Goal: Task Accomplishment & Management: Manage account settings

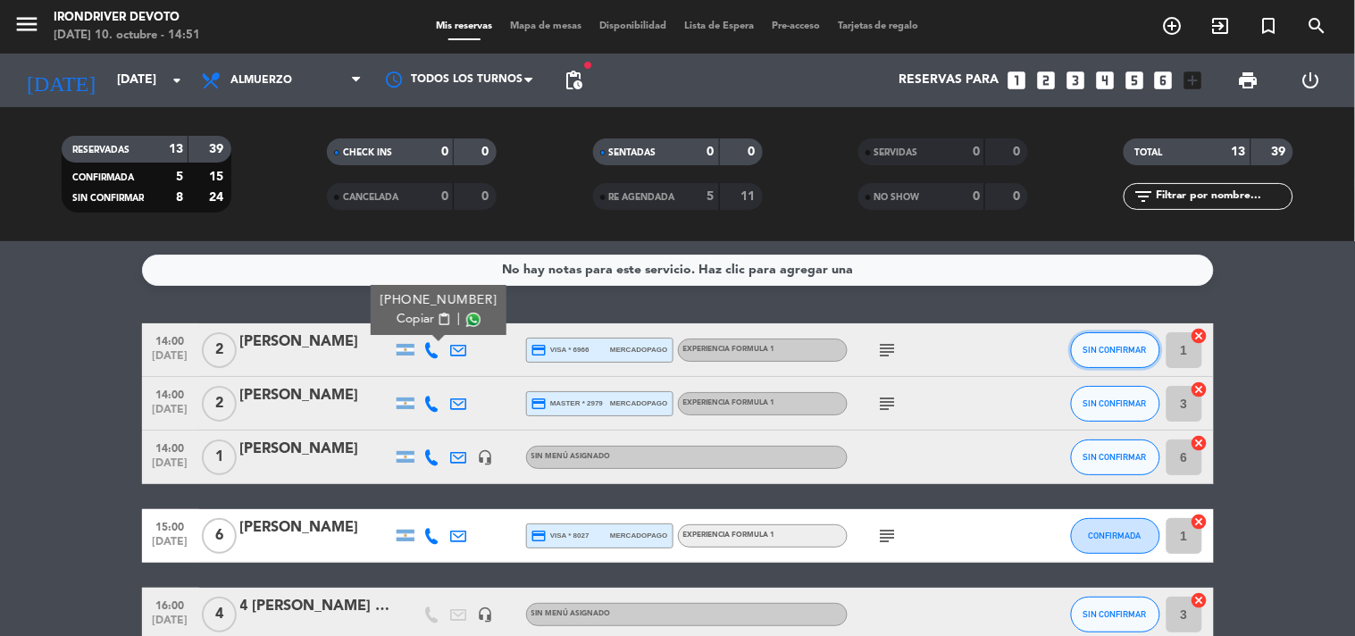
click at [1114, 347] on span "SIN CONFIRMAR" at bounding box center [1115, 350] width 63 height 10
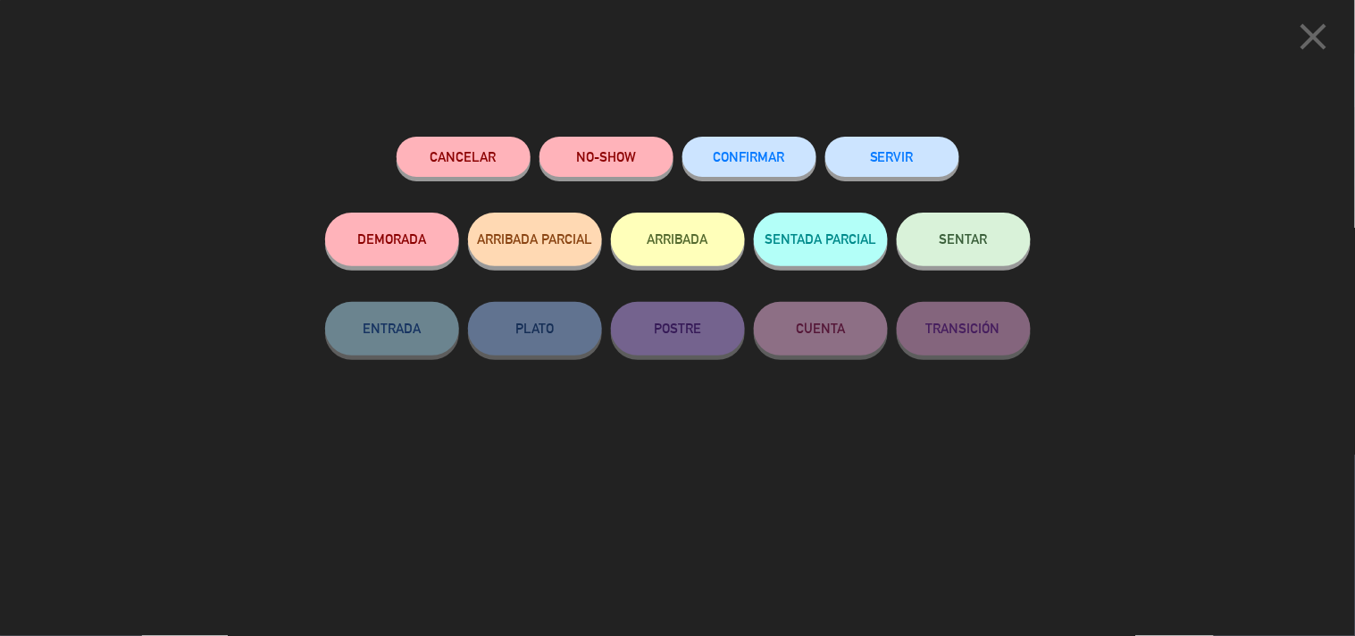
click at [774, 163] on span "CONFIRMAR" at bounding box center [749, 156] width 71 height 15
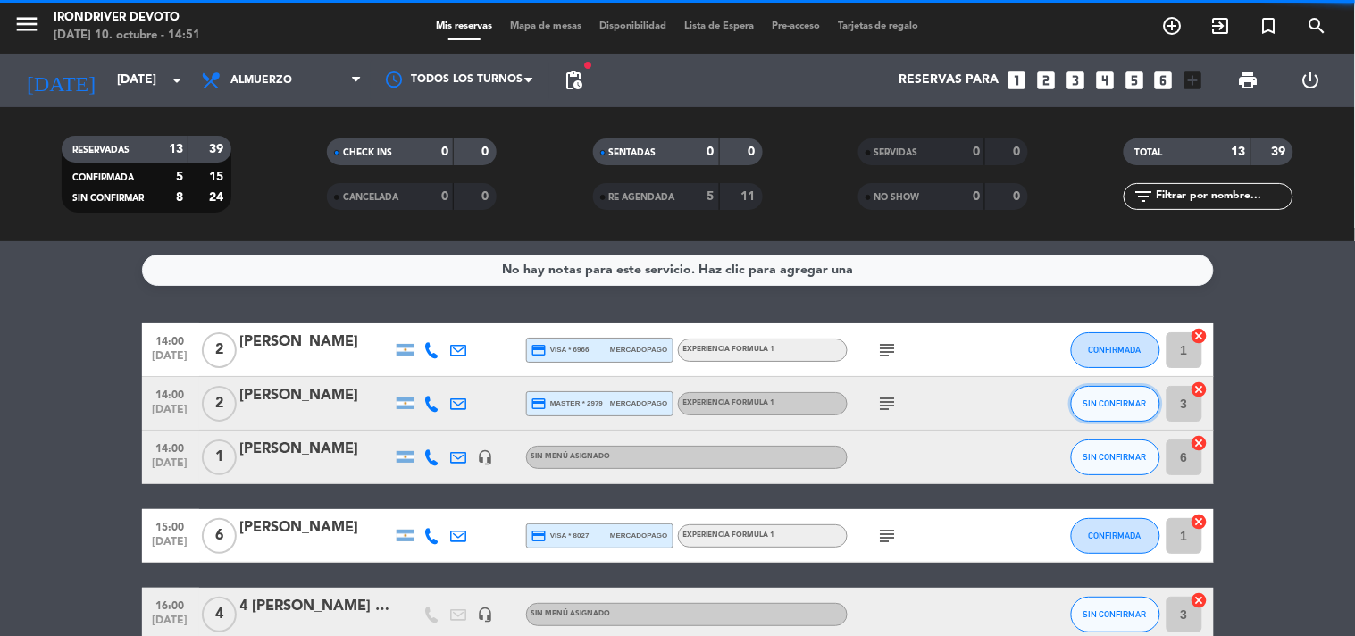
click at [1108, 406] on span "SIN CONFIRMAR" at bounding box center [1115, 403] width 63 height 10
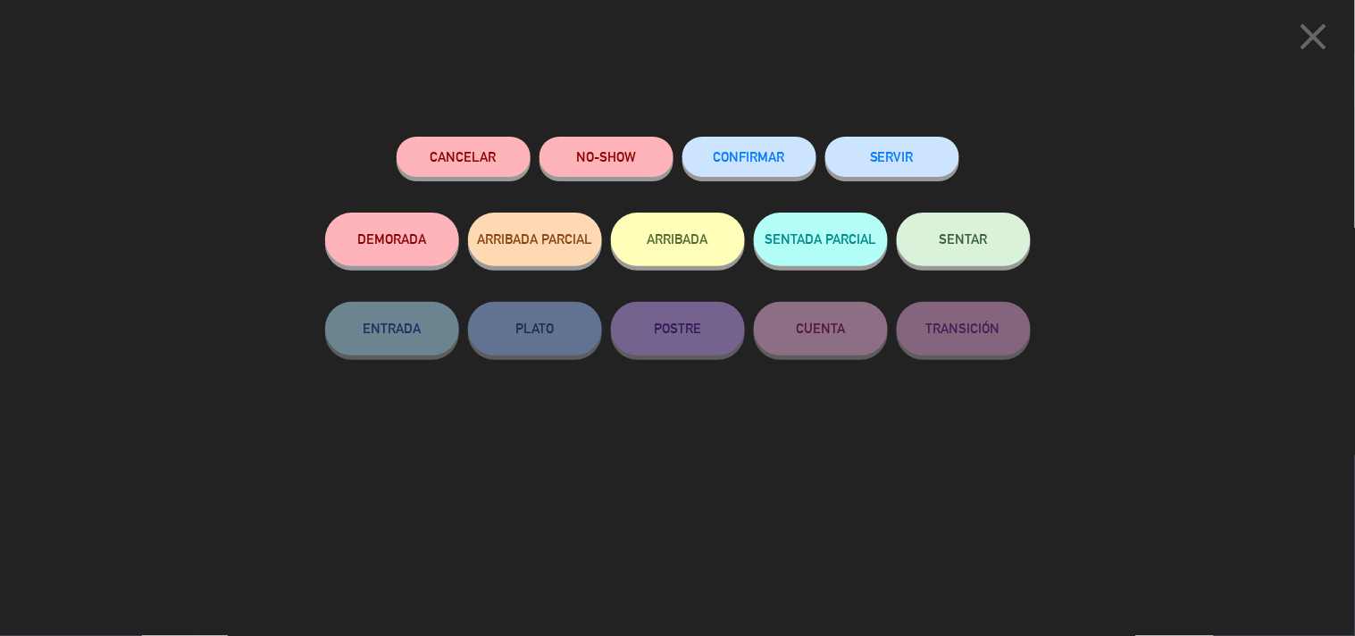
click at [720, 157] on span "CONFIRMAR" at bounding box center [749, 156] width 71 height 15
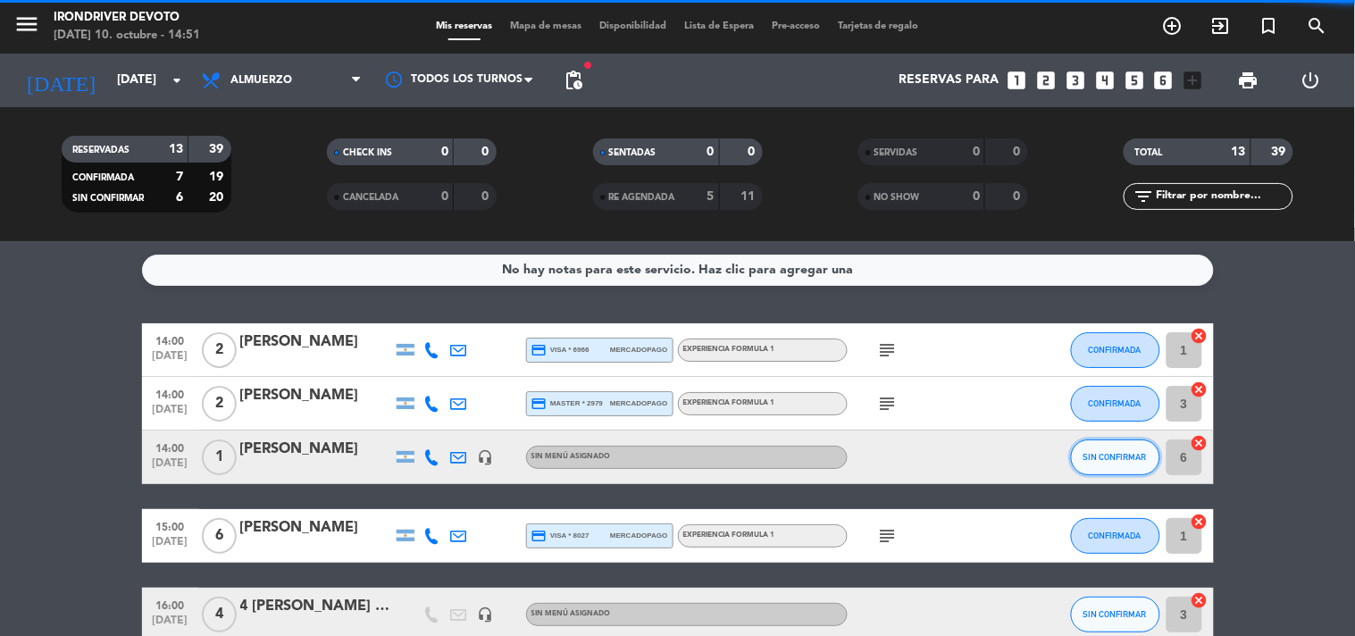
click at [1103, 457] on span "SIN CONFIRMAR" at bounding box center [1115, 457] width 63 height 10
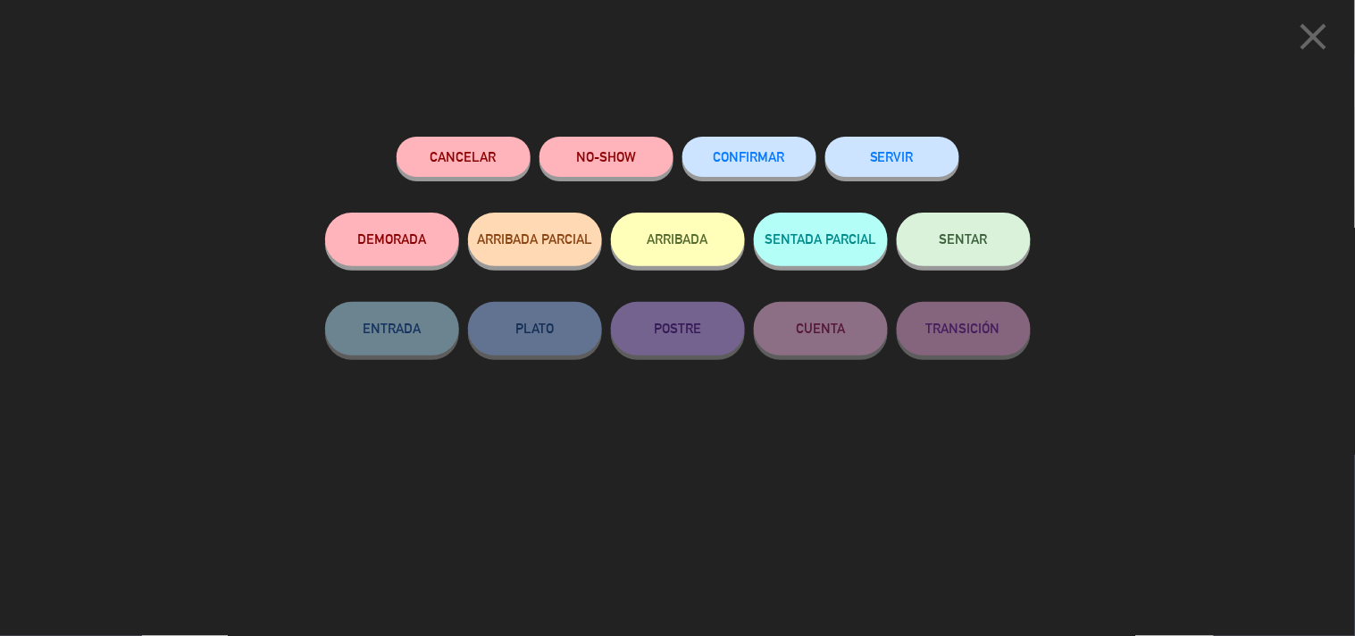
click at [747, 162] on span "CONFIRMAR" at bounding box center [749, 156] width 71 height 15
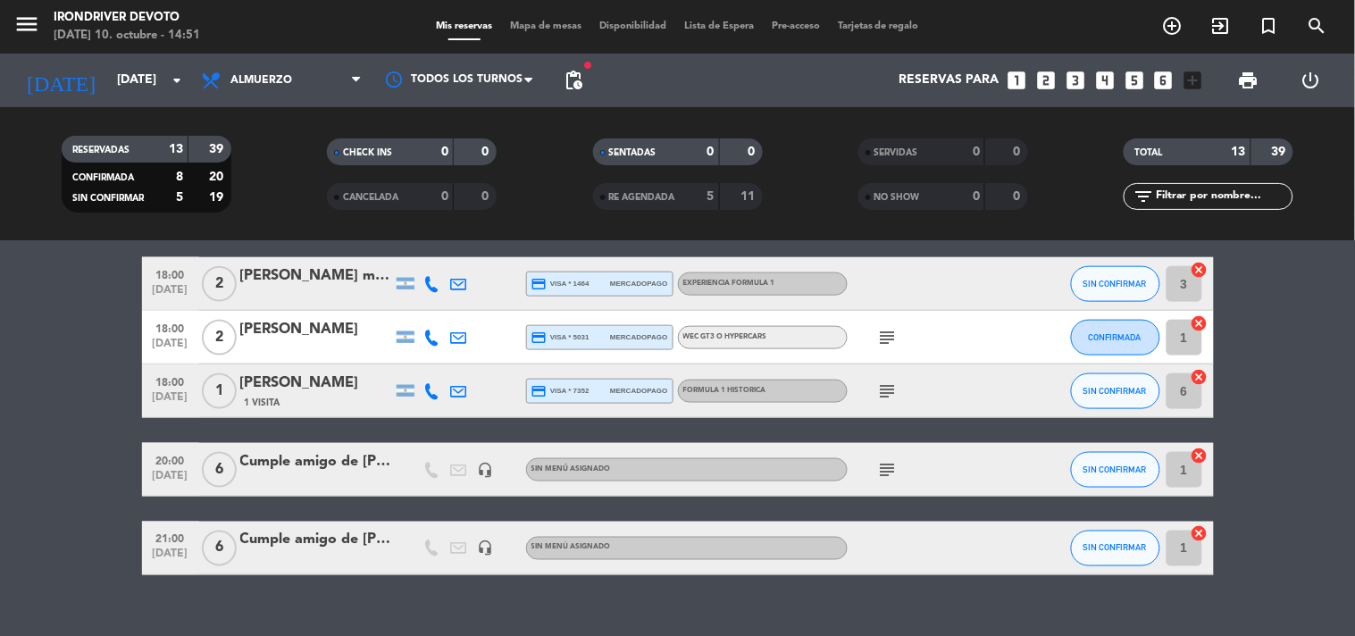
scroll to position [623, 0]
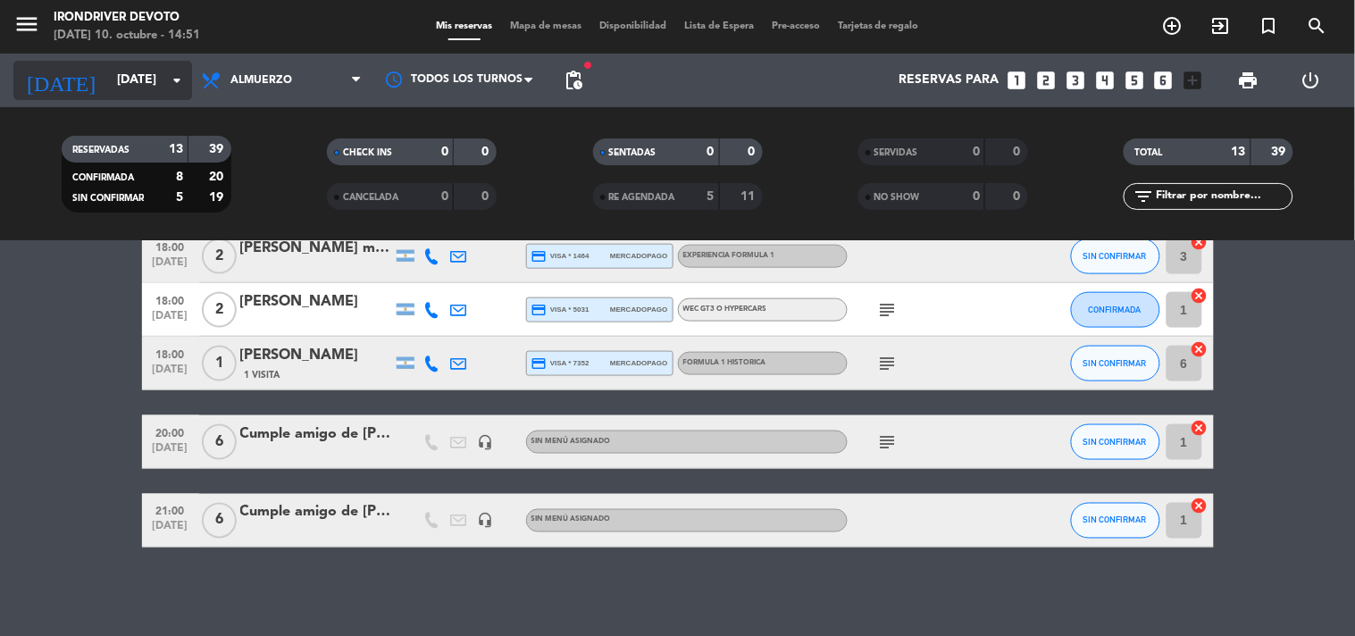
click at [154, 75] on input "[DATE]" at bounding box center [193, 80] width 170 height 32
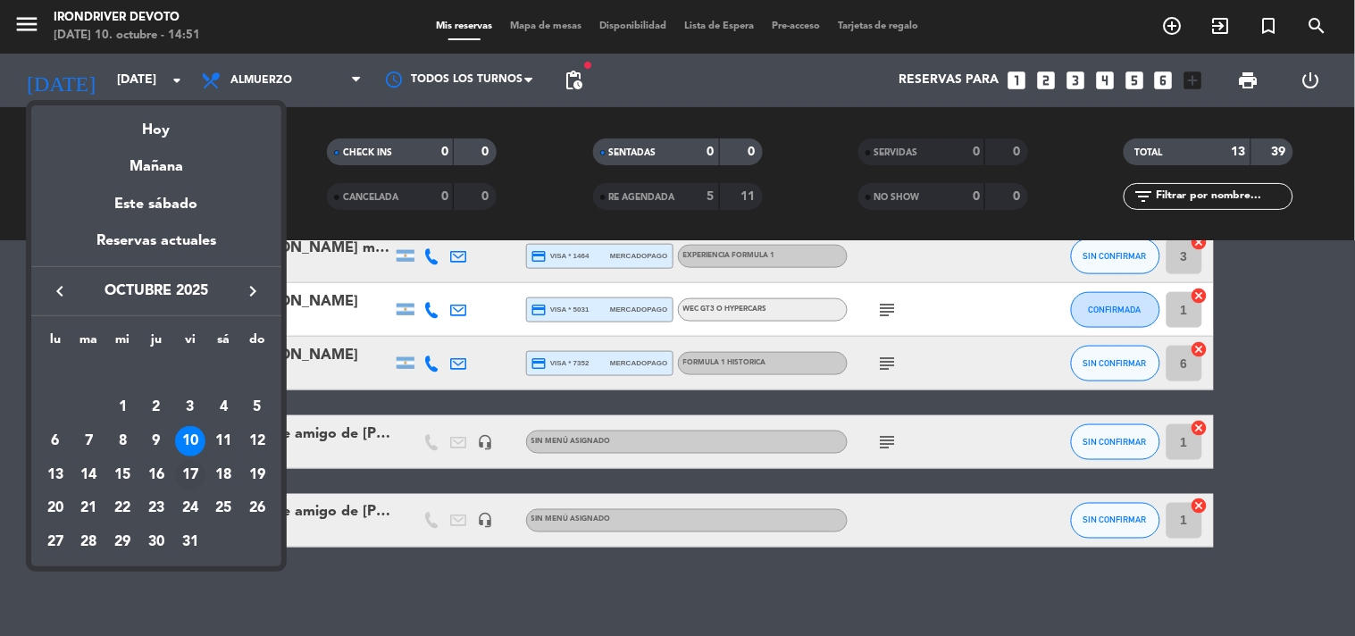
click at [199, 465] on div "17" at bounding box center [190, 475] width 30 height 30
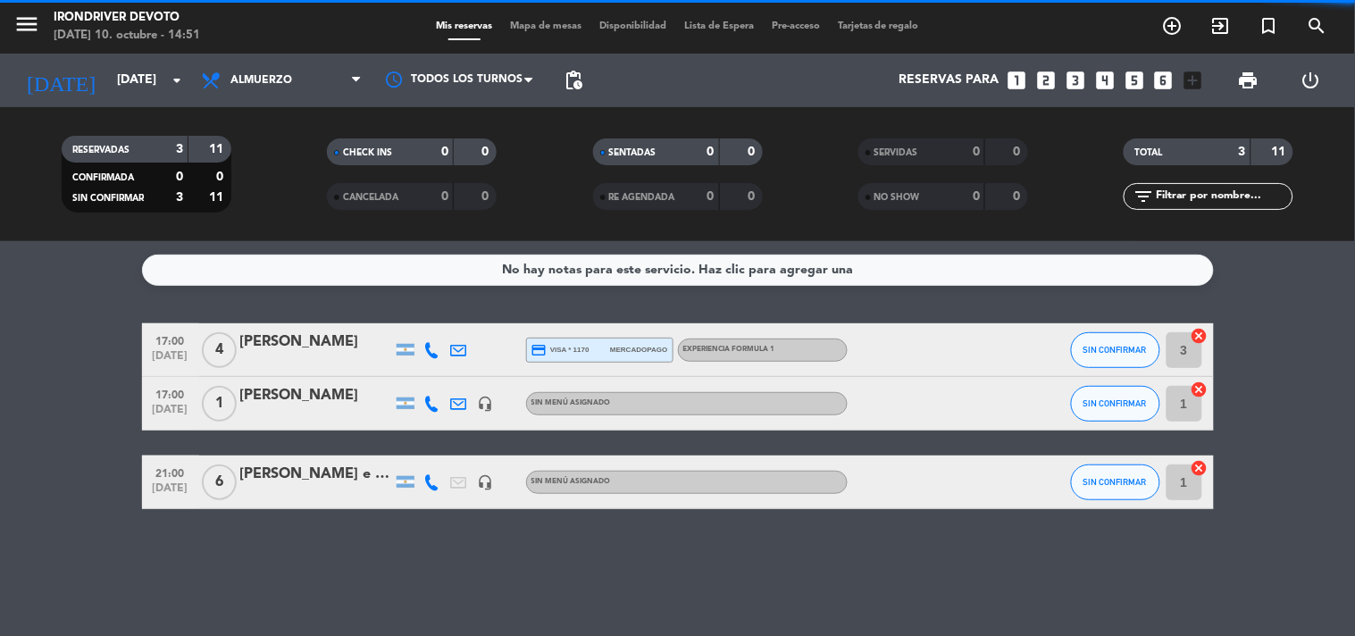
scroll to position [0, 0]
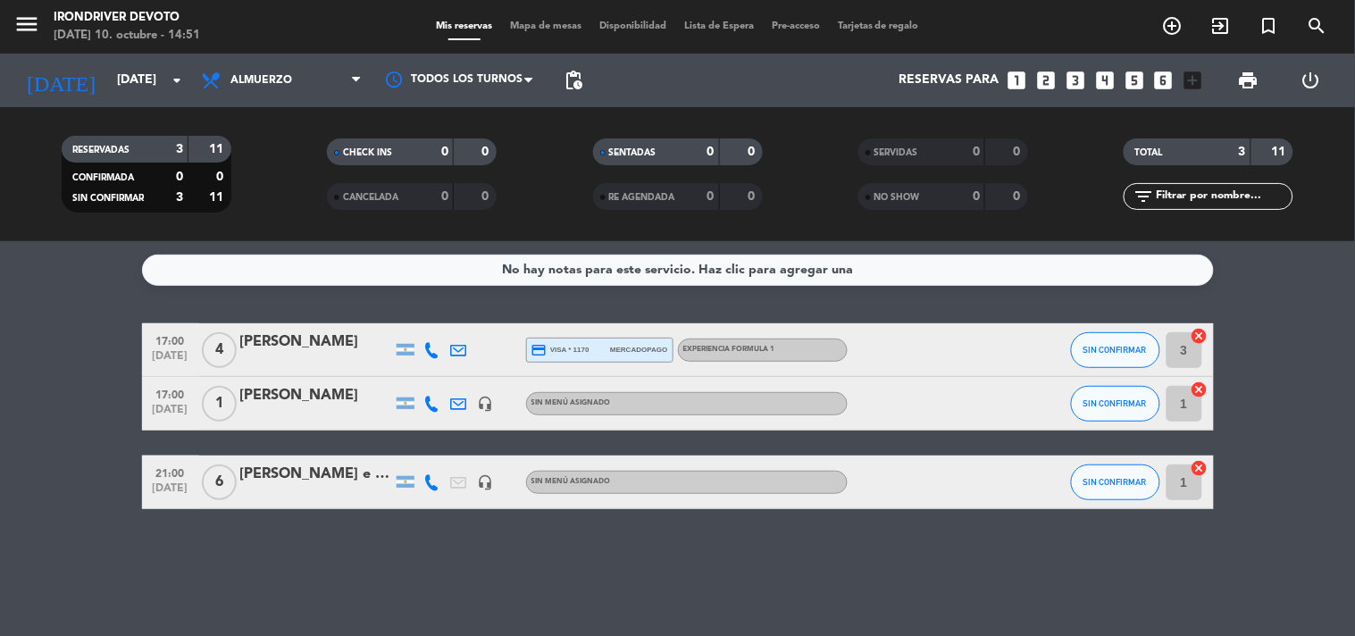
click at [795, 349] on div "Experiencia Formula 1" at bounding box center [763, 350] width 170 height 23
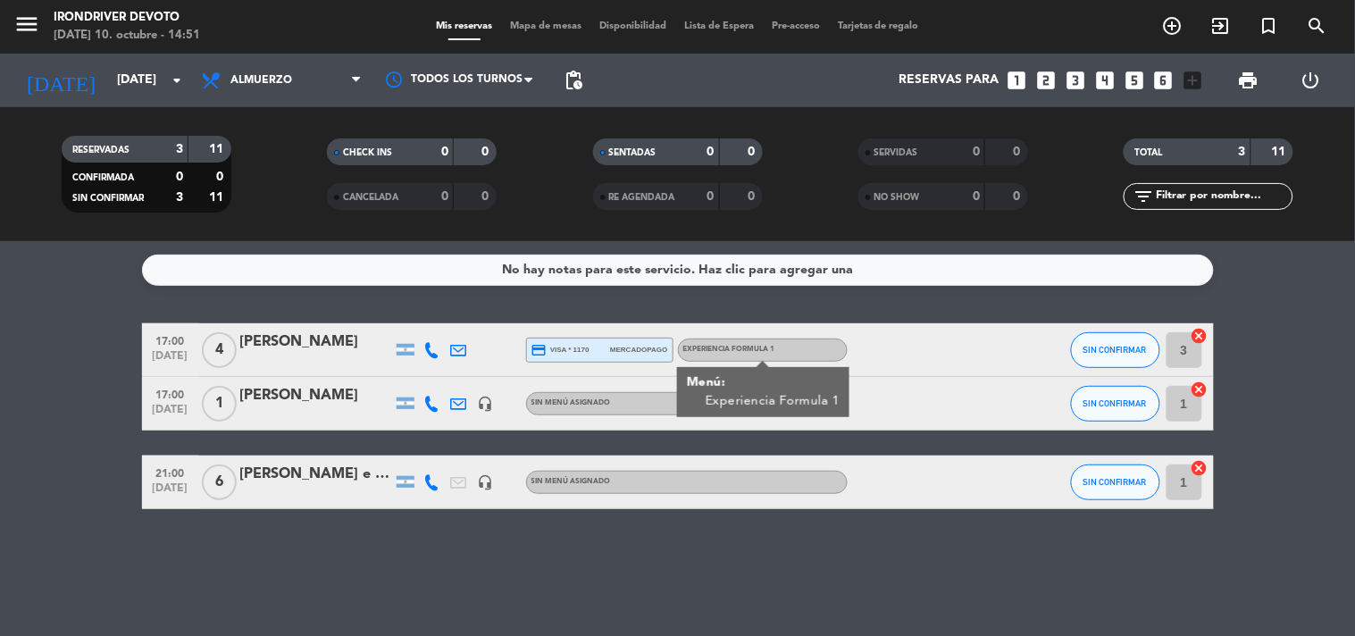
click at [795, 349] on div "Experiencia Formula 1" at bounding box center [763, 350] width 170 height 23
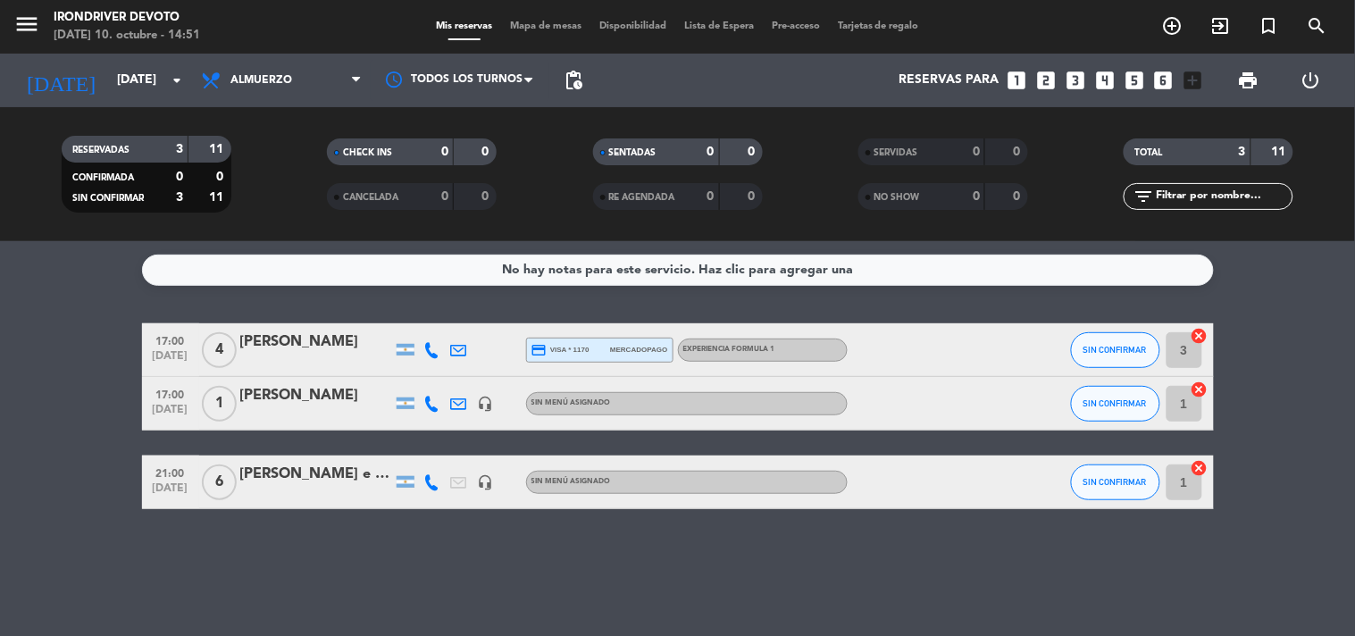
click at [324, 472] on div "[PERSON_NAME] e invitados ---> Picada para 15 personas (por ahora)" at bounding box center [316, 474] width 152 height 23
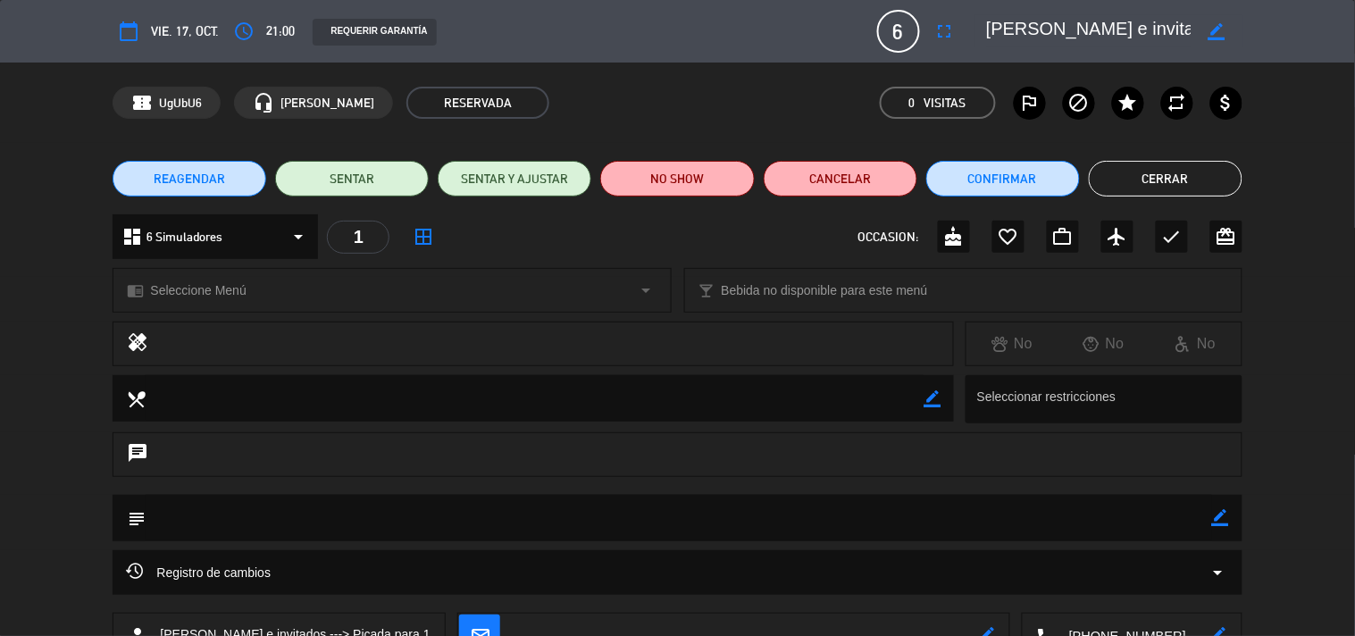
click at [1173, 29] on textarea at bounding box center [1089, 31] width 205 height 32
click at [1206, 32] on div "border_color" at bounding box center [1216, 31] width 51 height 32
click at [1212, 33] on icon "border_color" at bounding box center [1216, 31] width 17 height 17
click at [1182, 176] on button "Cerrar" at bounding box center [1166, 179] width 154 height 36
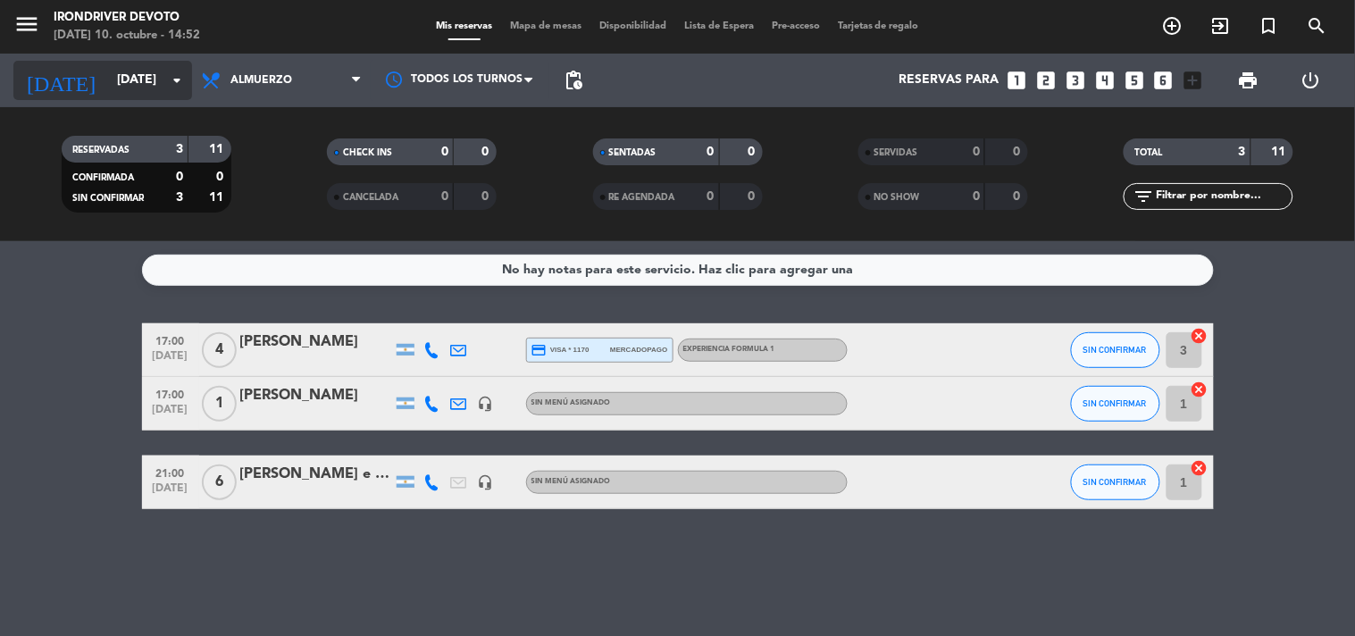
click at [119, 90] on input "[DATE]" at bounding box center [193, 80] width 170 height 32
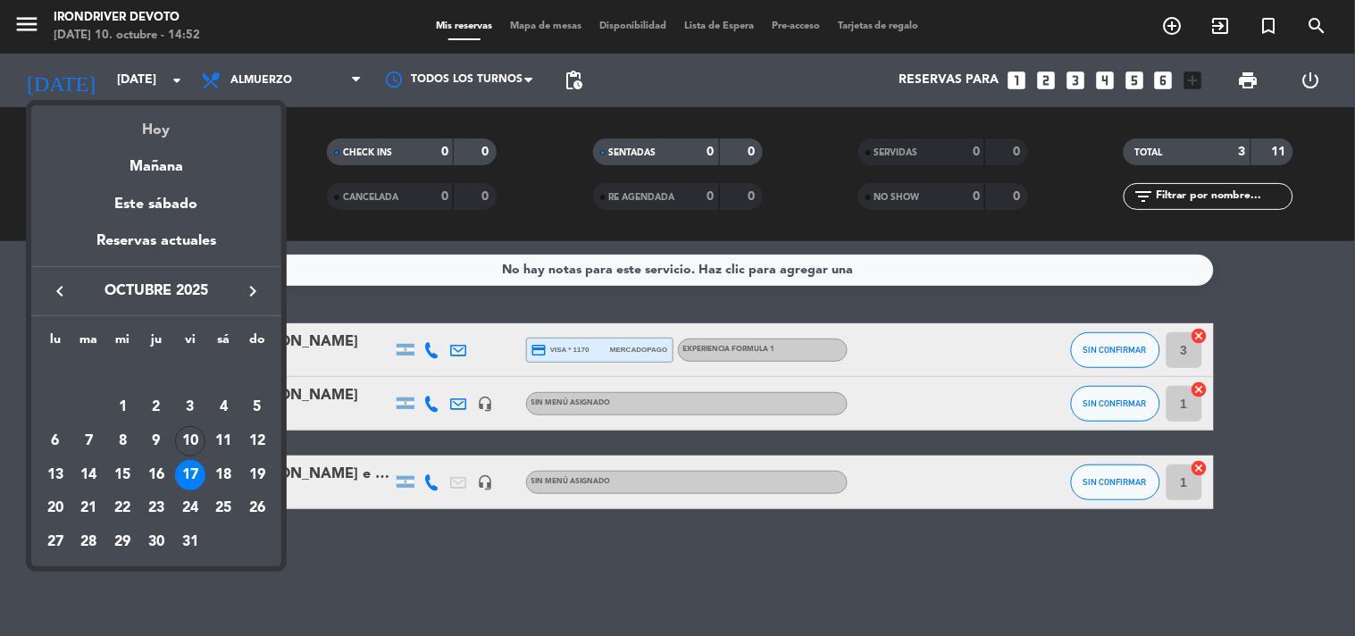
click at [161, 139] on div "Hoy" at bounding box center [156, 123] width 250 height 37
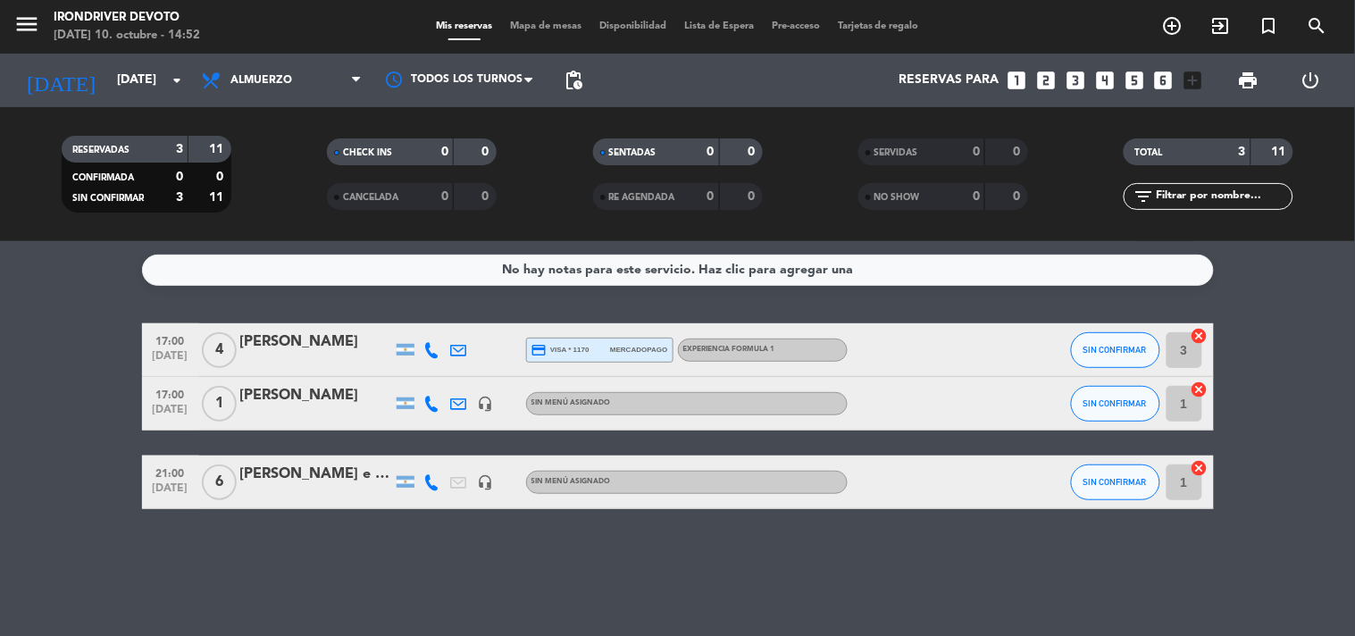
type input "[DATE]"
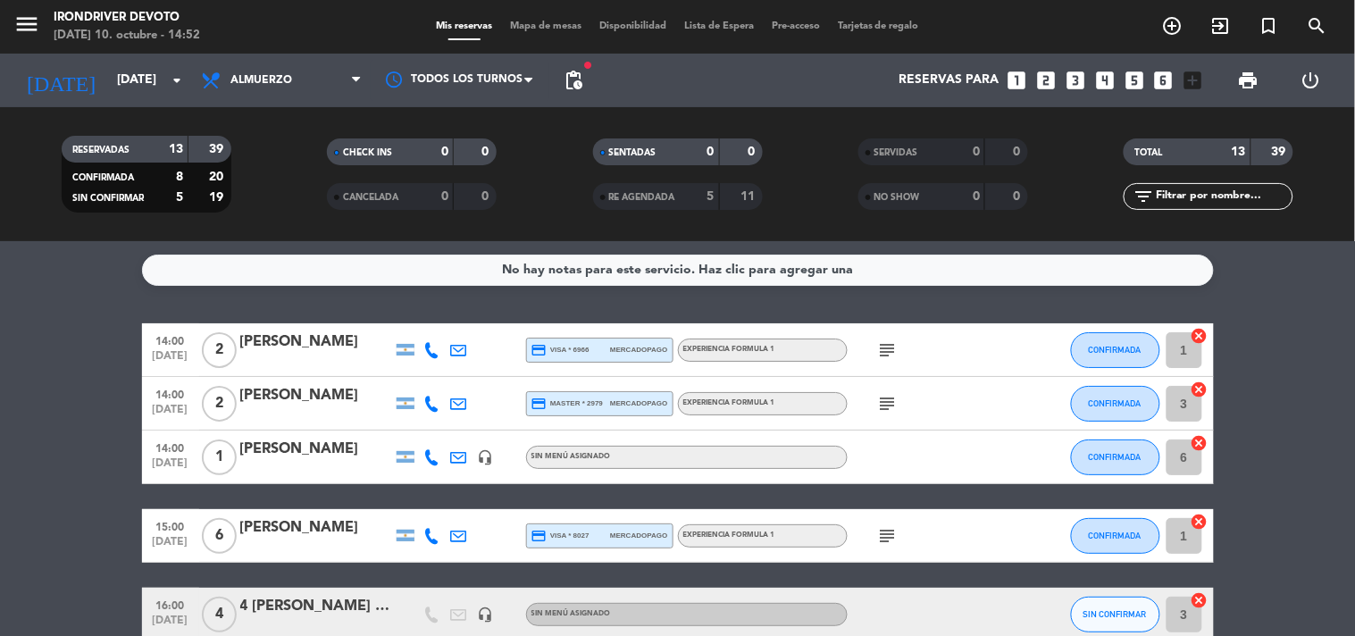
click at [893, 354] on icon "subject" at bounding box center [887, 349] width 21 height 21
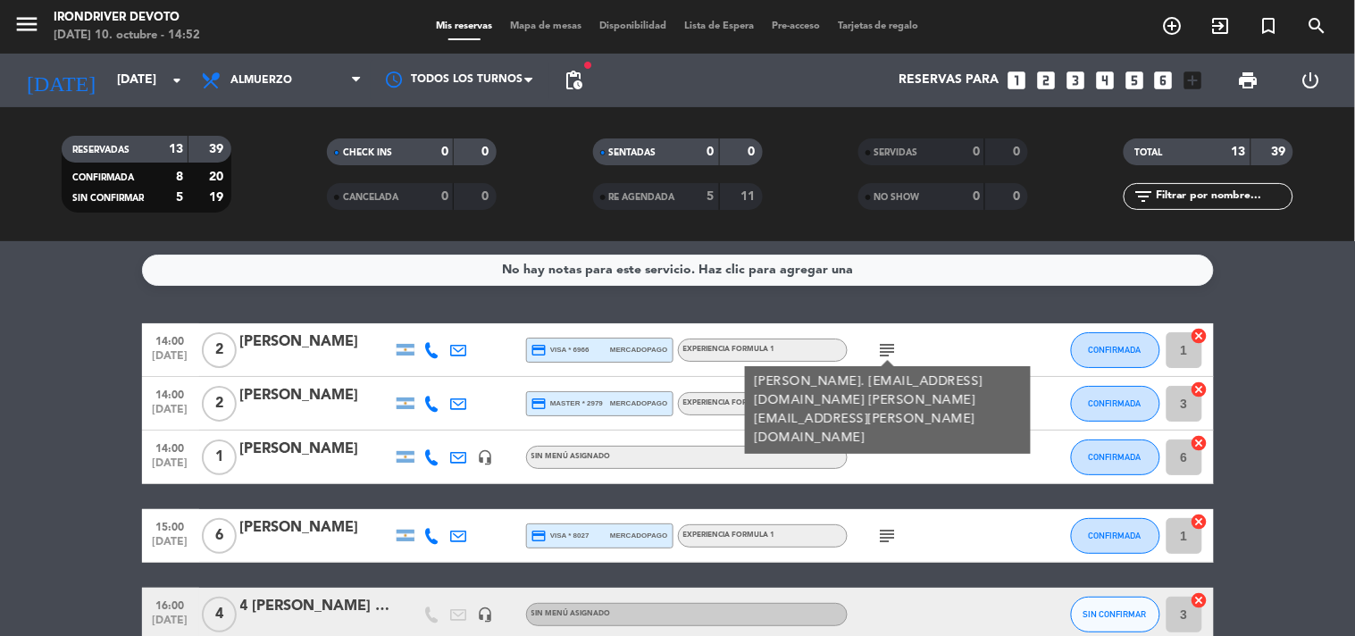
click at [893, 354] on icon "subject" at bounding box center [887, 349] width 21 height 21
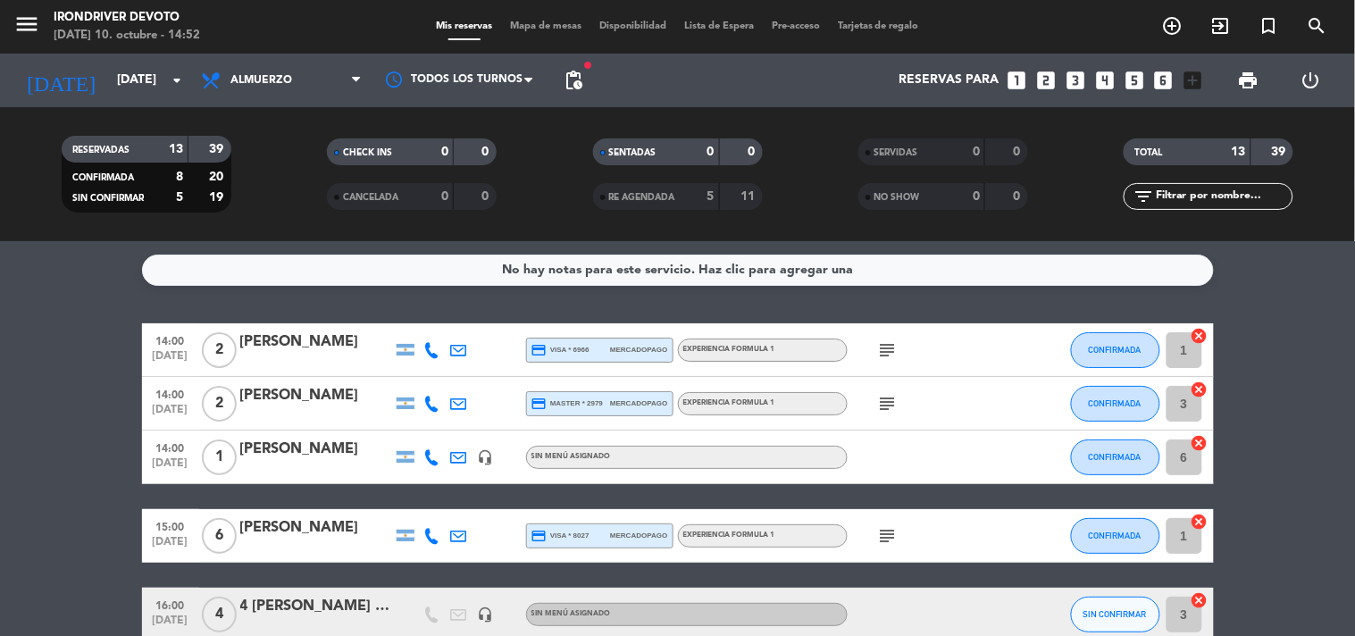
click at [883, 400] on icon "subject" at bounding box center [887, 403] width 21 height 21
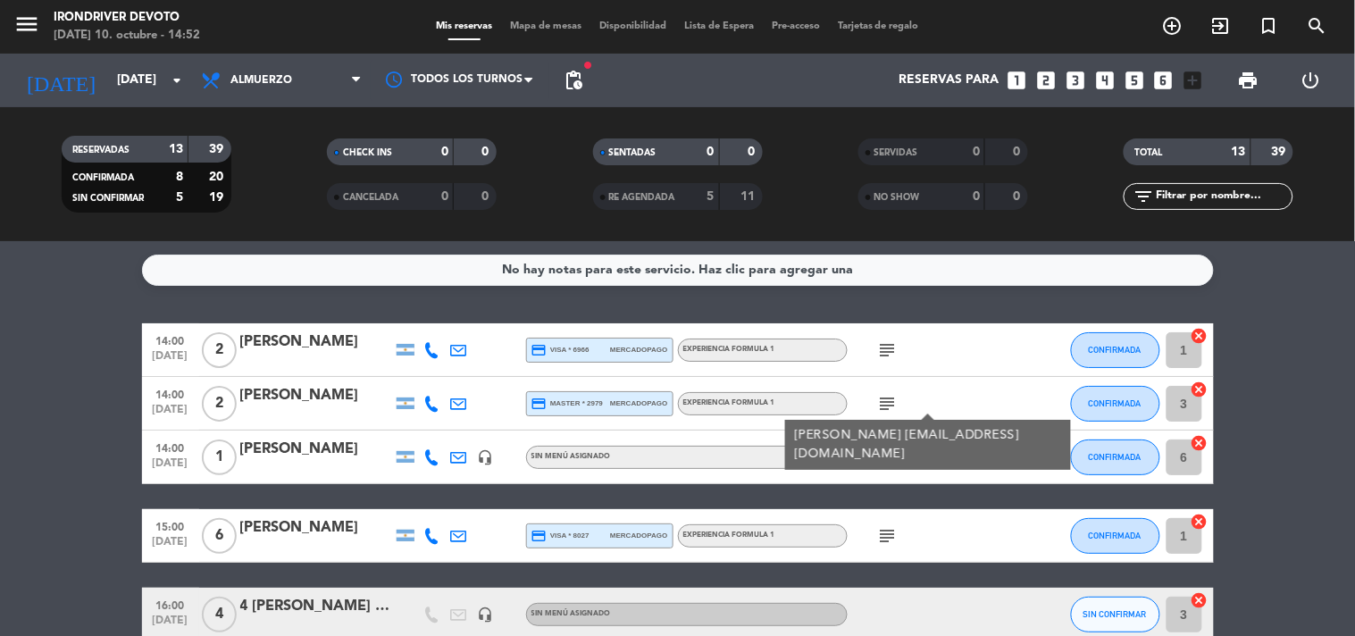
click at [822, 396] on div "Experiencia Formula 1" at bounding box center [763, 403] width 170 height 23
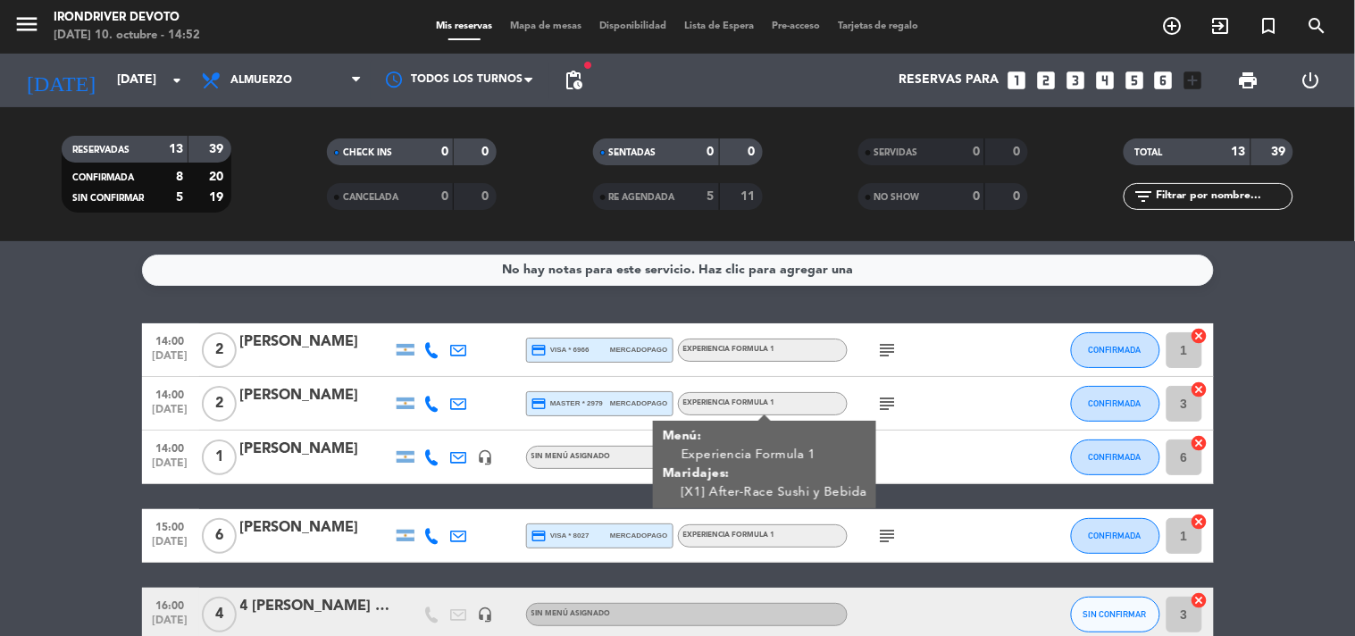
click at [885, 407] on icon "subject" at bounding box center [887, 403] width 21 height 21
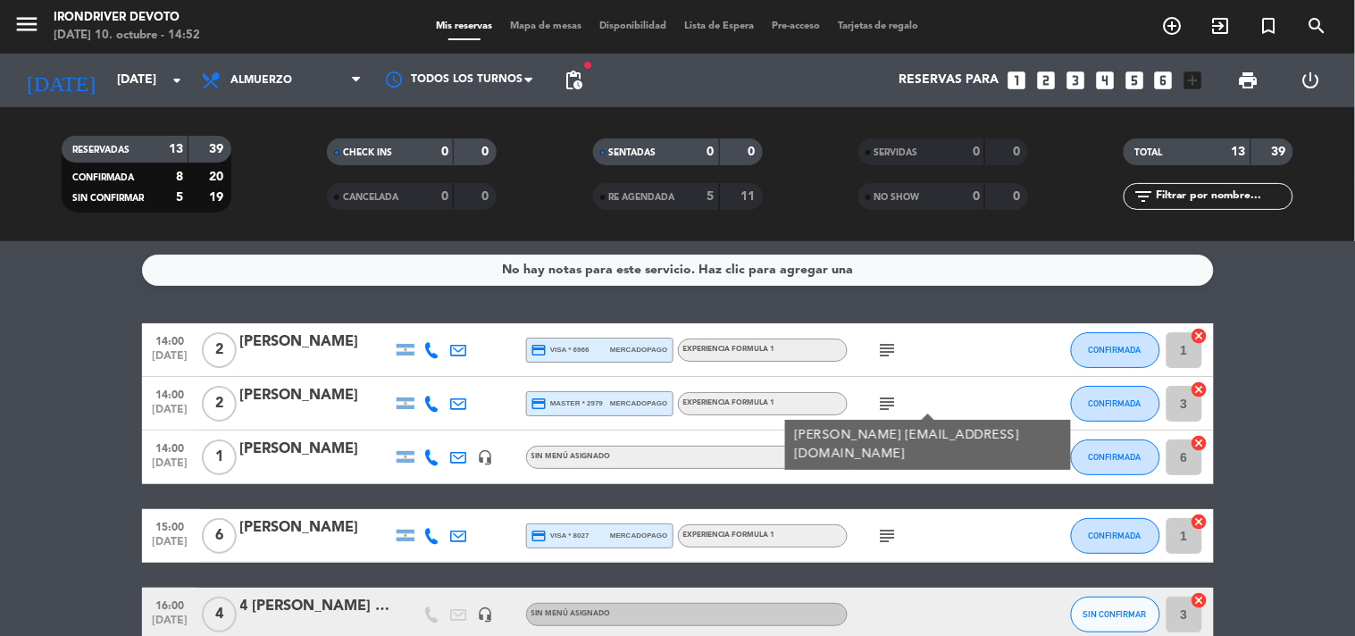
click at [884, 357] on icon "subject" at bounding box center [887, 349] width 21 height 21
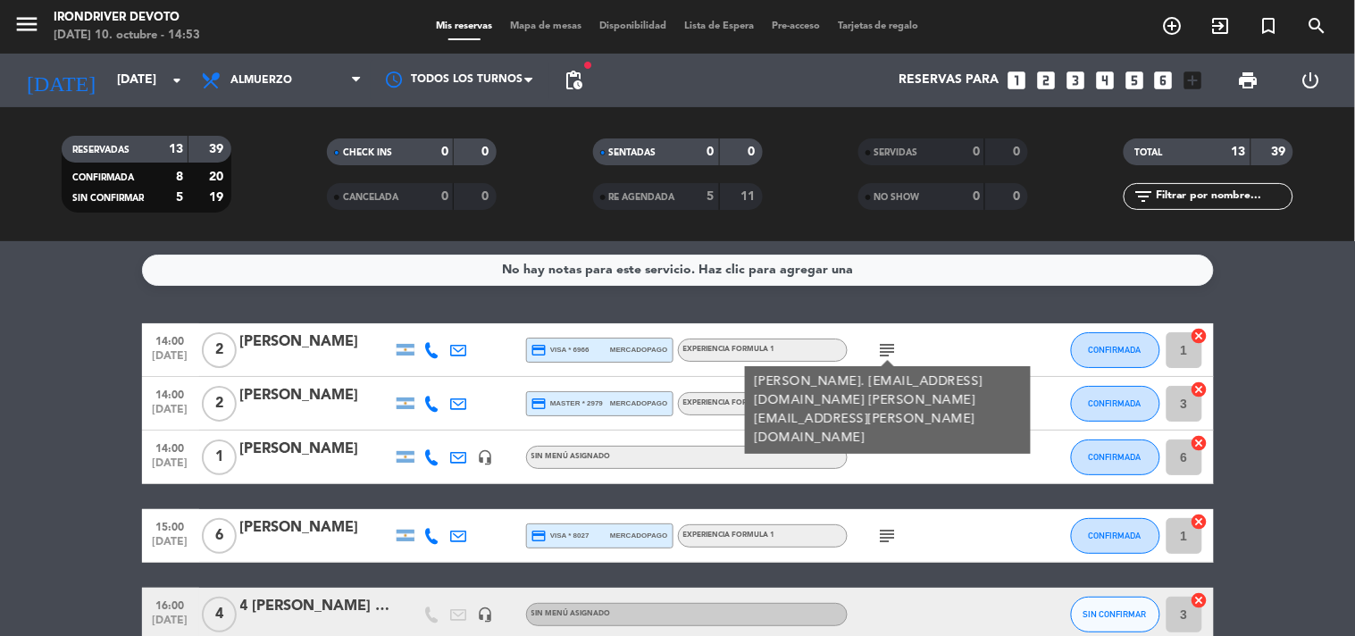
click at [272, 399] on div "[PERSON_NAME]" at bounding box center [316, 395] width 152 height 23
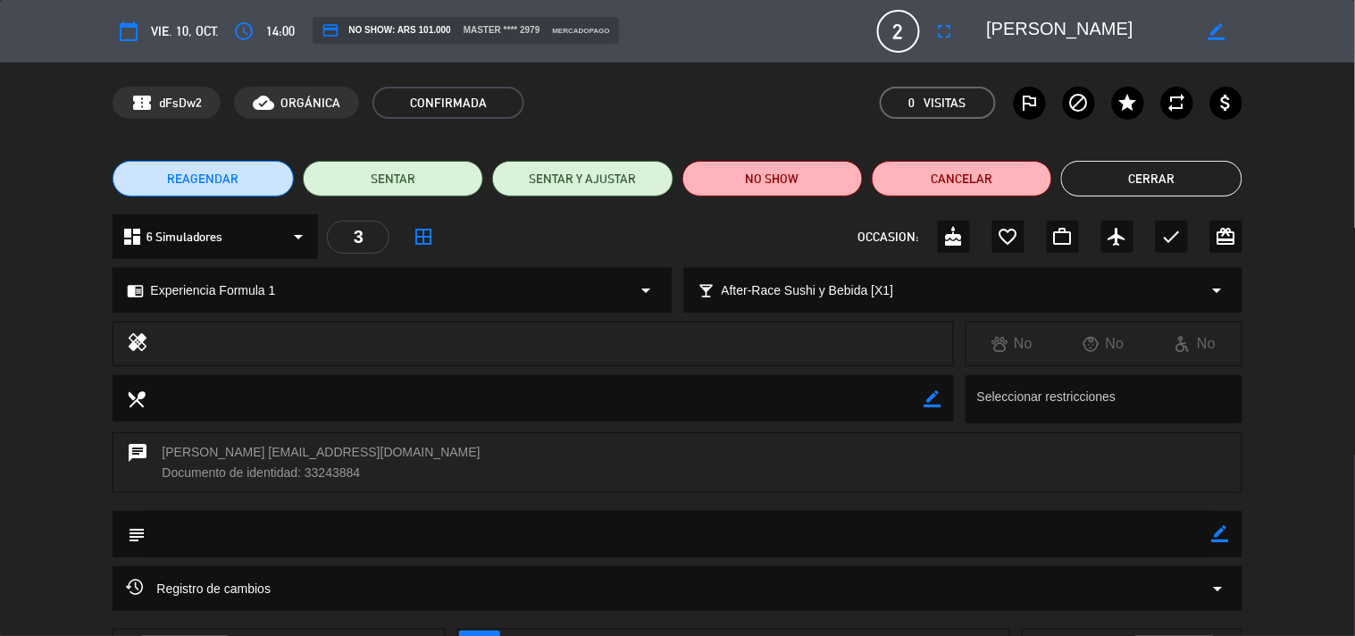
click at [1248, 168] on div "REAGENDAR SENTAR SENTAR Y AJUSTAR NO SHOW Cancelar Cerrar" at bounding box center [677, 178] width 1355 height 71
click at [1211, 170] on button "Cerrar" at bounding box center [1151, 179] width 180 height 36
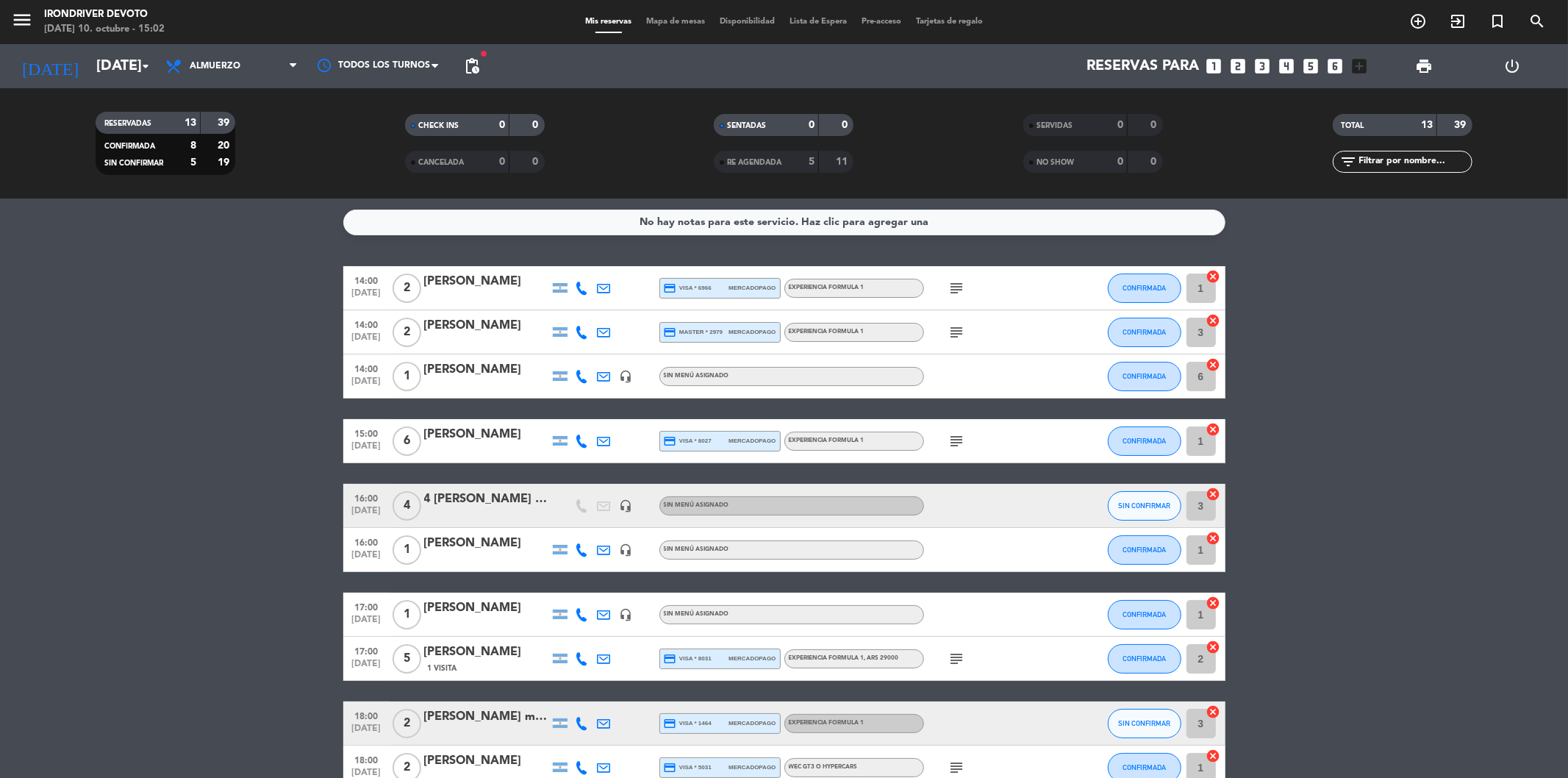
click at [1114, 71] on icon "looks_one" at bounding box center [1214, 66] width 19 height 19
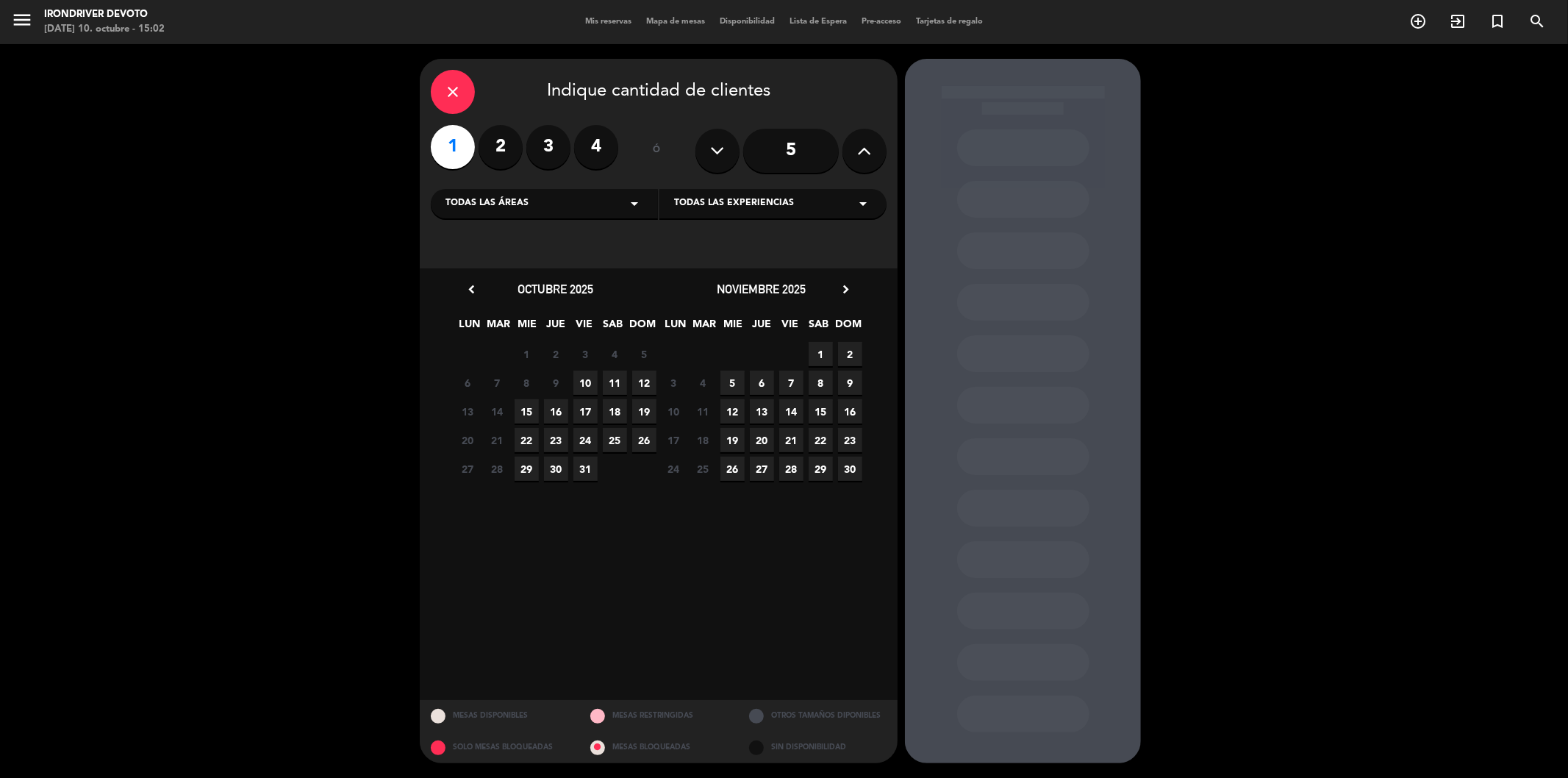
click at [641, 384] on span "12" at bounding box center [644, 382] width 24 height 24
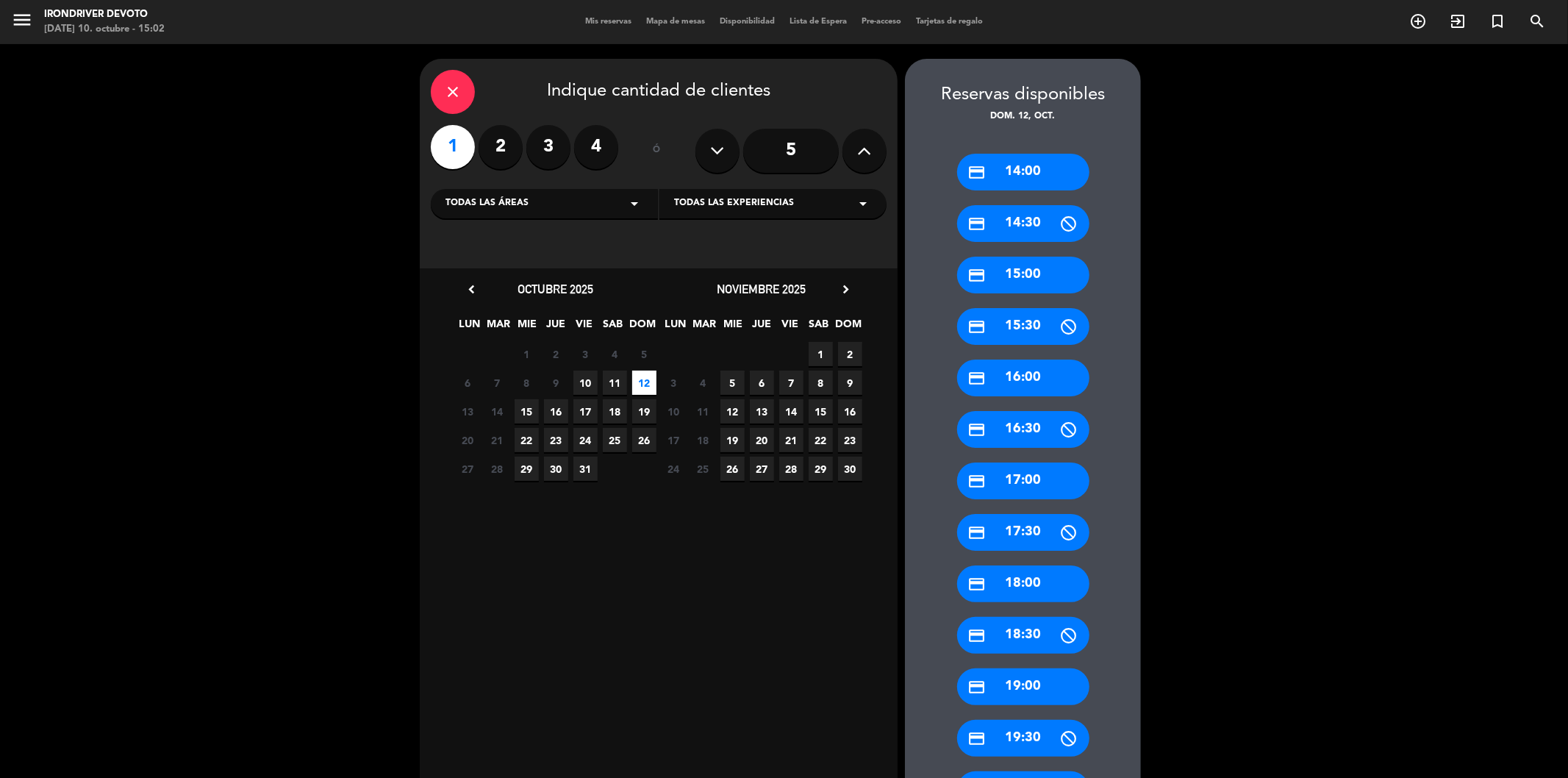
click at [1018, 384] on div "credit_card 16:00" at bounding box center [1023, 378] width 133 height 37
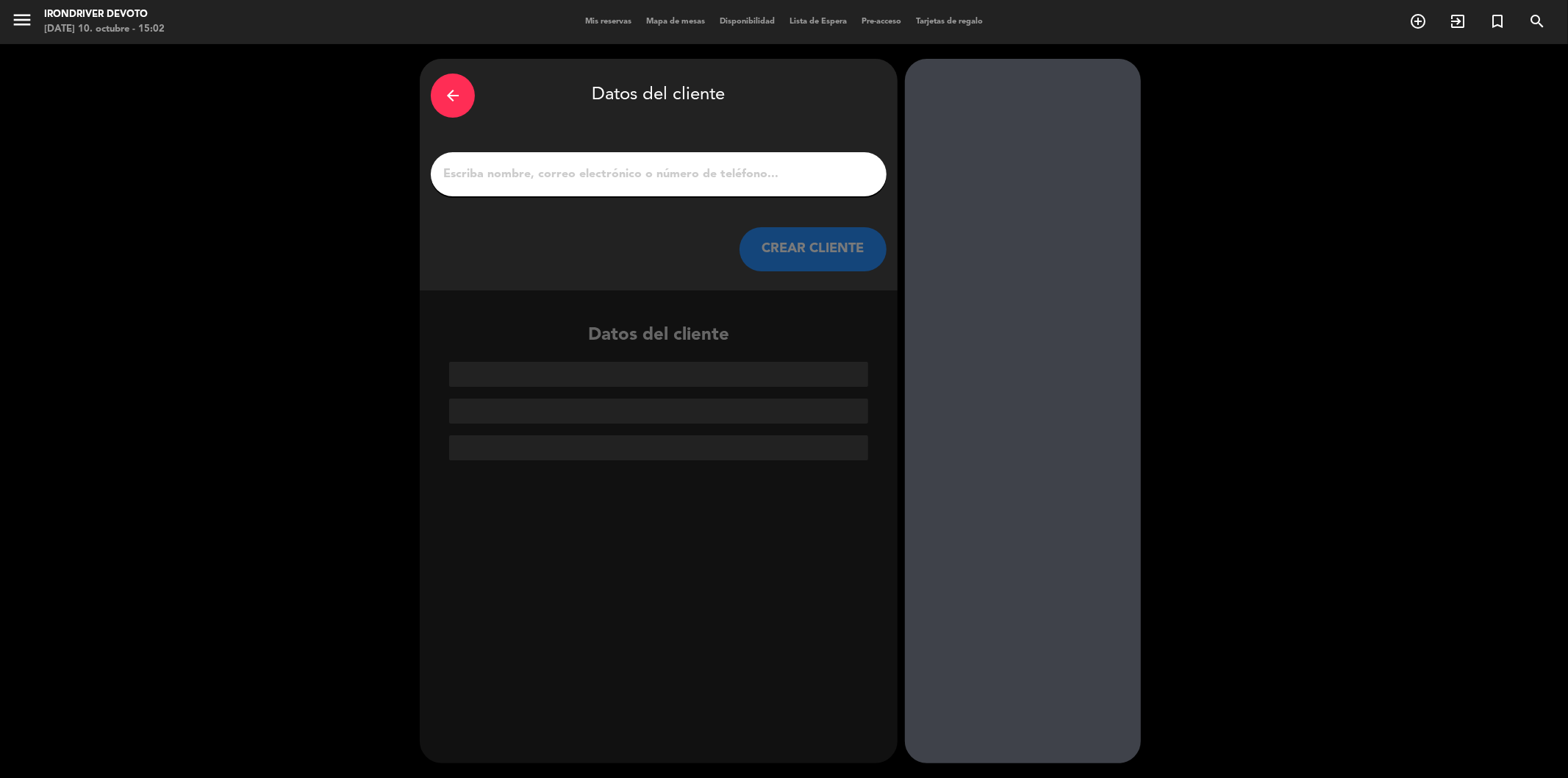
click at [549, 164] on input "1" at bounding box center [658, 174] width 434 height 21
click at [770, 186] on div at bounding box center [658, 175] width 456 height 44
click at [767, 184] on input "1" at bounding box center [658, 174] width 434 height 21
click at [606, 137] on div "arrow_back Datos del cliente CREAR CLIENTE" at bounding box center [658, 174] width 478 height 231
click at [607, 162] on div at bounding box center [658, 175] width 456 height 44
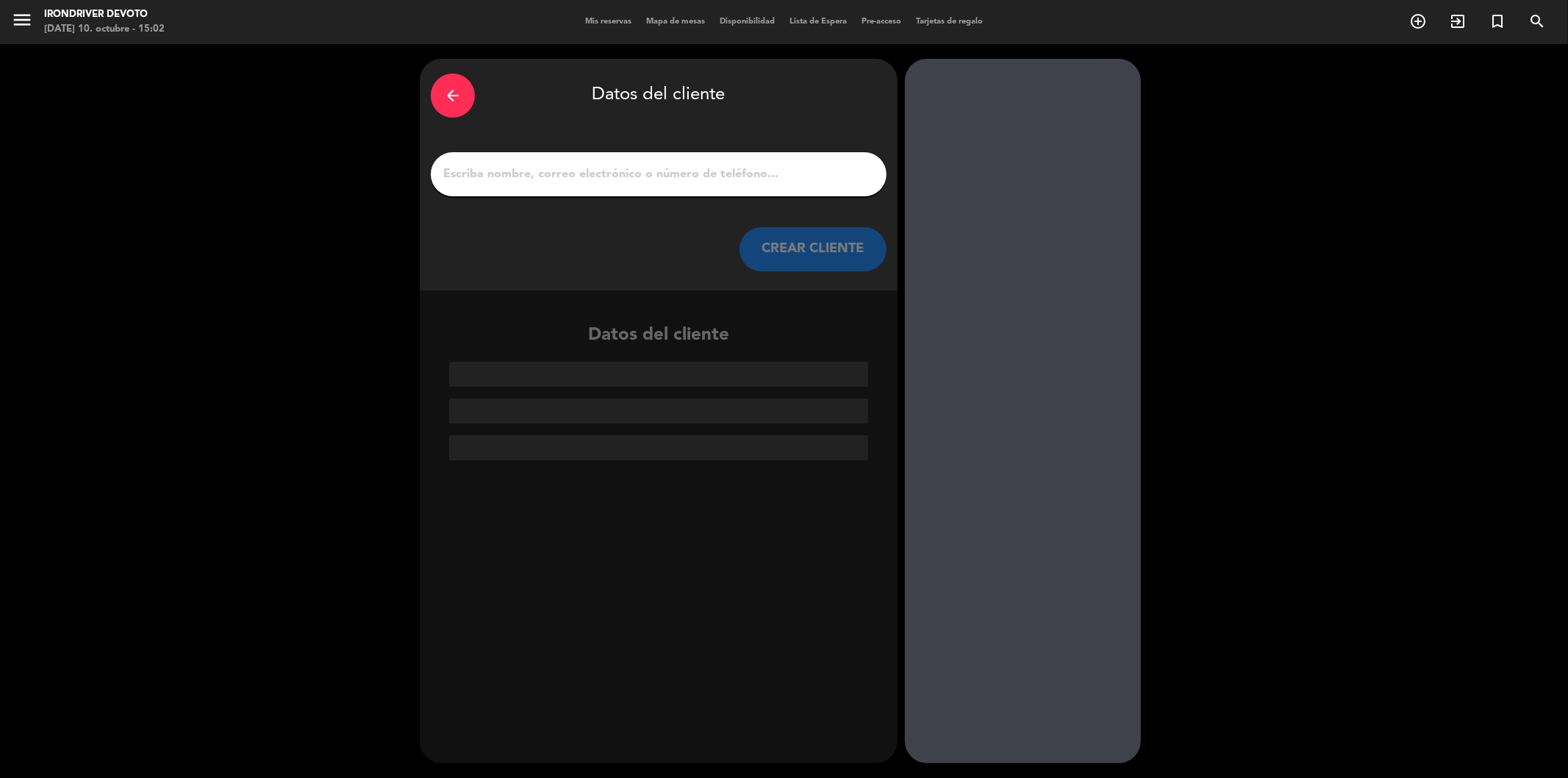
click at [611, 184] on div at bounding box center [658, 175] width 456 height 44
click at [602, 179] on input "1" at bounding box center [658, 174] width 434 height 21
paste input "[PERSON_NAME]"
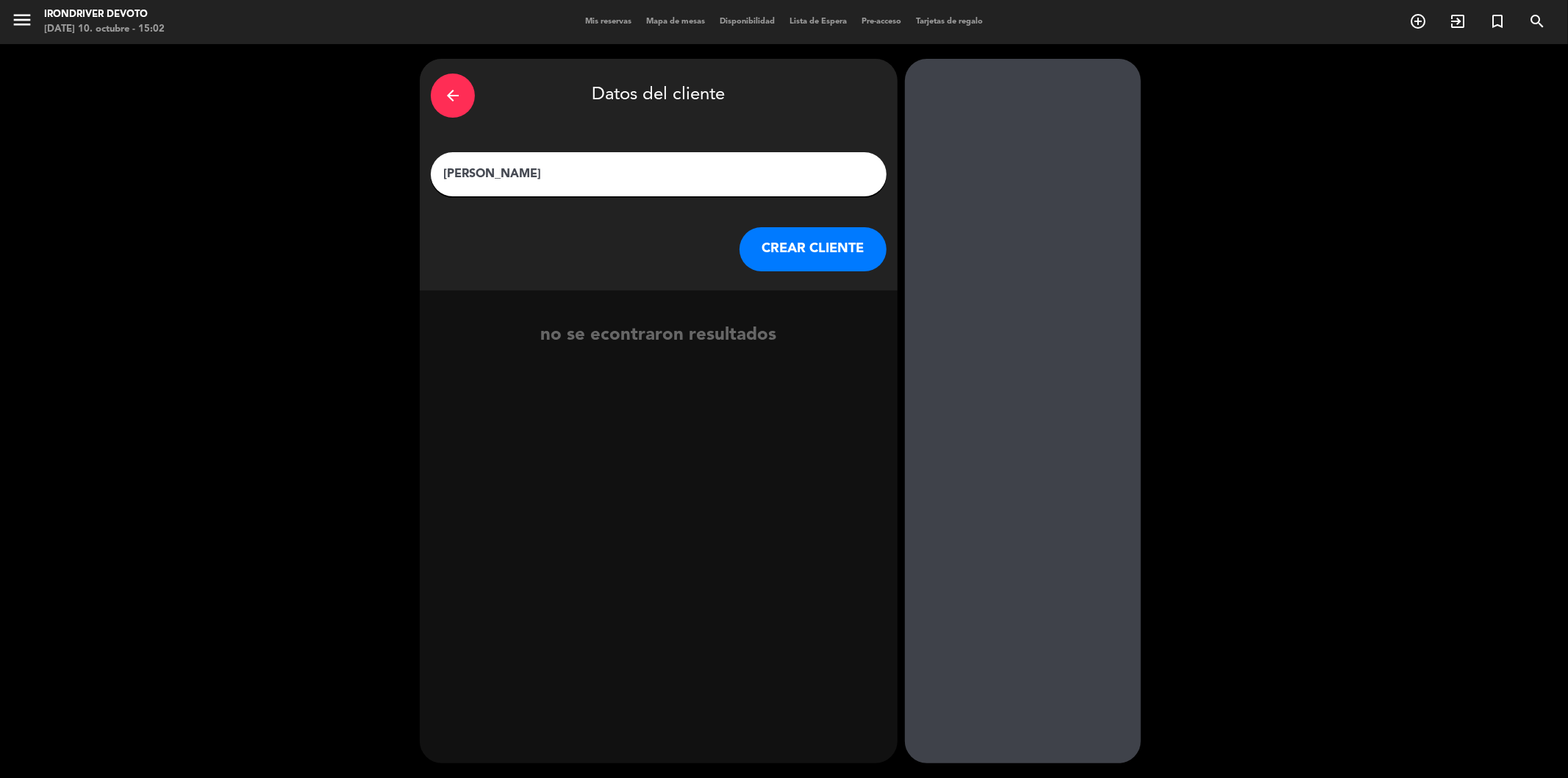
type input "[PERSON_NAME]"
click at [789, 241] on button "CREAR CLIENTE" at bounding box center [813, 249] width 147 height 44
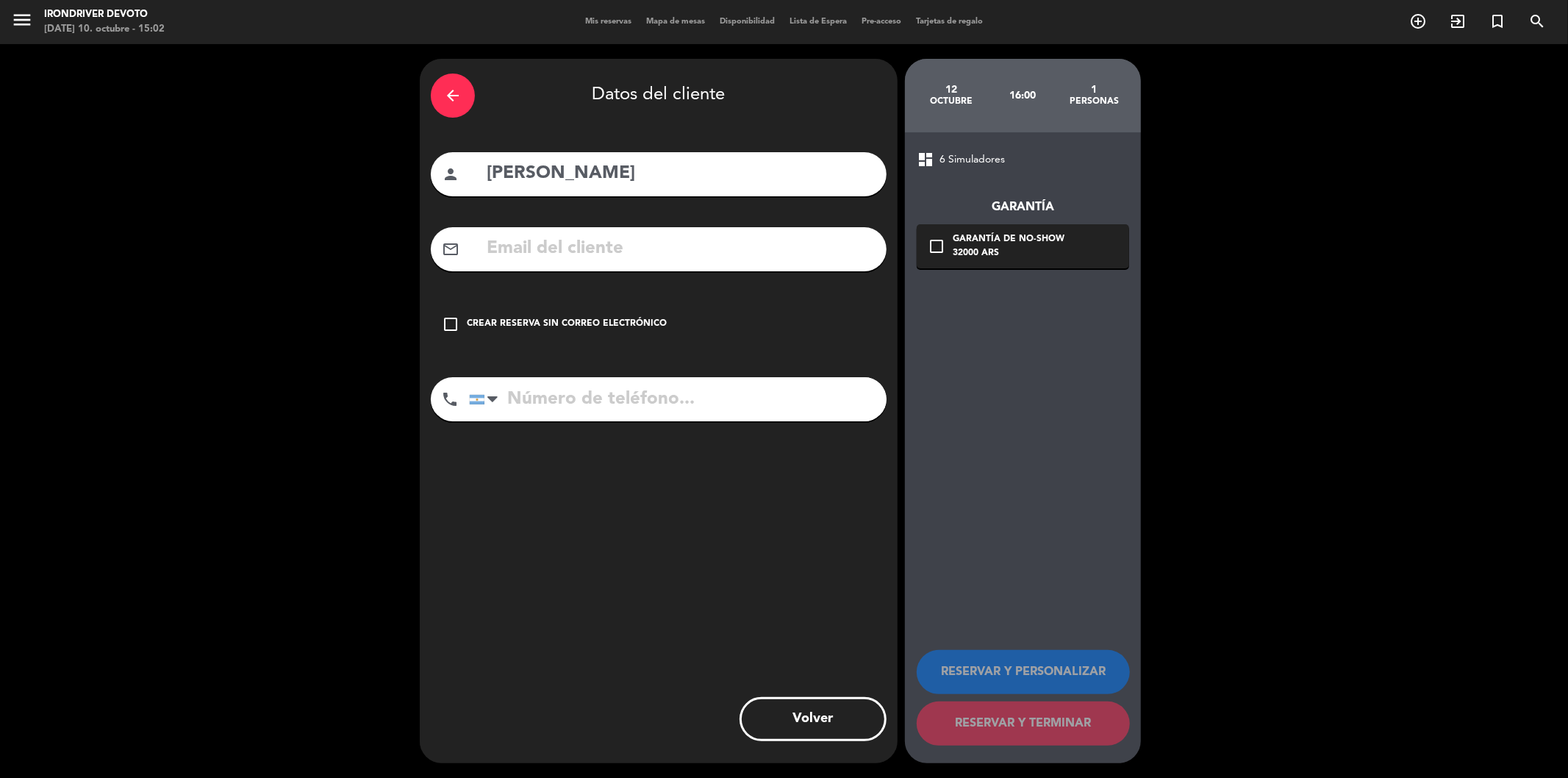
click at [869, 260] on input "text" at bounding box center [681, 249] width 390 height 30
paste input "[EMAIL_ADDRESS][DOMAIN_NAME]"
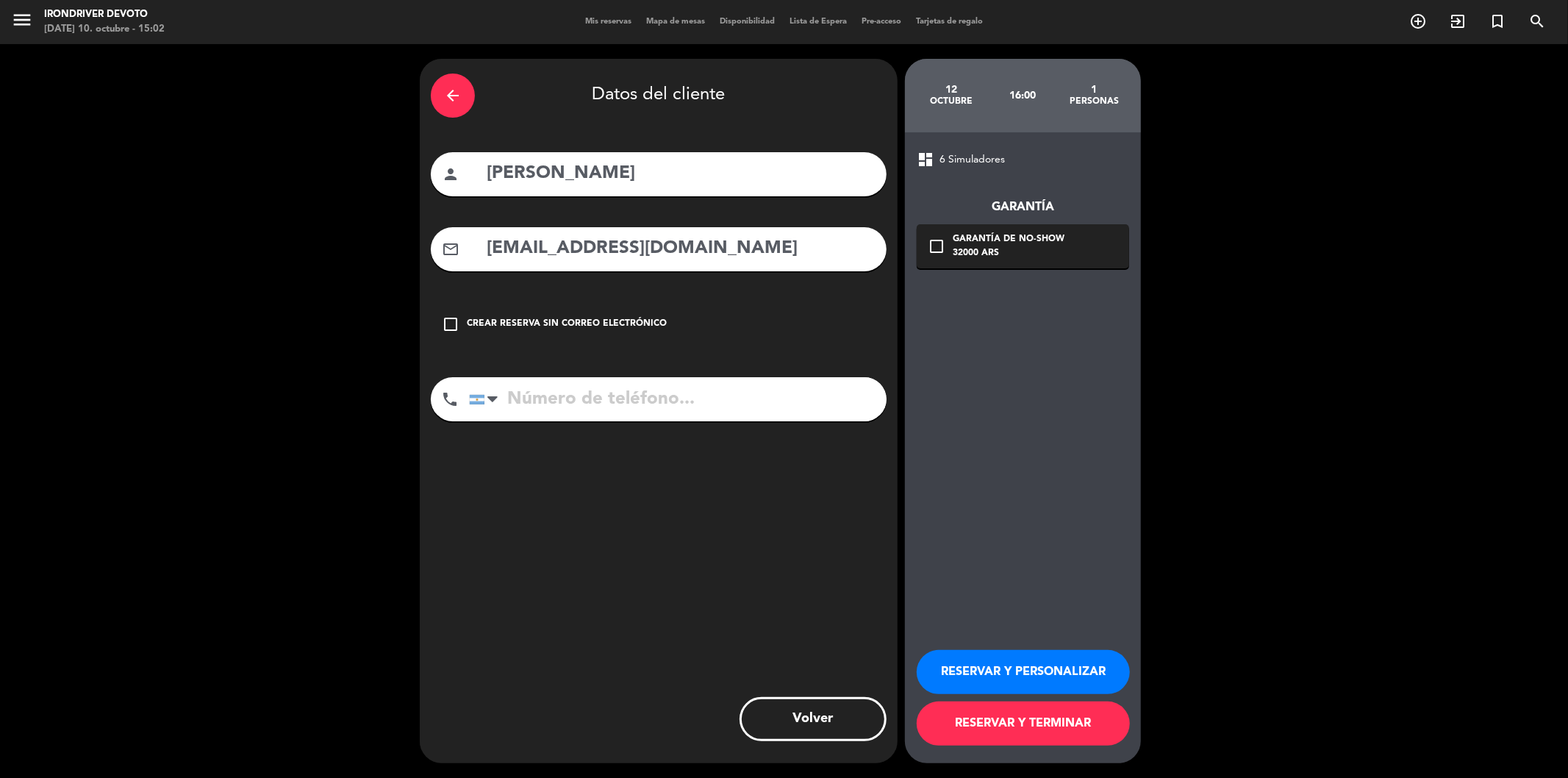
type input "[EMAIL_ADDRESS][DOMAIN_NAME]"
click at [781, 394] on input "tel" at bounding box center [677, 399] width 417 height 44
click at [773, 383] on input "tel" at bounding box center [677, 399] width 417 height 44
paste input "[PHONE_NUMBER]"
type input "[PHONE_NUMBER]"
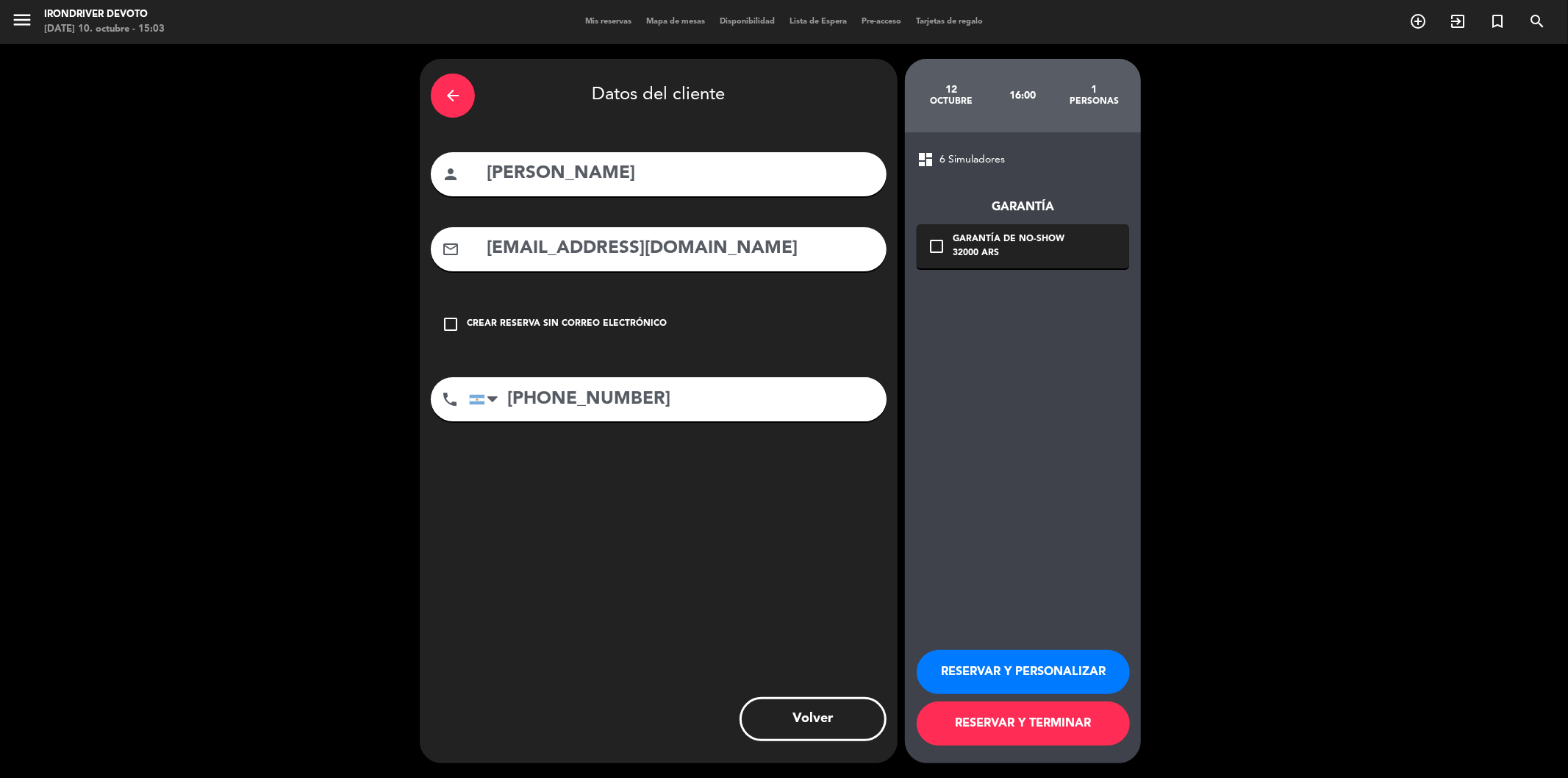
click at [1022, 523] on button "RESERVAR Y TERMINAR" at bounding box center [1023, 724] width 213 height 44
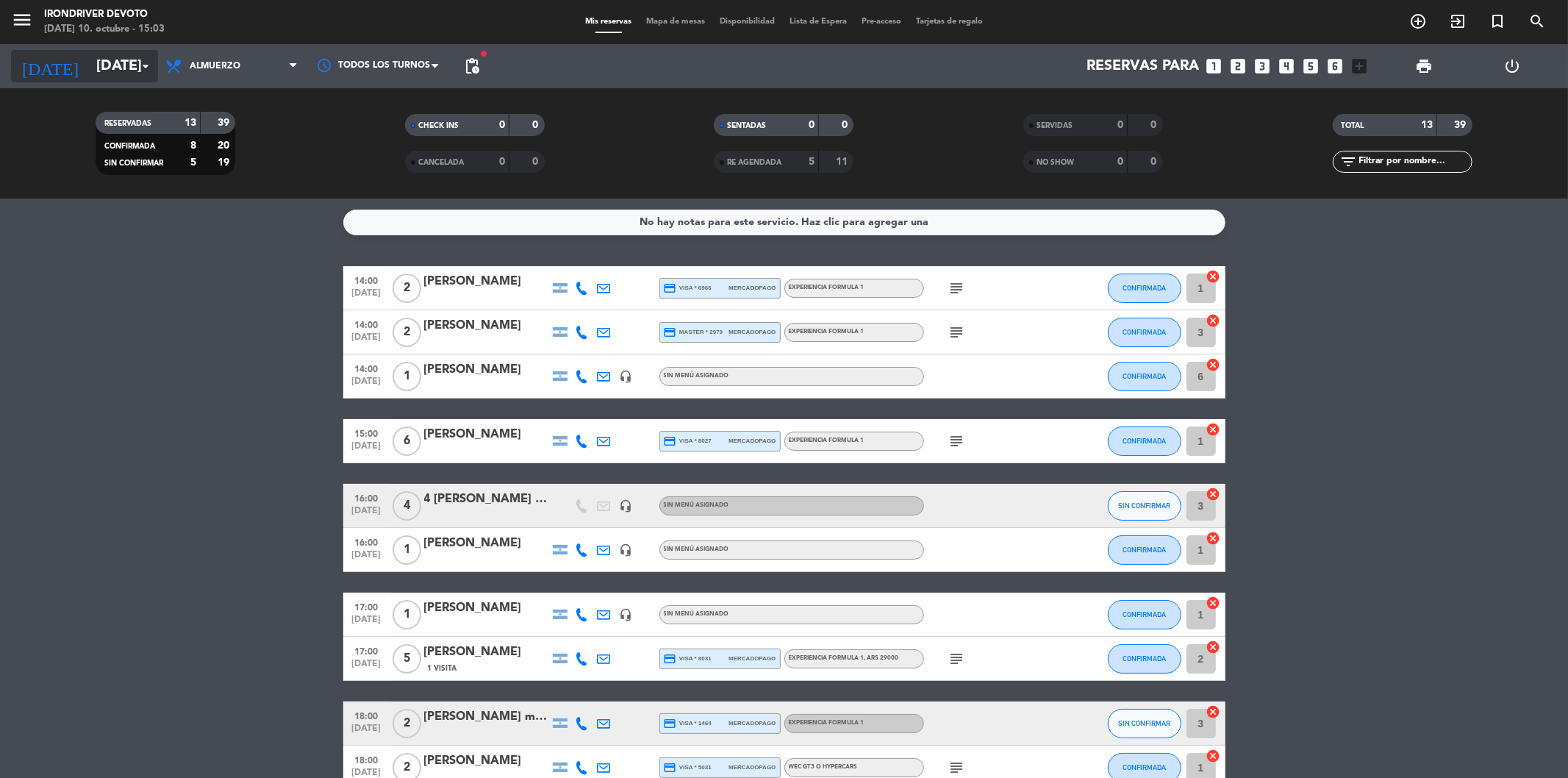
click at [115, 72] on input "[DATE]" at bounding box center [182, 66] width 187 height 32
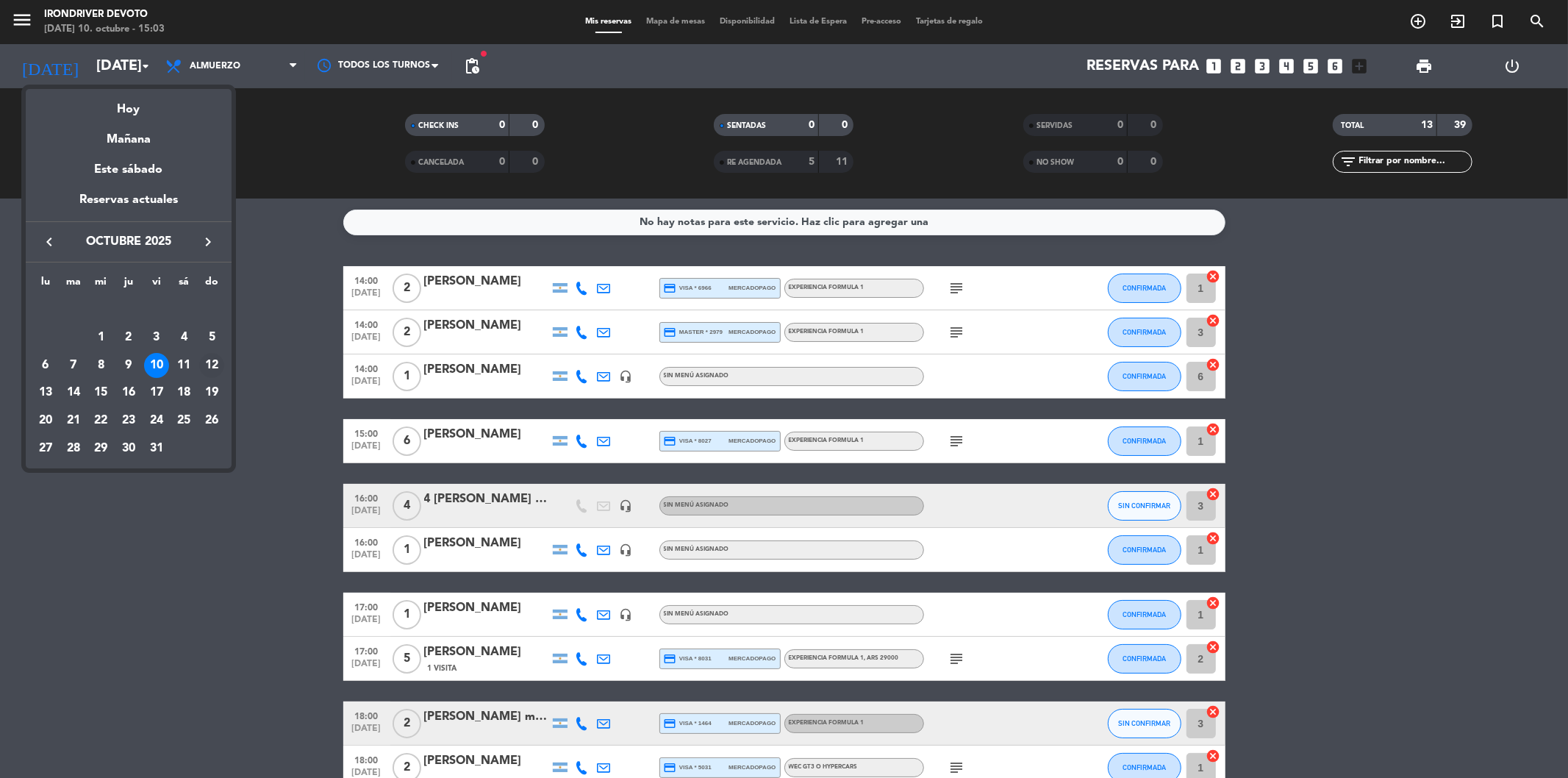
click at [207, 356] on div "12" at bounding box center [212, 366] width 25 height 25
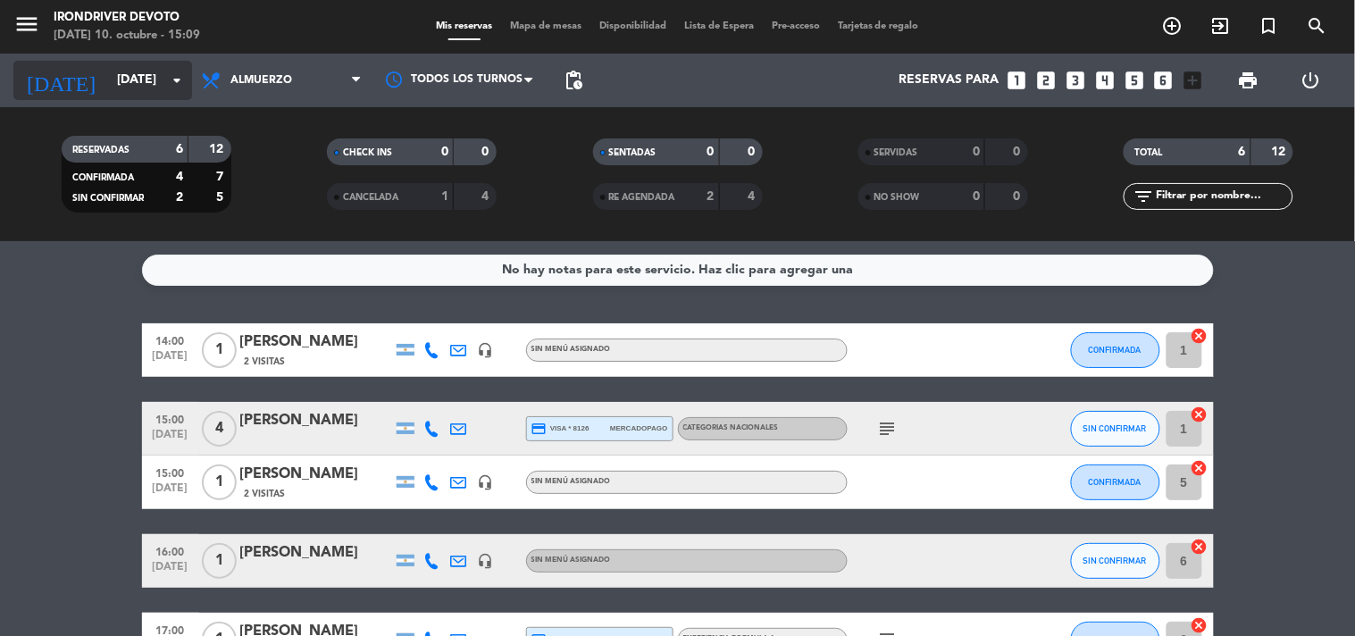
click at [127, 78] on input "[DATE]" at bounding box center [193, 80] width 170 height 32
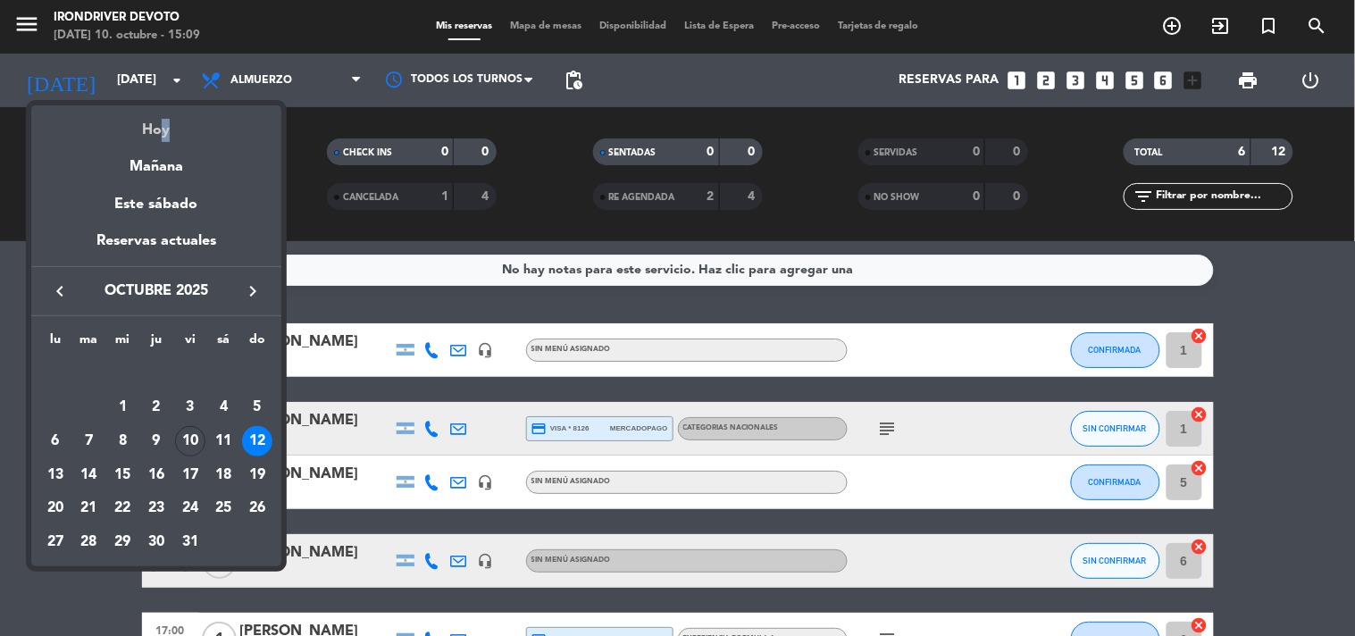
click at [157, 126] on div "Hoy" at bounding box center [156, 123] width 250 height 37
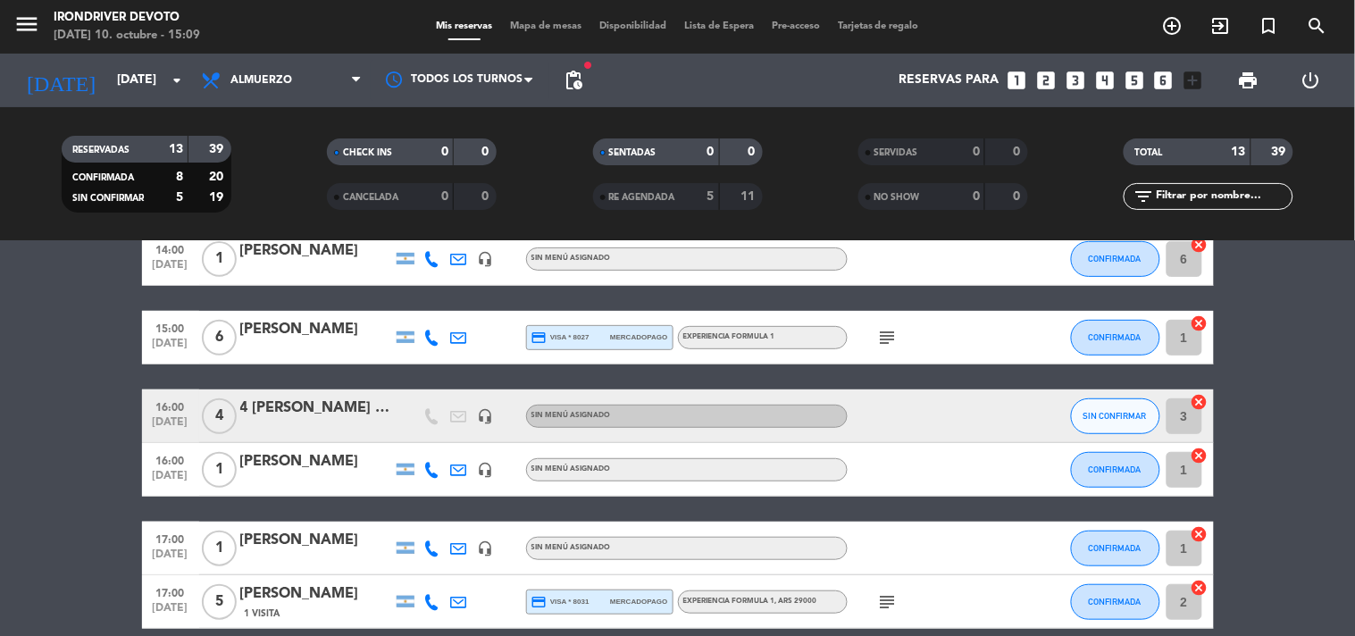
scroll to position [297, 0]
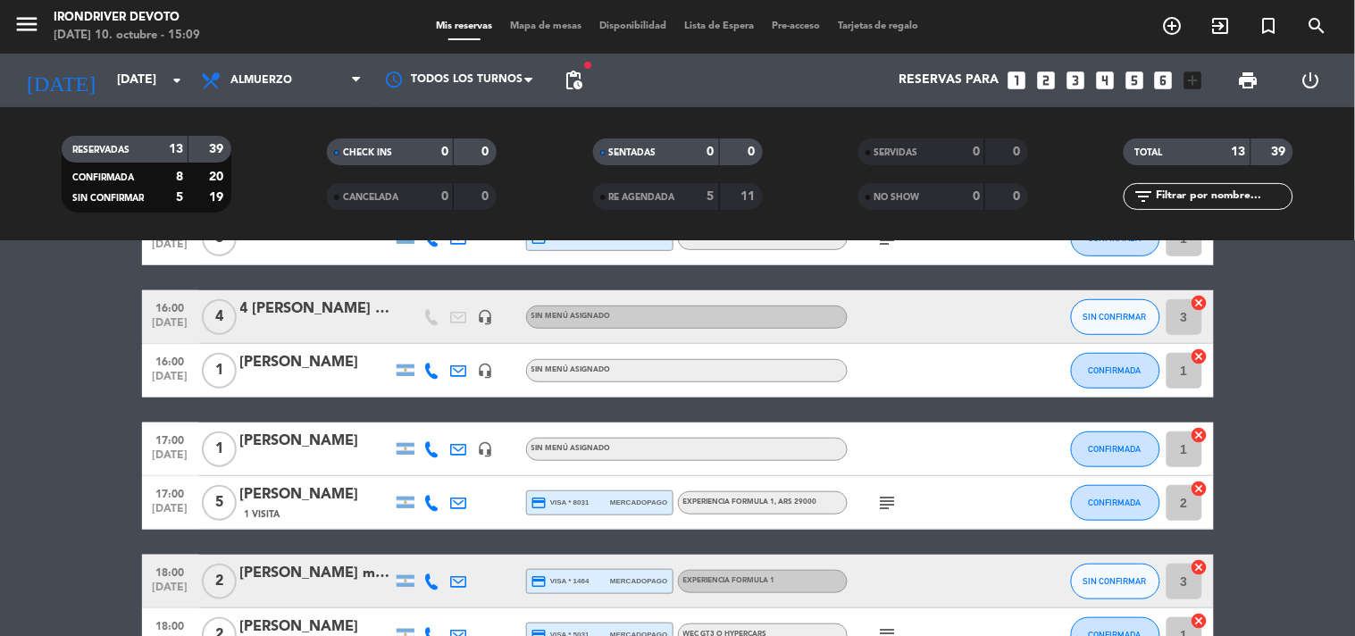
click at [662, 443] on div "Sin menú asignado" at bounding box center [687, 449] width 322 height 23
click at [704, 370] on div "Sin menú asignado" at bounding box center [687, 370] width 322 height 23
click at [906, 503] on div "subject" at bounding box center [928, 502] width 161 height 53
click at [898, 498] on span "subject" at bounding box center [888, 502] width 27 height 21
click at [898, 498] on icon "subject" at bounding box center [887, 502] width 21 height 21
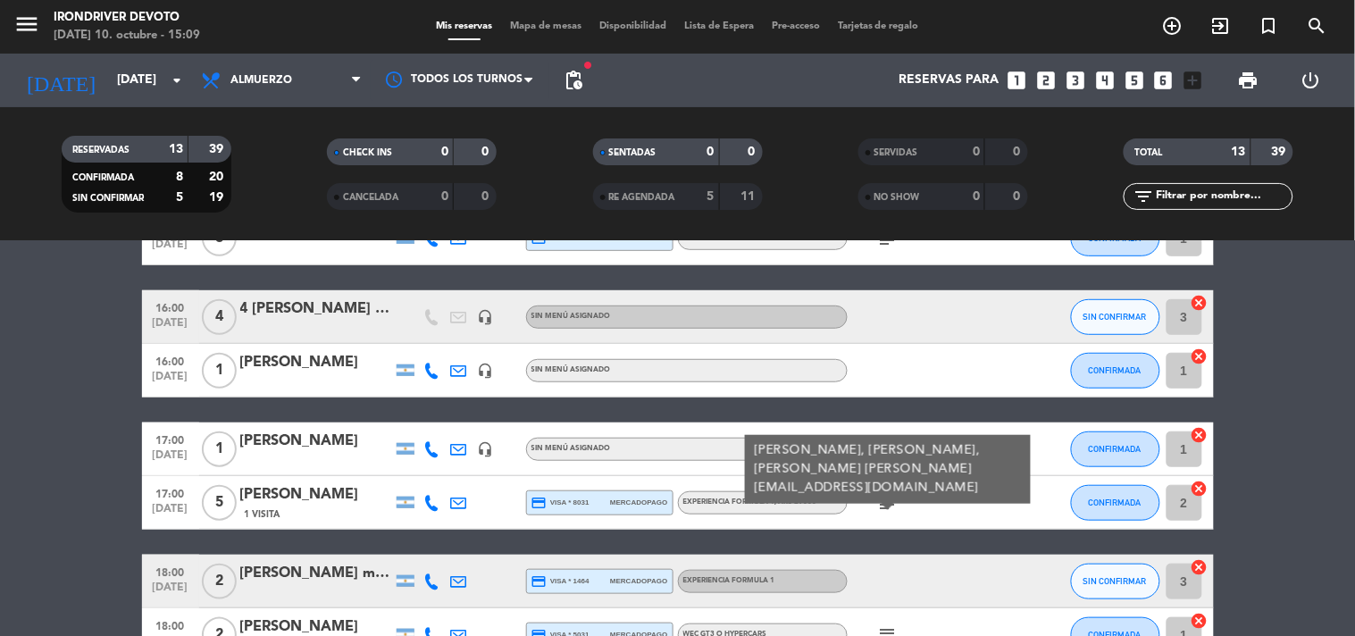
click at [816, 494] on div "Experiencia Formula 1 , ARS 29000" at bounding box center [763, 502] width 170 height 23
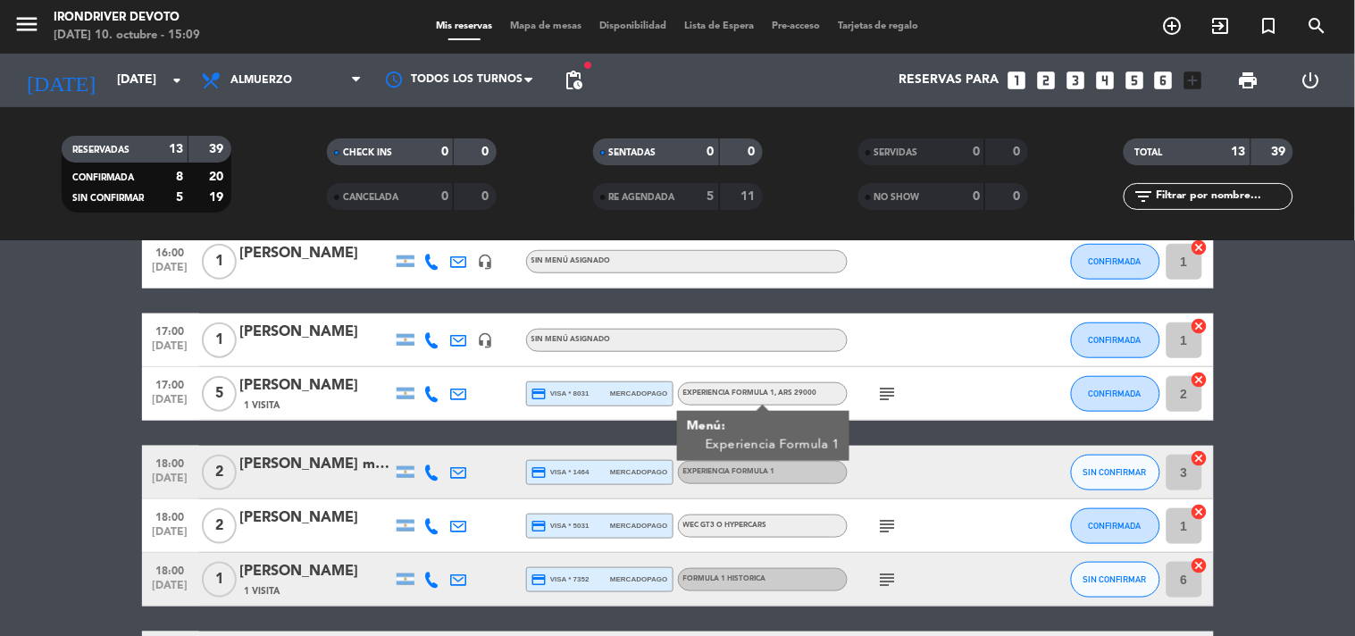
scroll to position [496, 0]
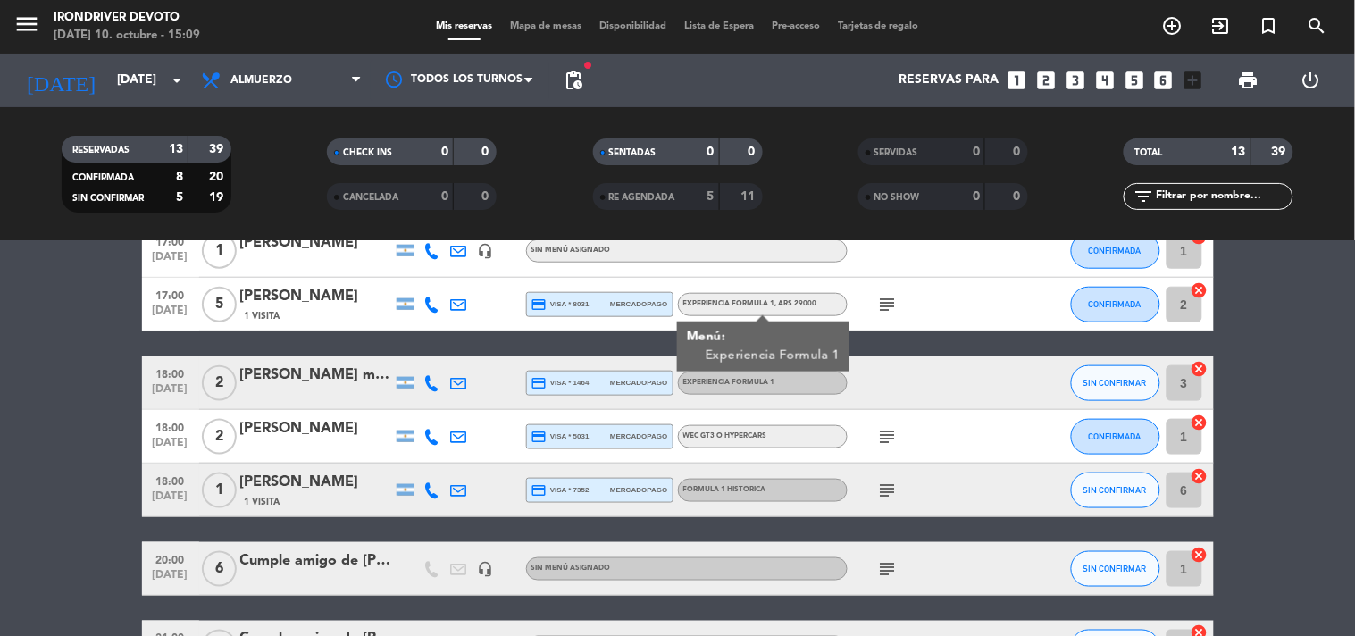
click at [832, 398] on div "18:00 [DATE] 2 [PERSON_NAME] mon fara credit_card visa * 1464 mercadopago Exper…" at bounding box center [678, 383] width 1072 height 54
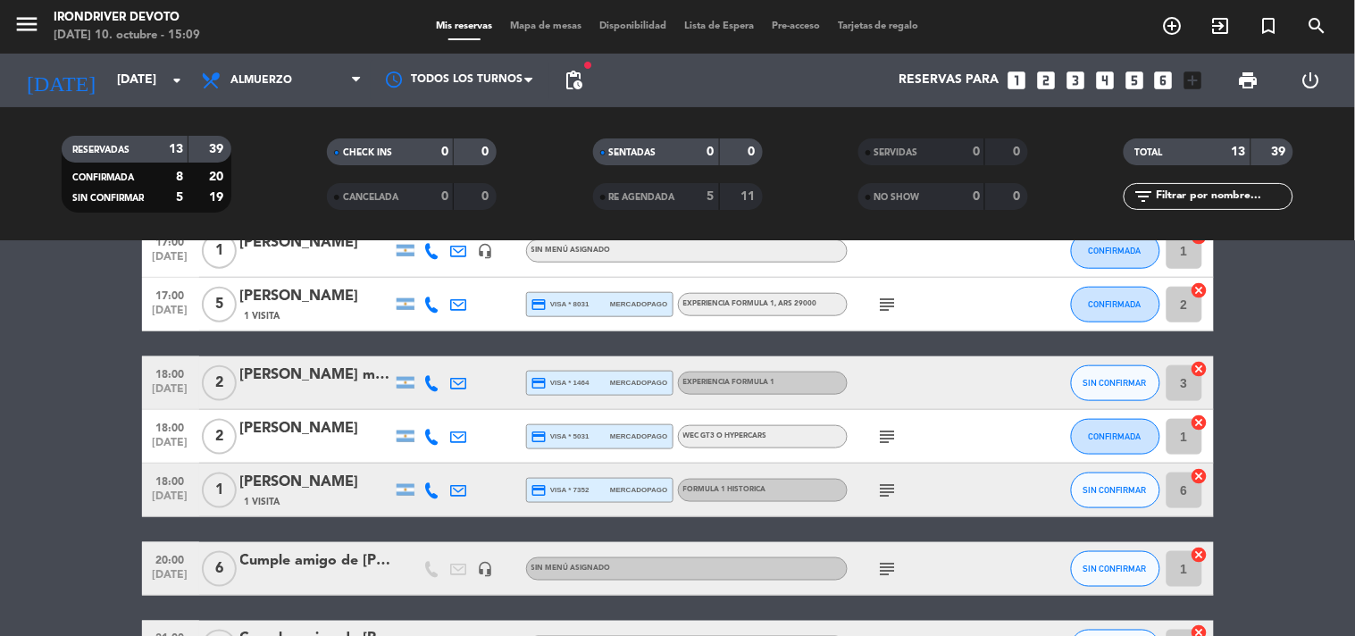
click at [786, 378] on div "Experiencia Formula 1" at bounding box center [763, 383] width 170 height 23
click at [852, 453] on div "subject" at bounding box center [928, 436] width 161 height 53
click at [885, 430] on icon "subject" at bounding box center [887, 436] width 21 height 21
click at [764, 436] on span "WEC GT3 o Hypercars" at bounding box center [725, 435] width 84 height 7
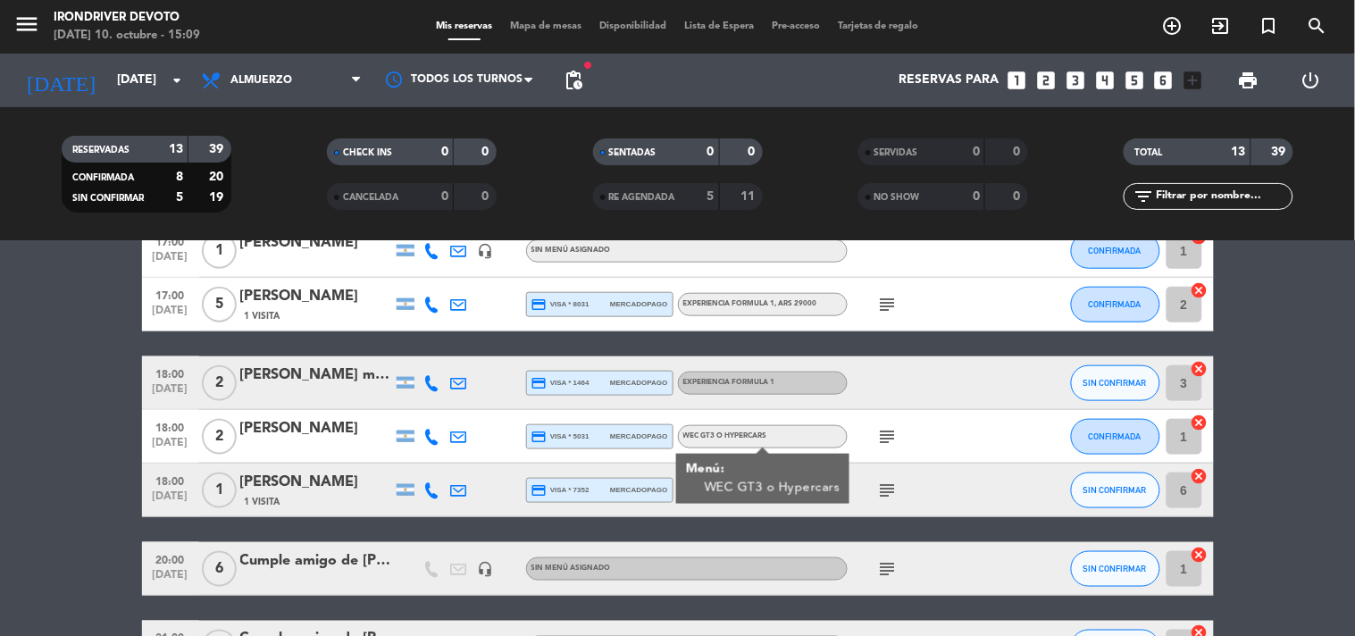
click at [926, 488] on div "subject" at bounding box center [928, 490] width 161 height 53
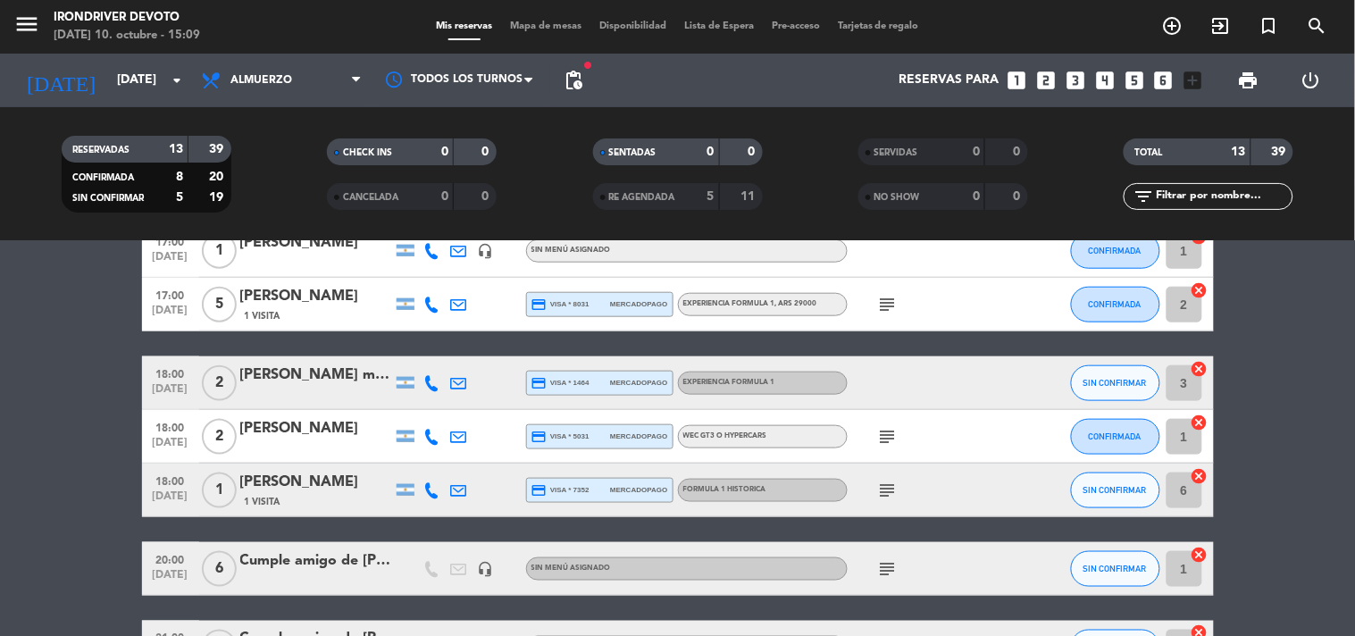
click at [878, 482] on icon "subject" at bounding box center [887, 490] width 21 height 21
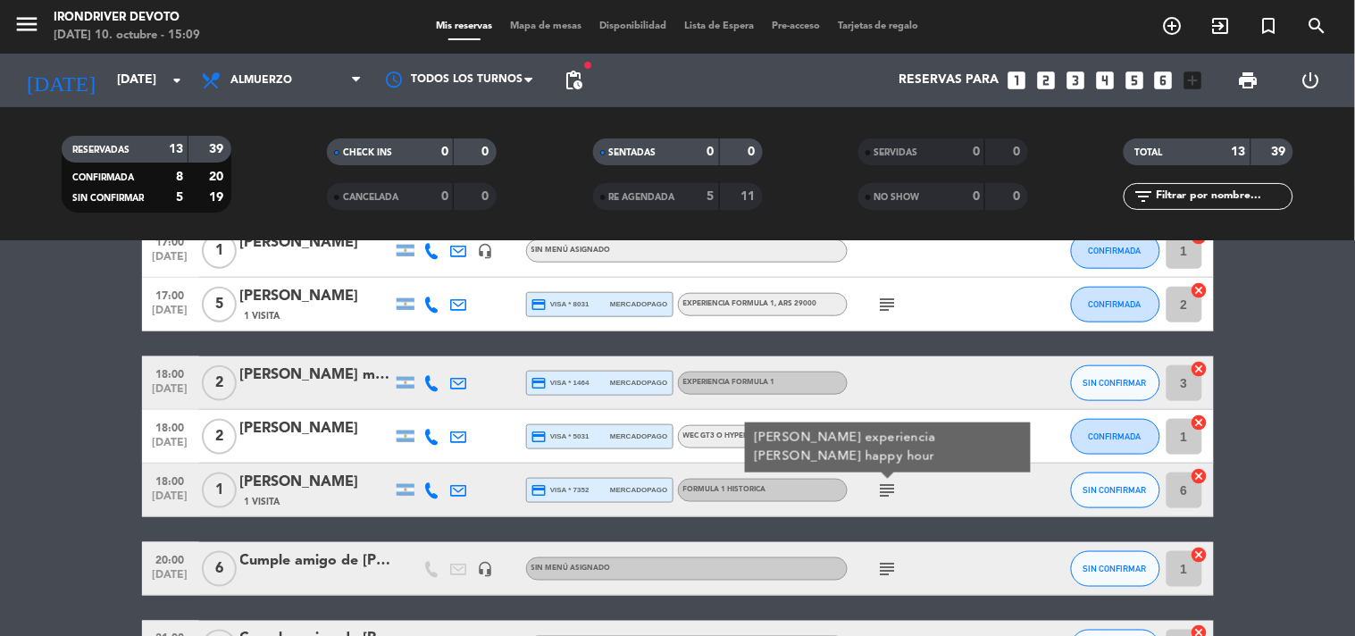
click at [791, 482] on div "Formula 1 historica" at bounding box center [763, 490] width 170 height 23
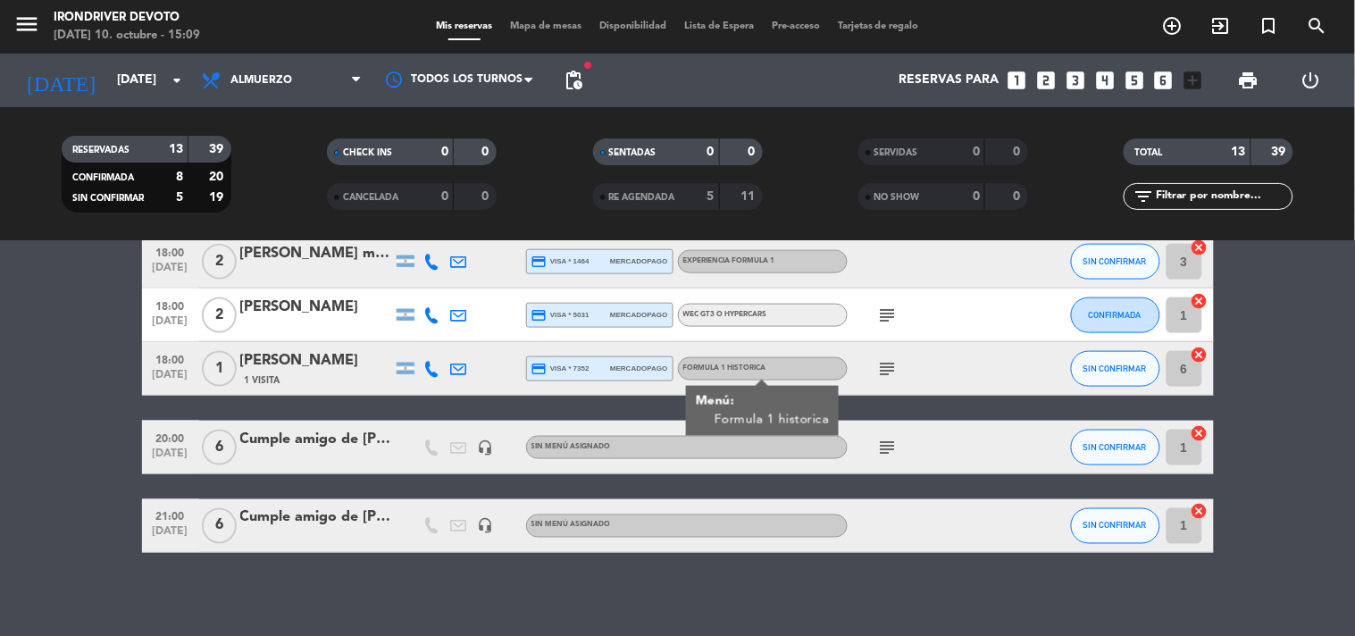
scroll to position [623, 0]
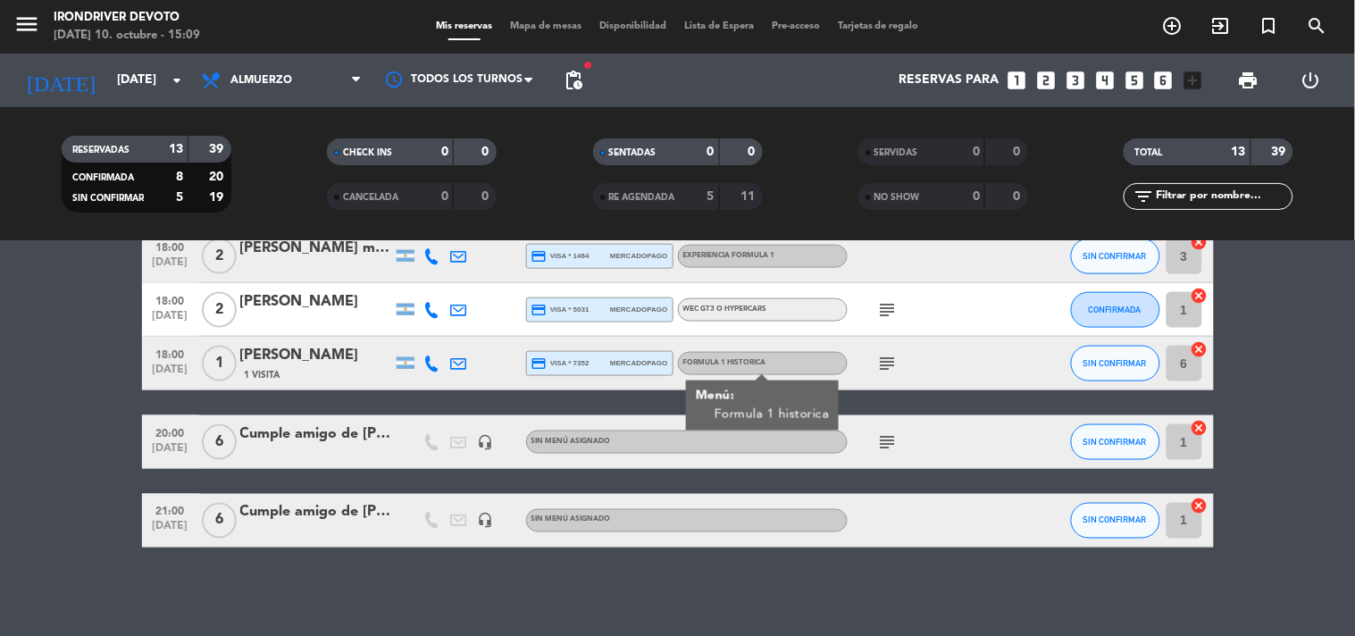
click at [916, 430] on div "subject" at bounding box center [928, 441] width 161 height 53
click at [769, 432] on div "Sin menú asignado" at bounding box center [687, 442] width 322 height 23
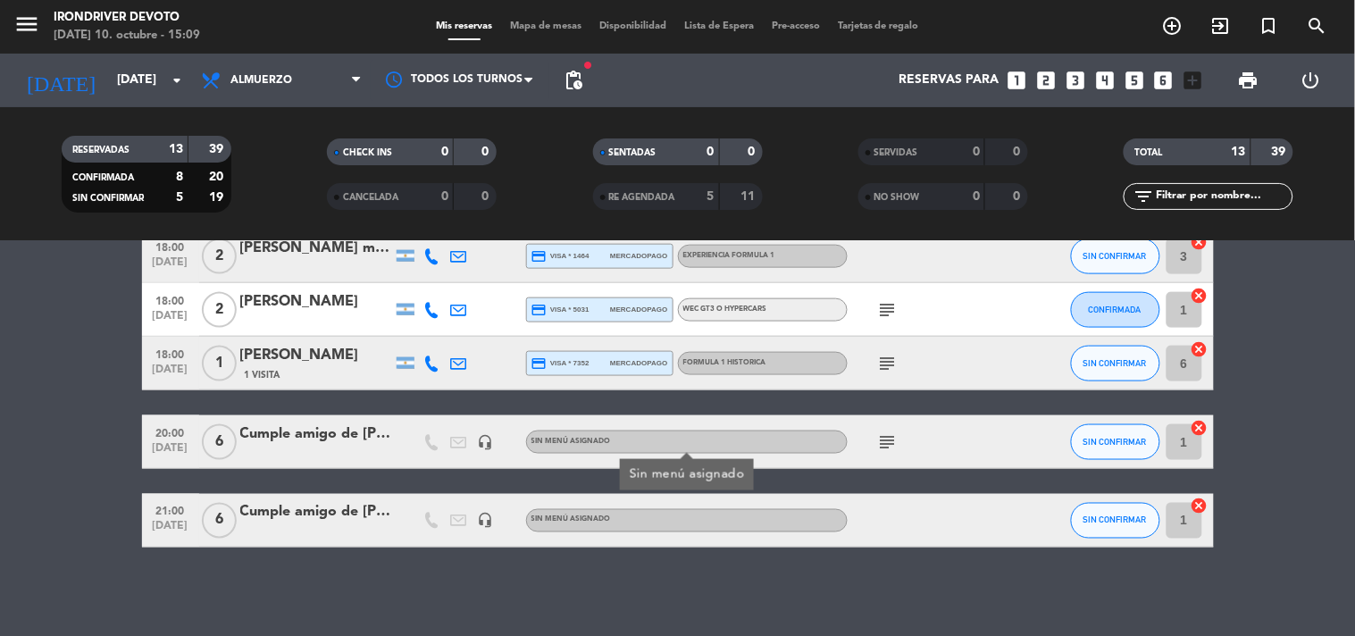
click at [879, 445] on icon "subject" at bounding box center [887, 441] width 21 height 21
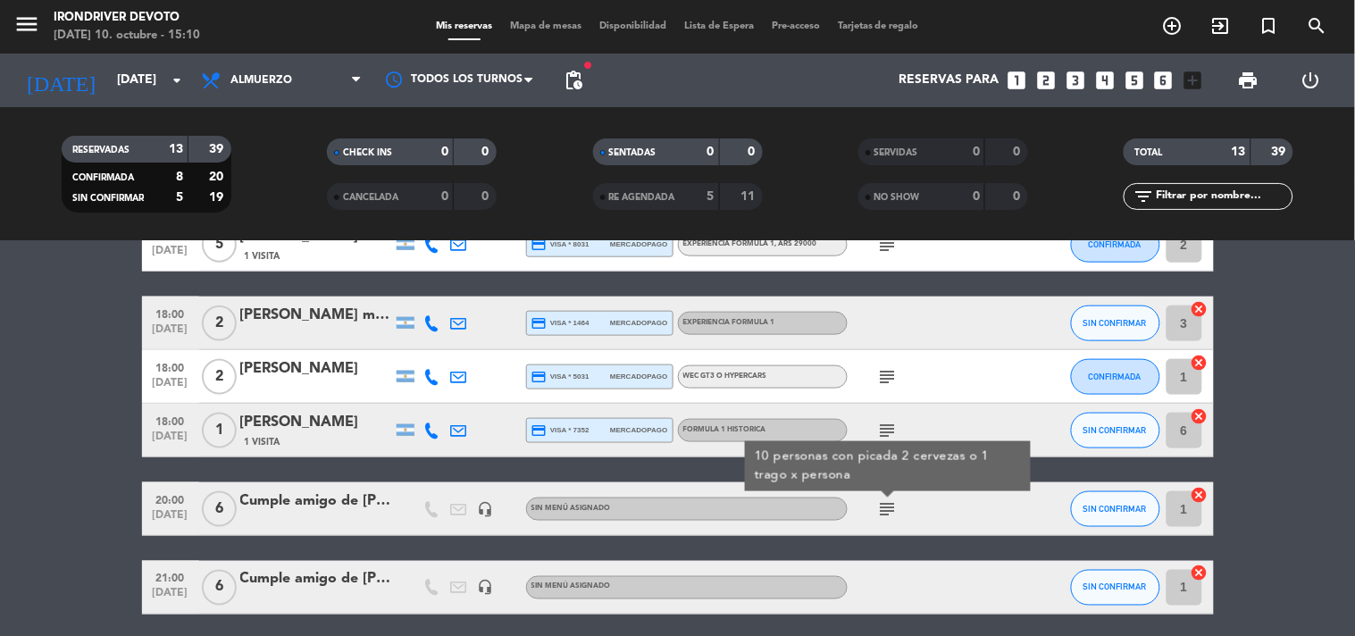
scroll to position [523, 0]
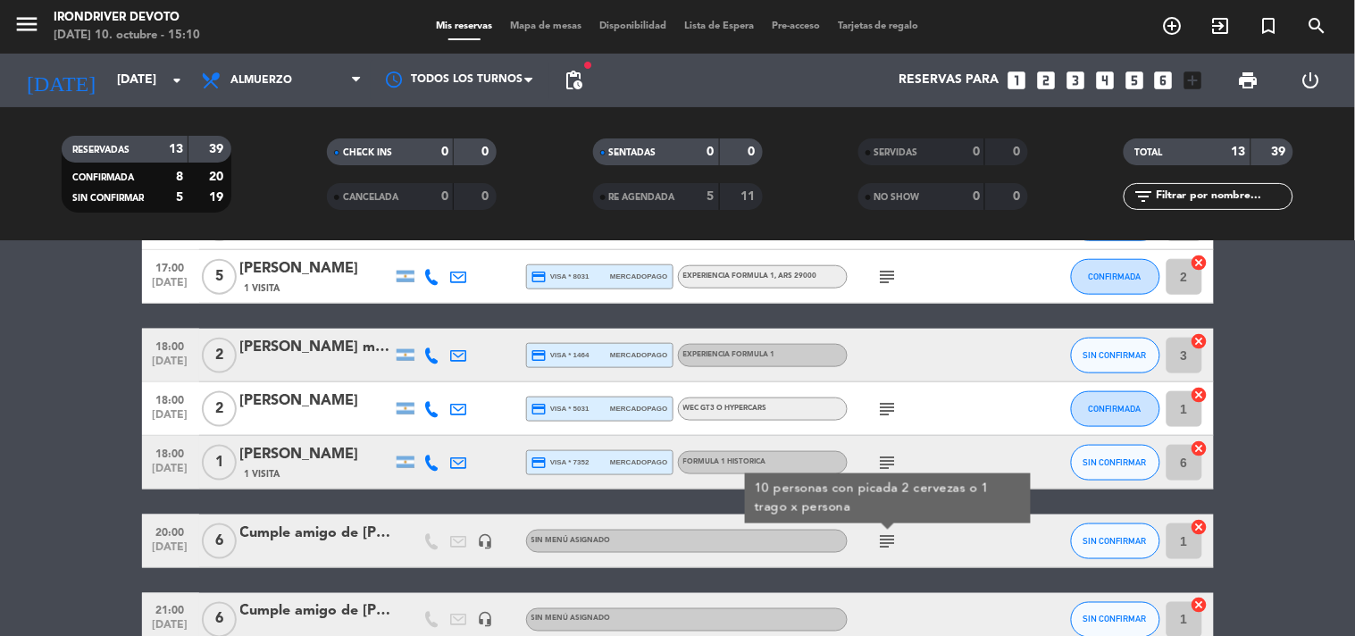
click at [59, 458] on bookings-row "14:00 [DATE] 2 [PERSON_NAME] credit_card visa * 6966 mercadopago Experiencia Fo…" at bounding box center [677, 223] width 1355 height 847
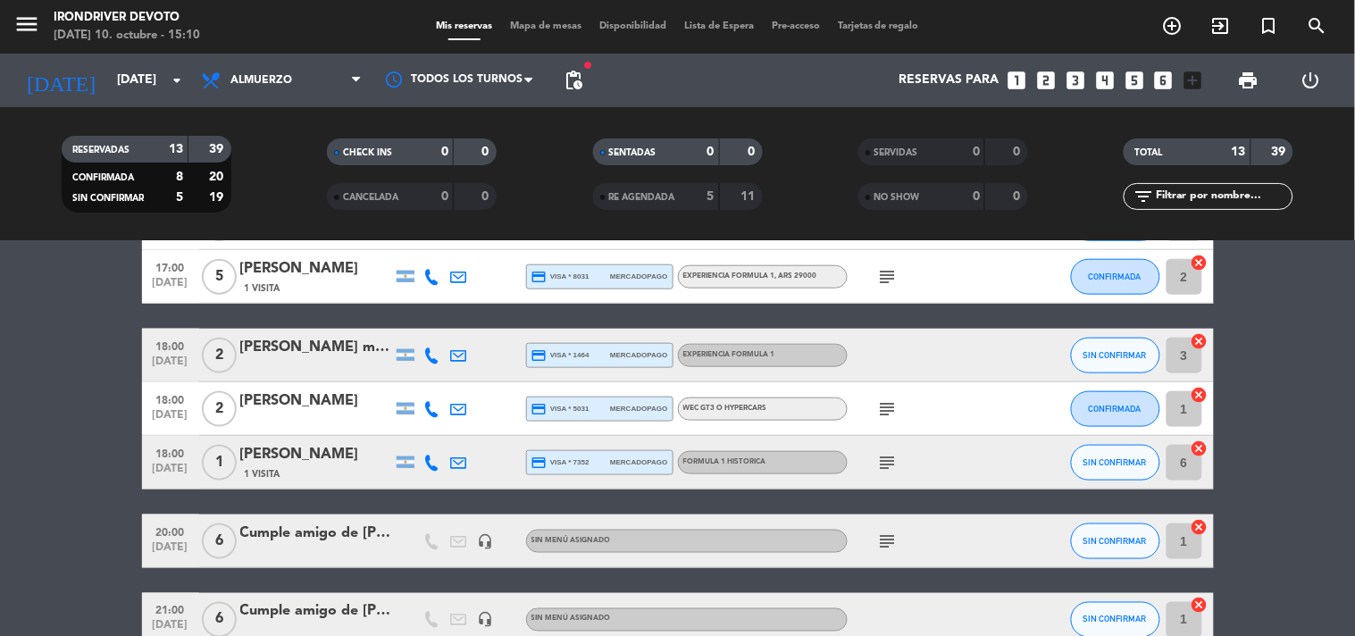
scroll to position [623, 0]
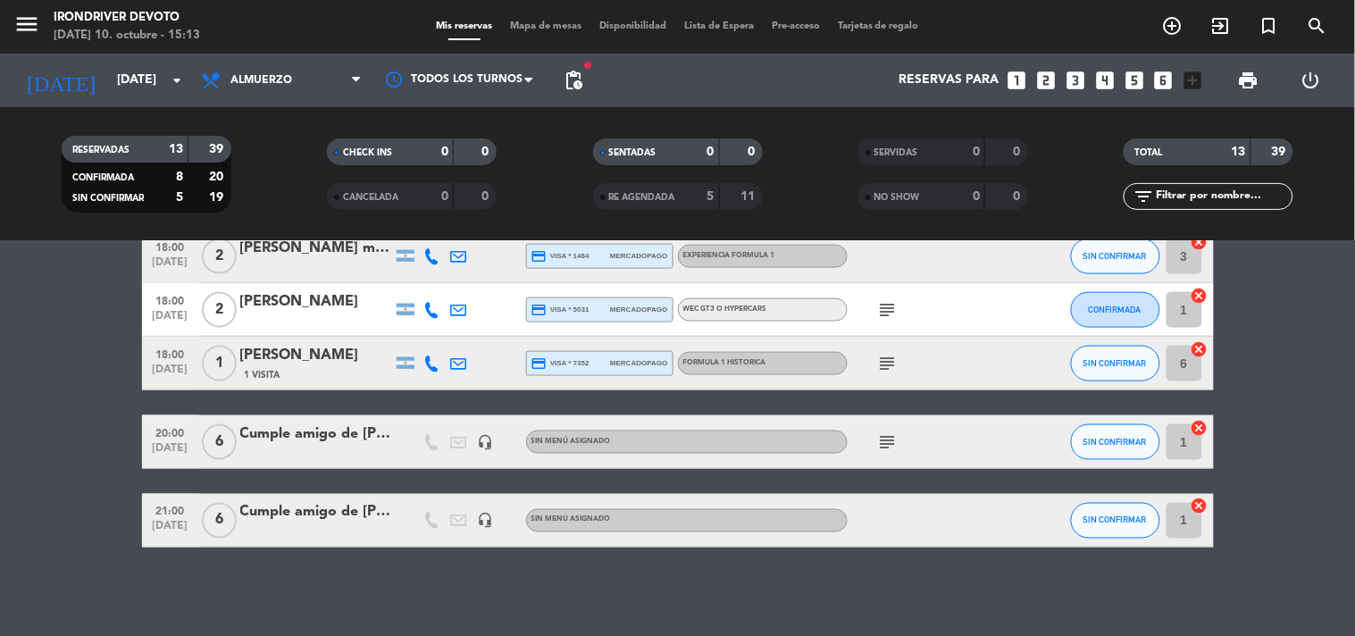
click at [74, 487] on bookings-row "14:00 [DATE] 2 [PERSON_NAME] credit_card visa * 6966 mercadopago Experiencia Fo…" at bounding box center [677, 124] width 1355 height 847
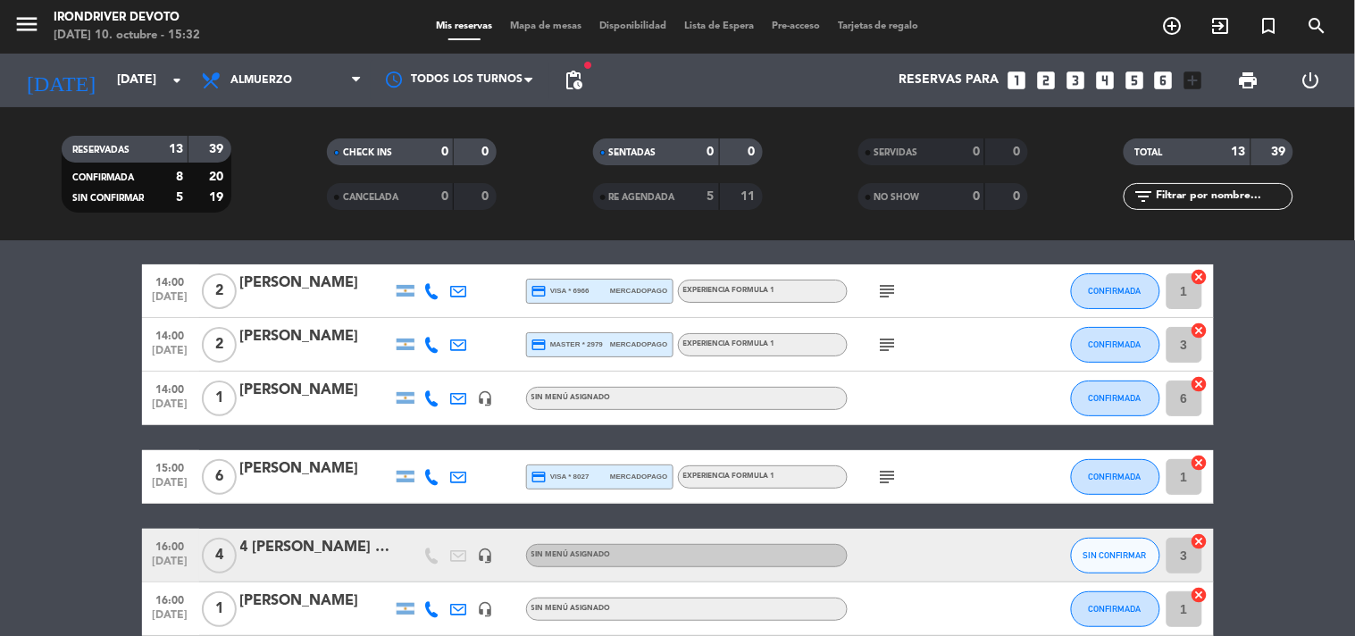
scroll to position [28, 0]
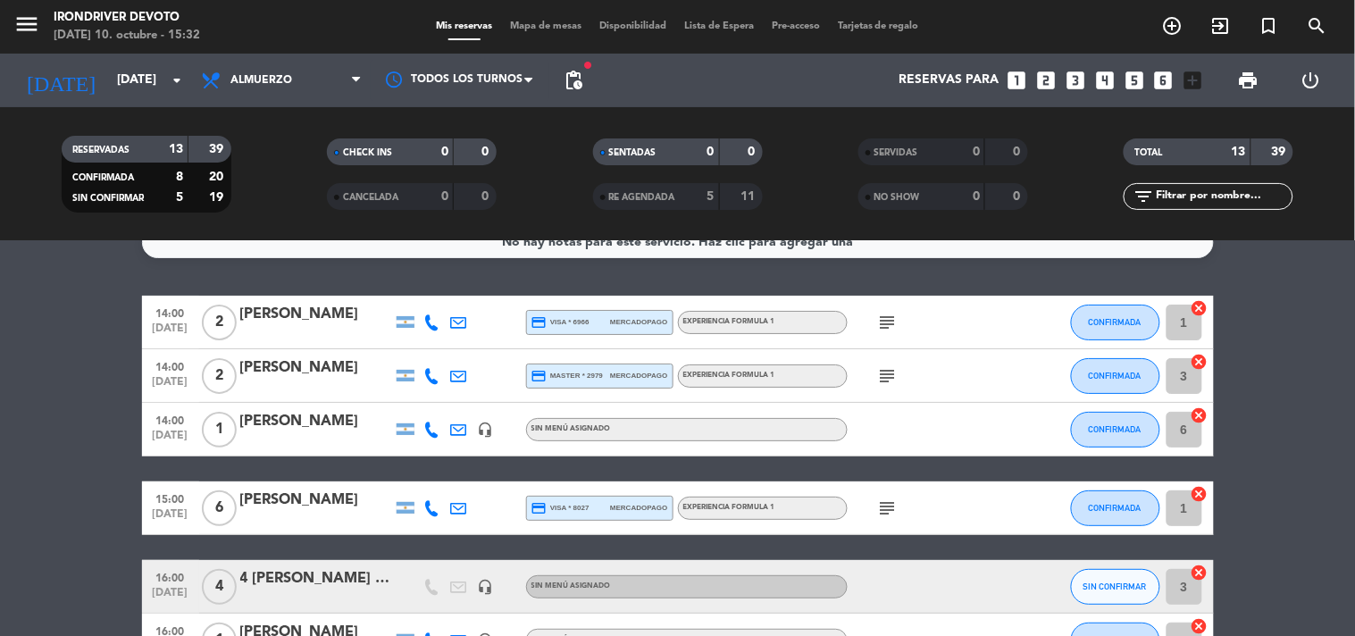
click at [886, 379] on icon "subject" at bounding box center [887, 375] width 21 height 21
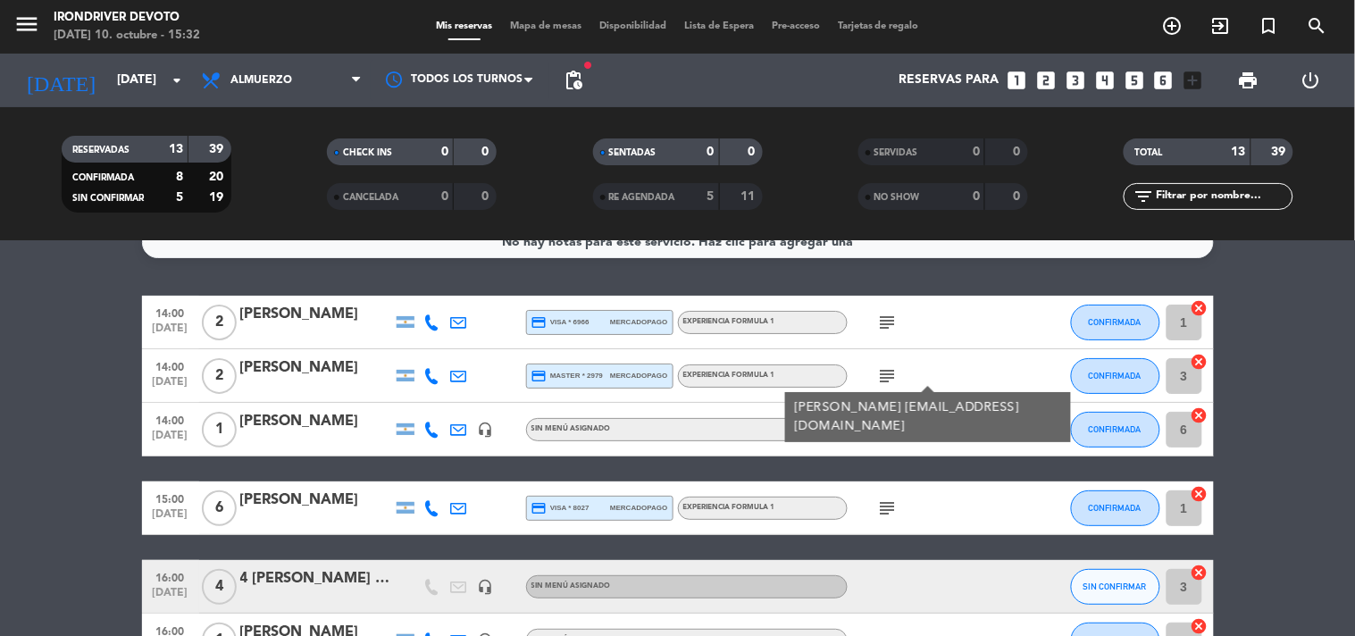
click at [886, 331] on icon "subject" at bounding box center [887, 322] width 21 height 21
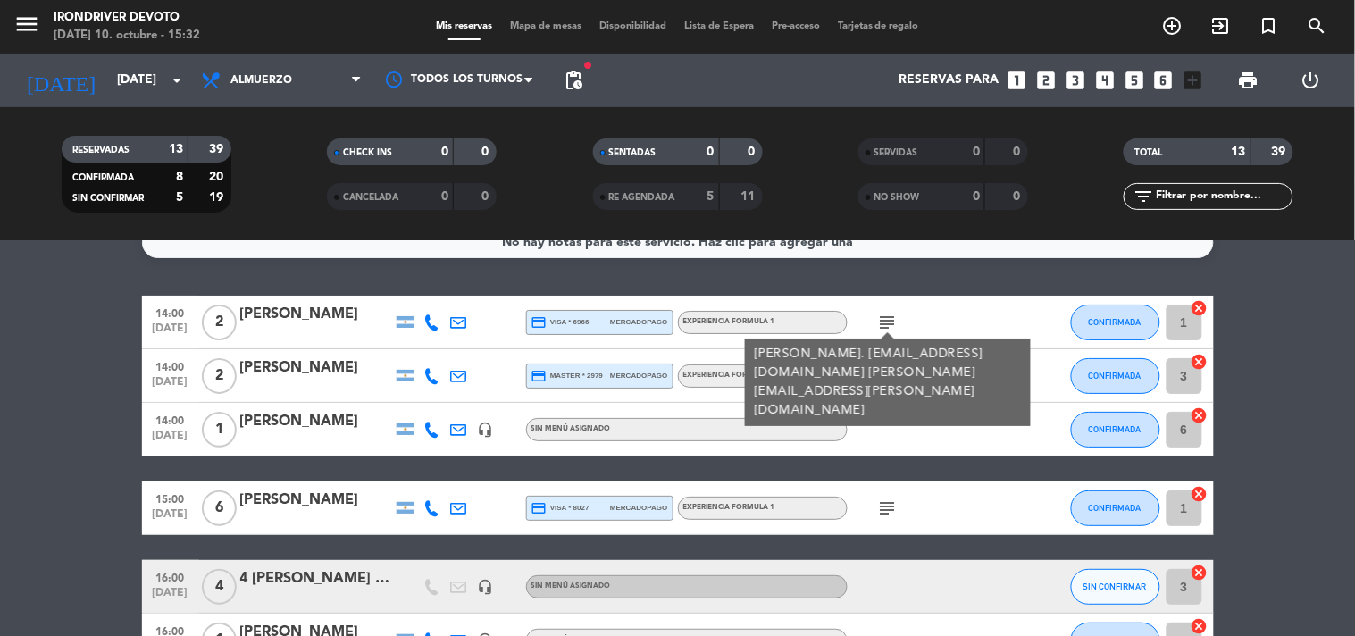
click at [733, 370] on div "Experiencia Formula 1" at bounding box center [729, 376] width 92 height 12
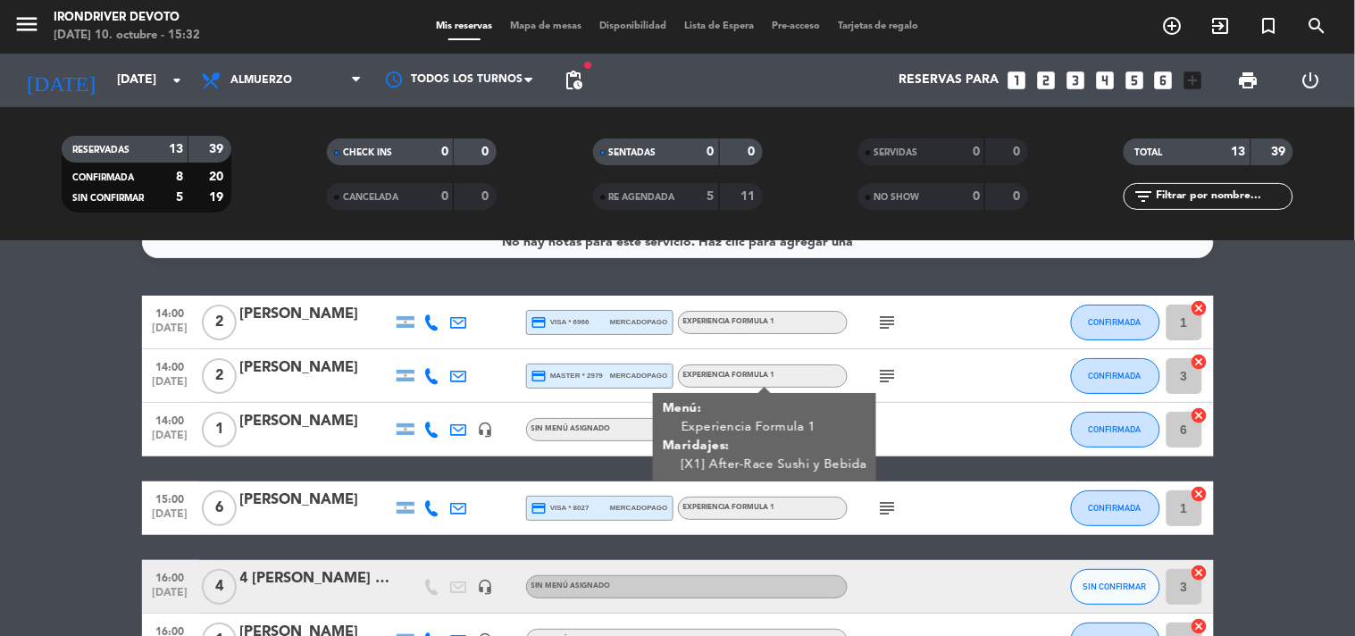
click at [722, 367] on div "Experiencia Formula 1" at bounding box center [763, 375] width 170 height 23
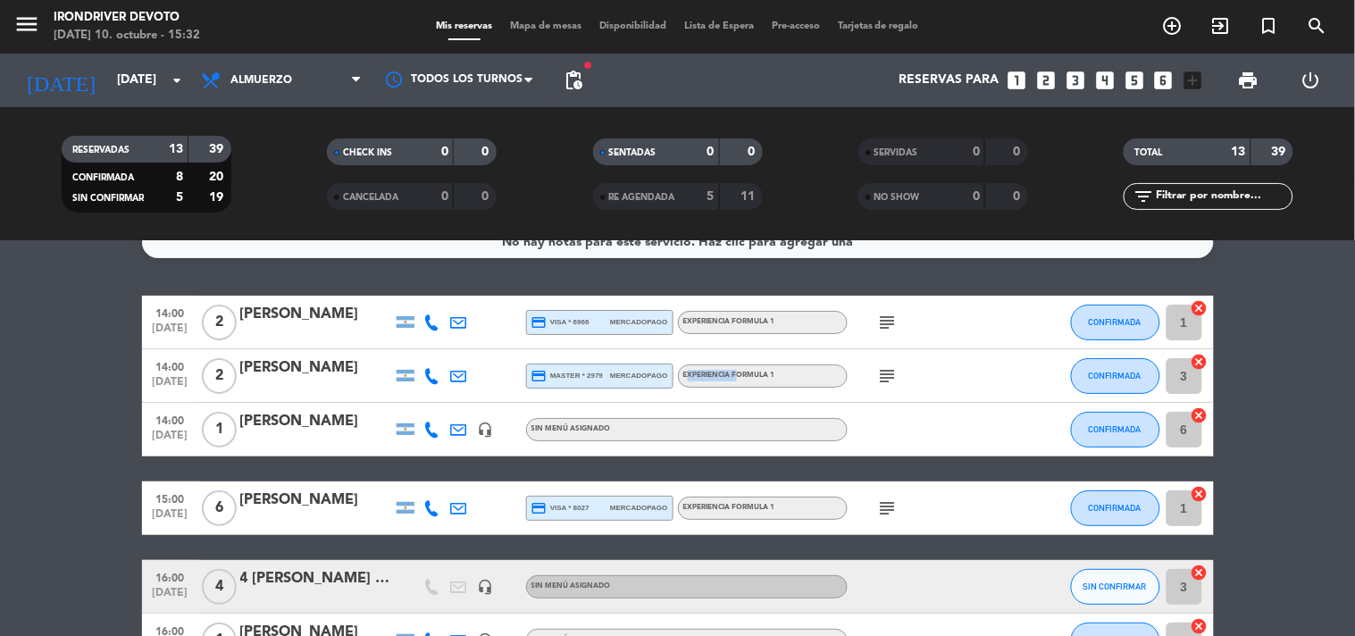
click at [721, 367] on div "Experiencia Formula 1" at bounding box center [763, 375] width 170 height 23
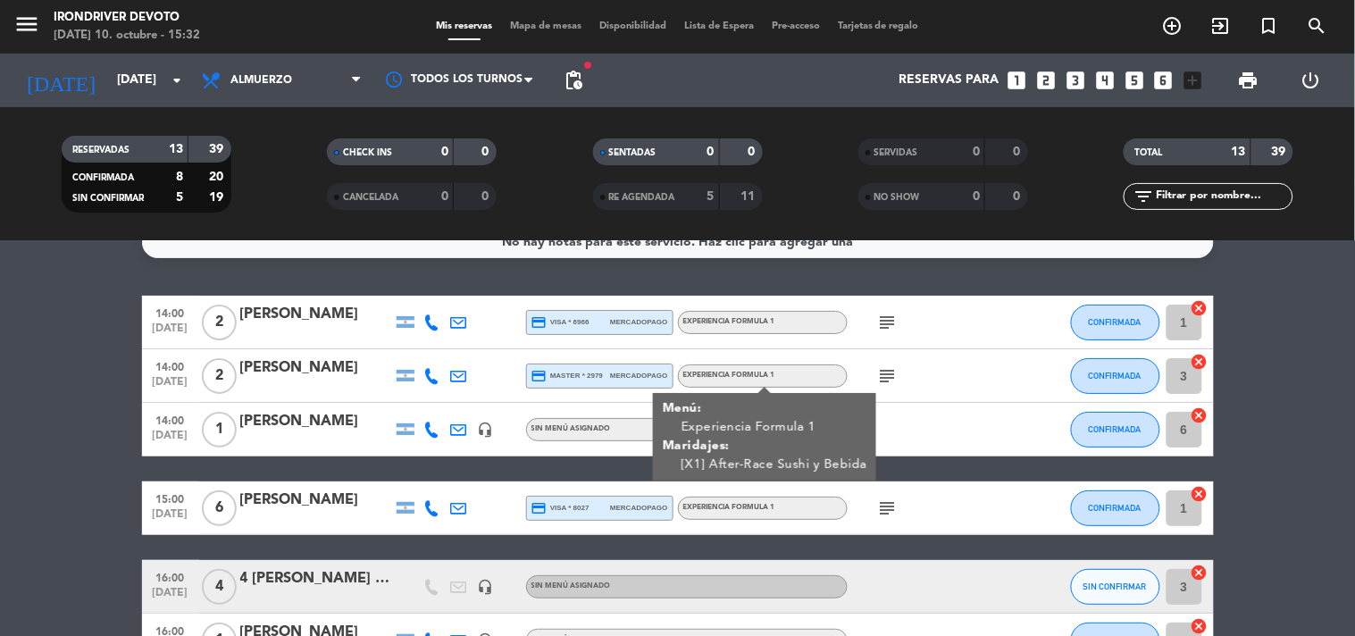
click at [780, 465] on span "[X1] After-Race Sushi y Bebida" at bounding box center [774, 464] width 186 height 13
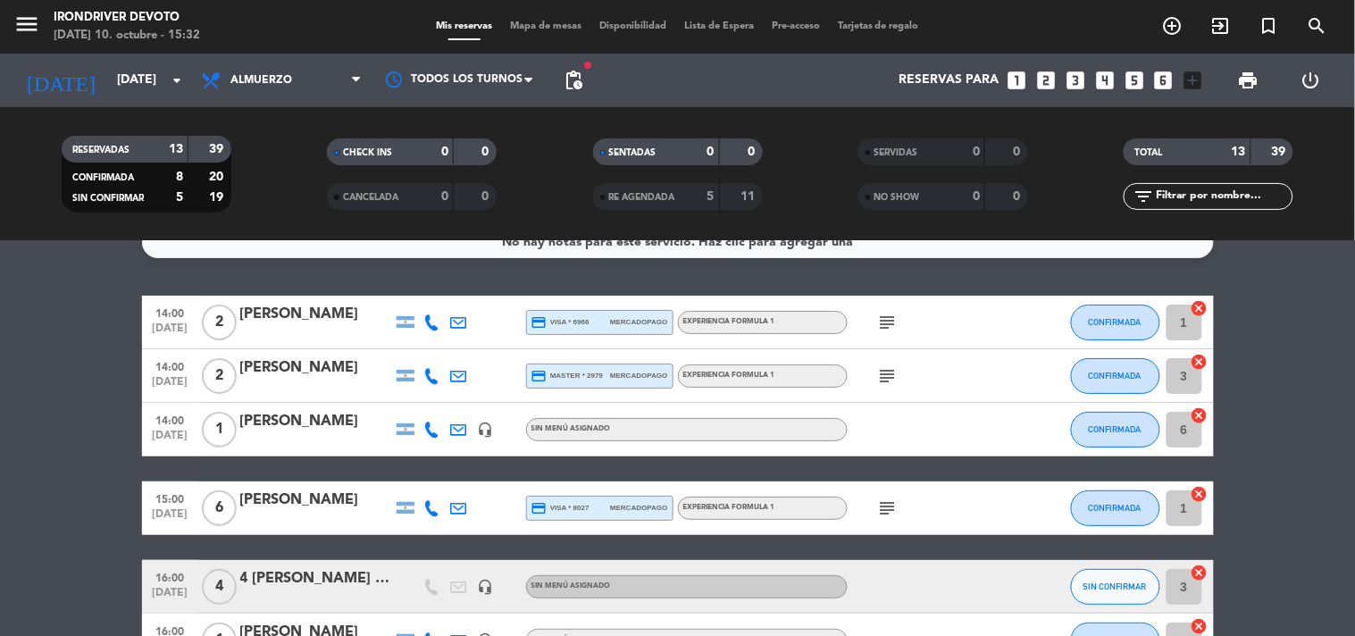
click at [733, 384] on div "Experiencia Formula 1" at bounding box center [763, 375] width 170 height 23
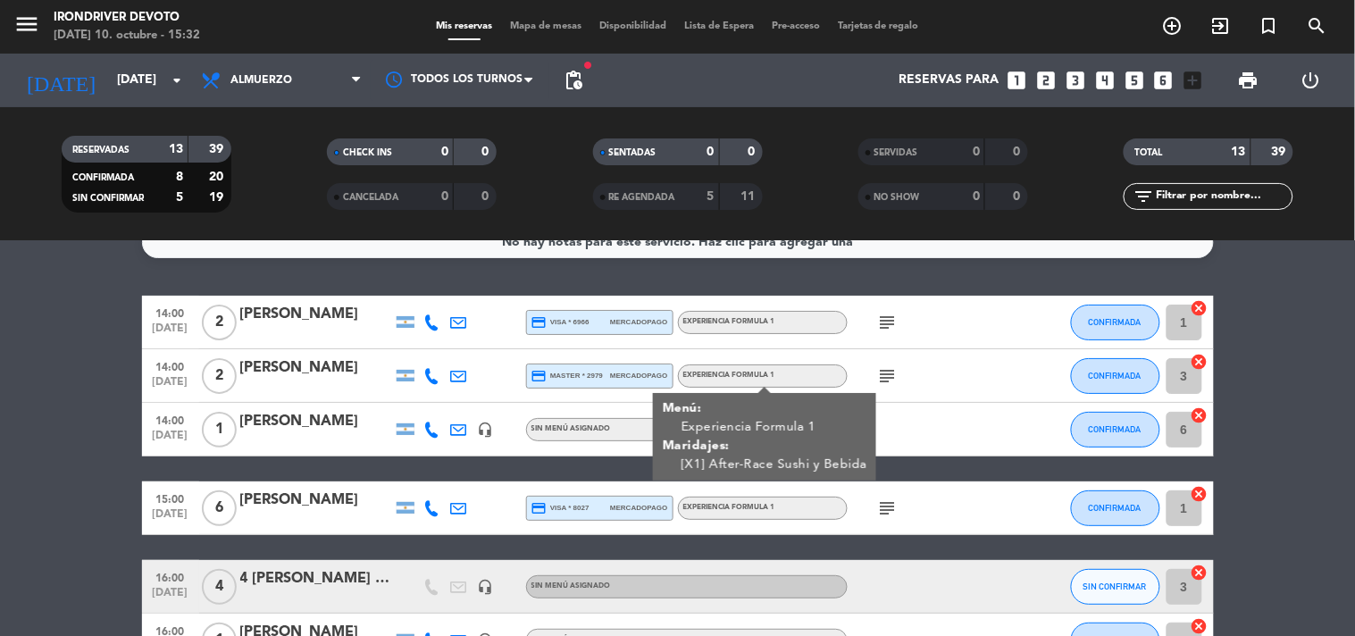
click at [504, 376] on div at bounding box center [512, 375] width 27 height 53
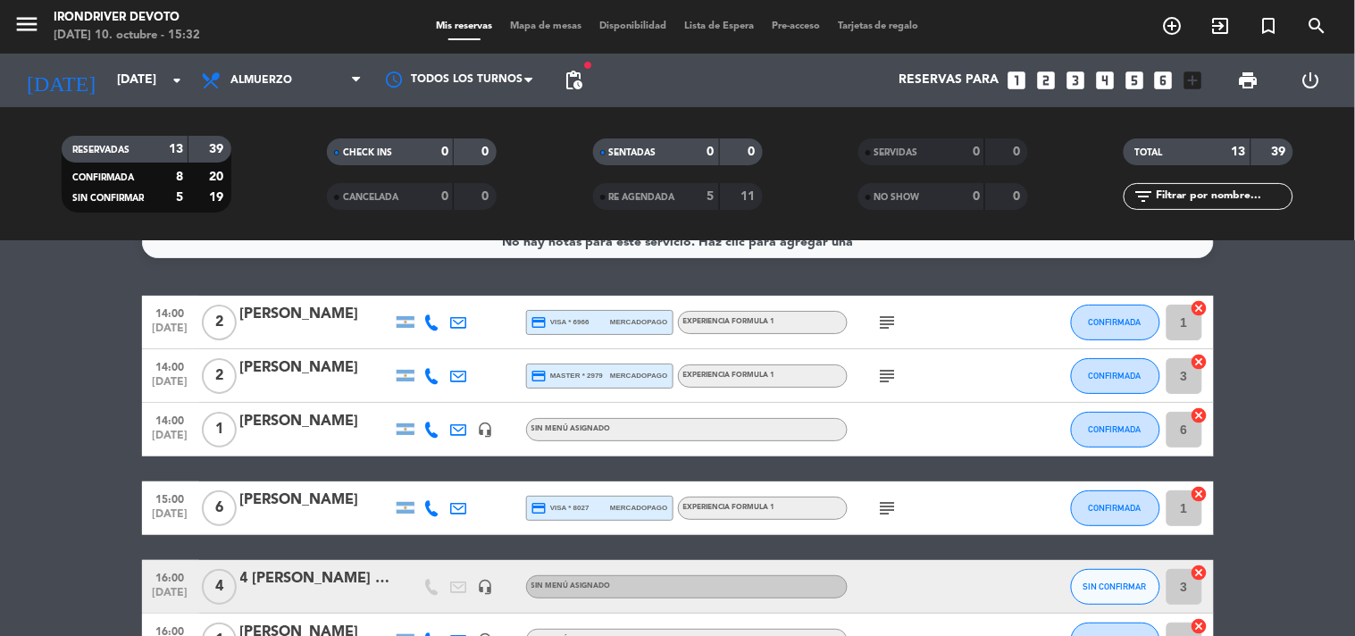
click at [347, 378] on div "[PERSON_NAME]" at bounding box center [316, 367] width 152 height 23
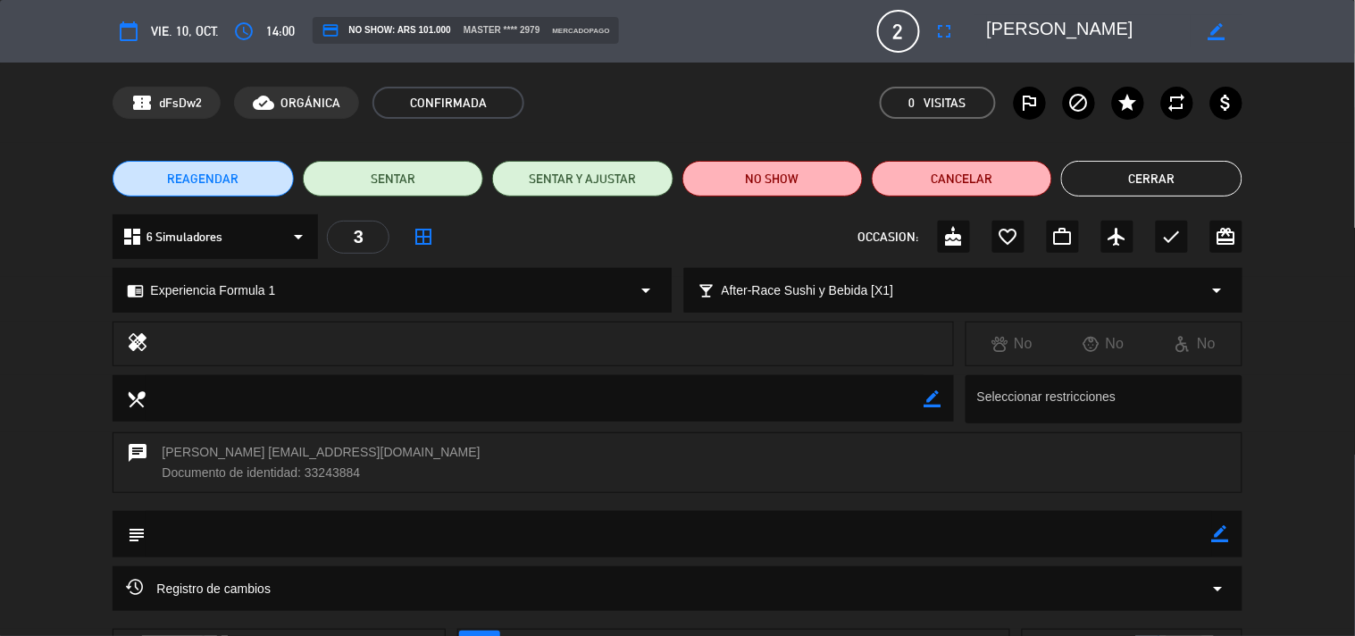
click at [1188, 179] on button "Cerrar" at bounding box center [1151, 179] width 180 height 36
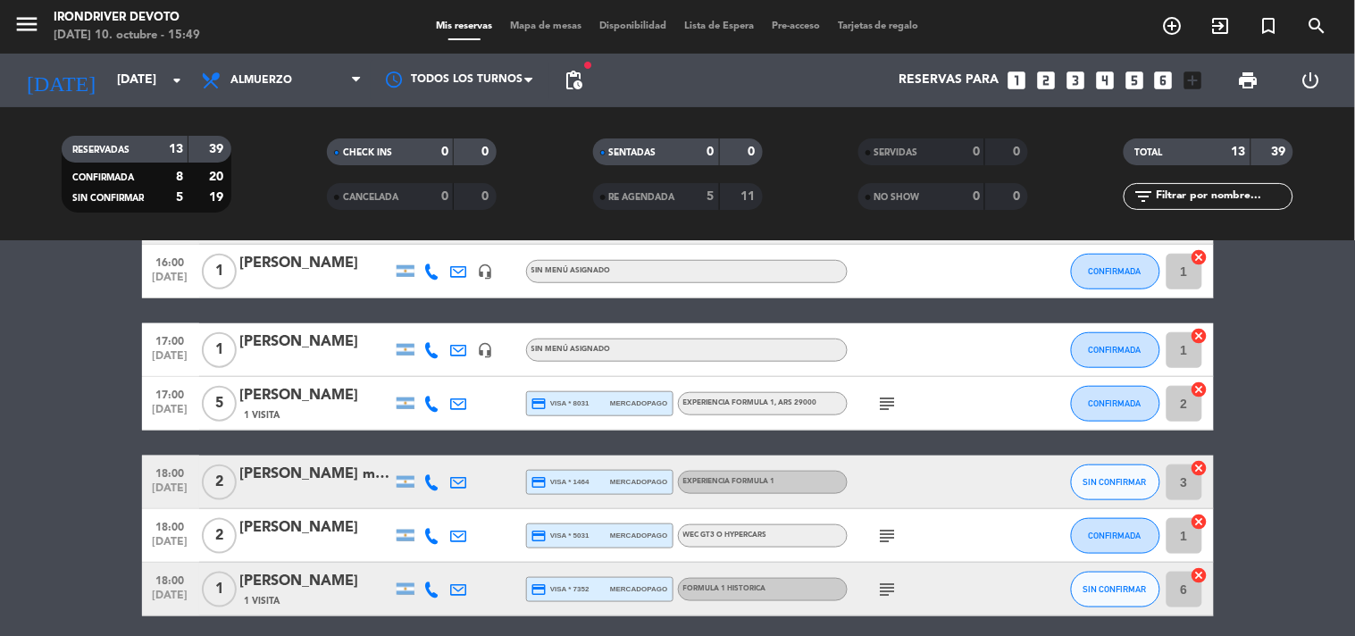
scroll to position [297, 0]
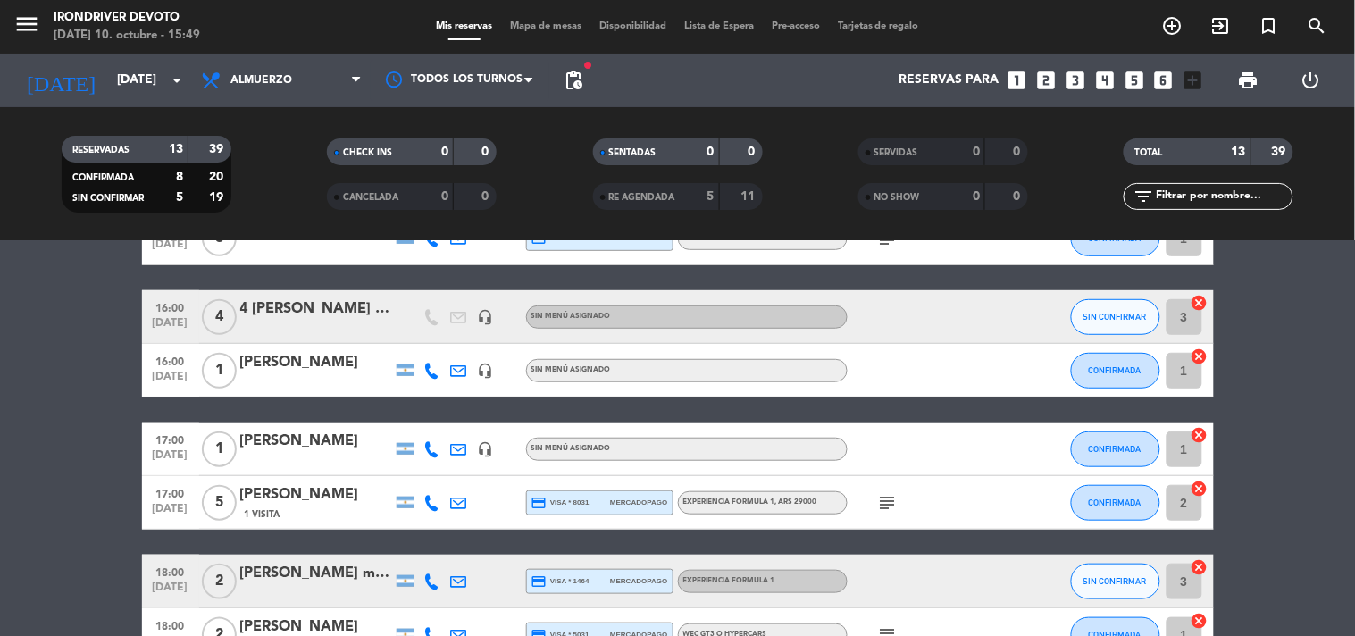
click at [657, 370] on div "Sin menú asignado" at bounding box center [687, 370] width 322 height 23
click at [675, 443] on div "Sin menú asignado" at bounding box center [687, 449] width 322 height 23
click at [431, 378] on div at bounding box center [432, 370] width 27 height 53
click at [433, 367] on icon at bounding box center [432, 371] width 16 height 16
click at [426, 338] on span "Copiar" at bounding box center [416, 340] width 38 height 19
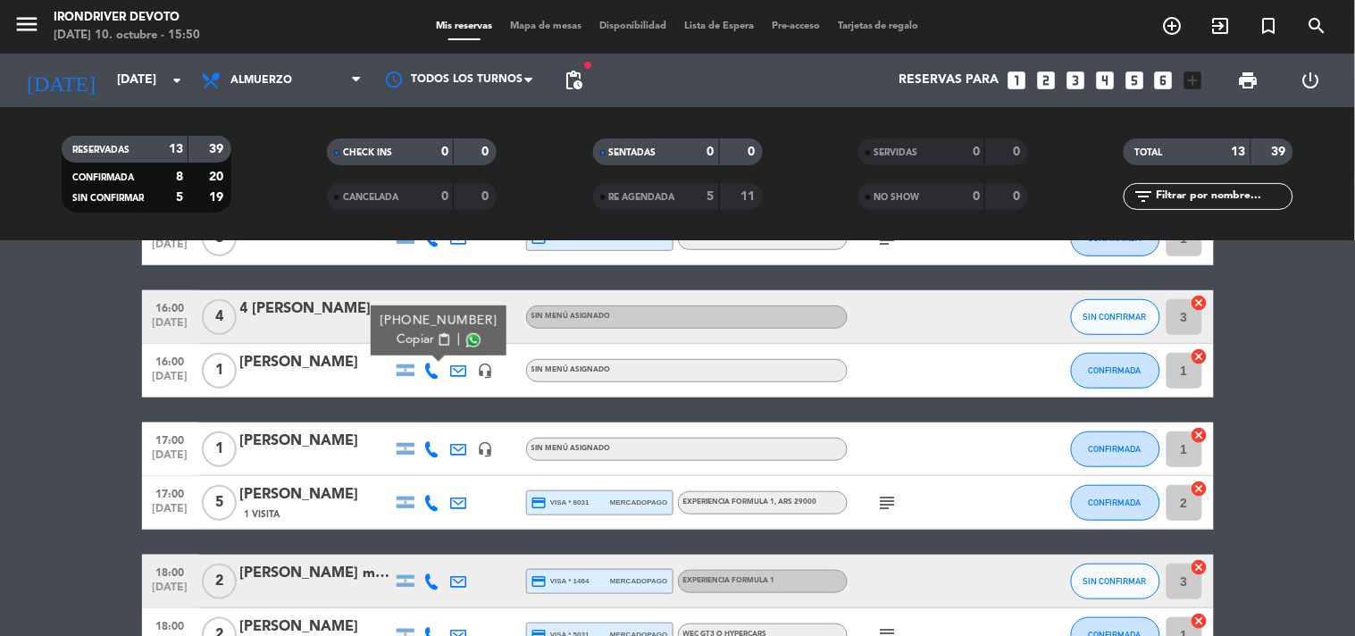
click at [306, 344] on div "16:00 [DATE] 1 [PERSON_NAME] [PHONE_NUMBER] Copiar content_paste | headset_mic …" at bounding box center [678, 371] width 1072 height 54
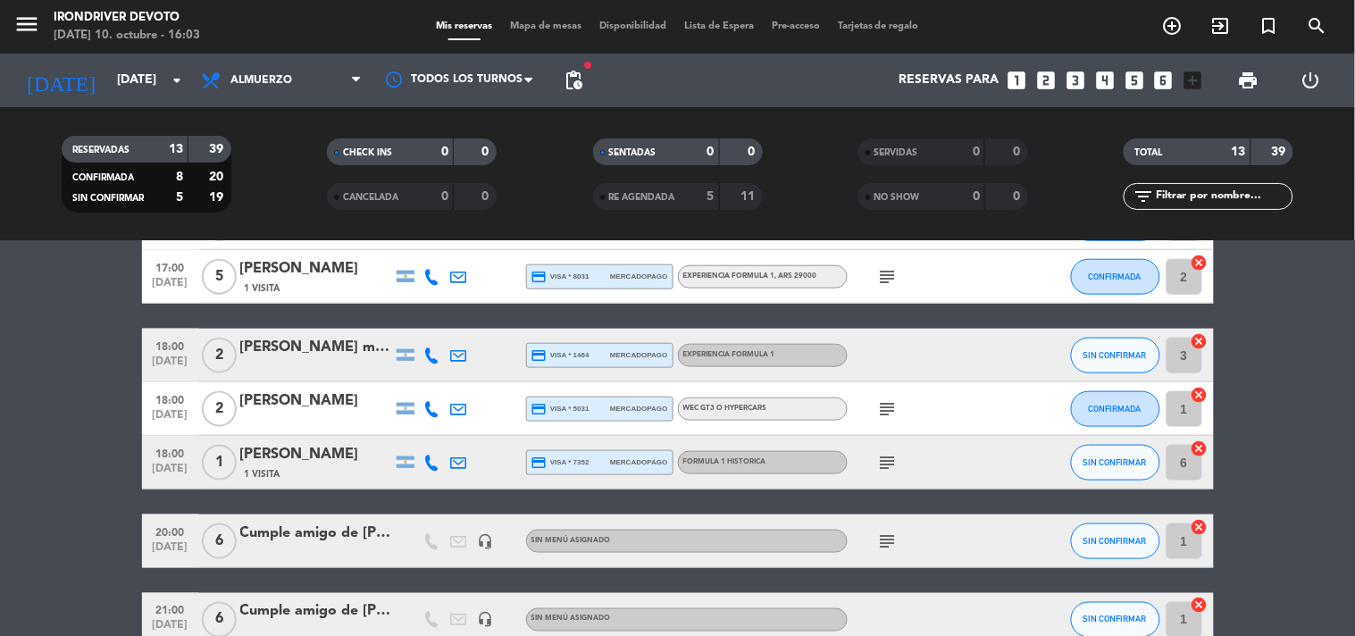
scroll to position [424, 0]
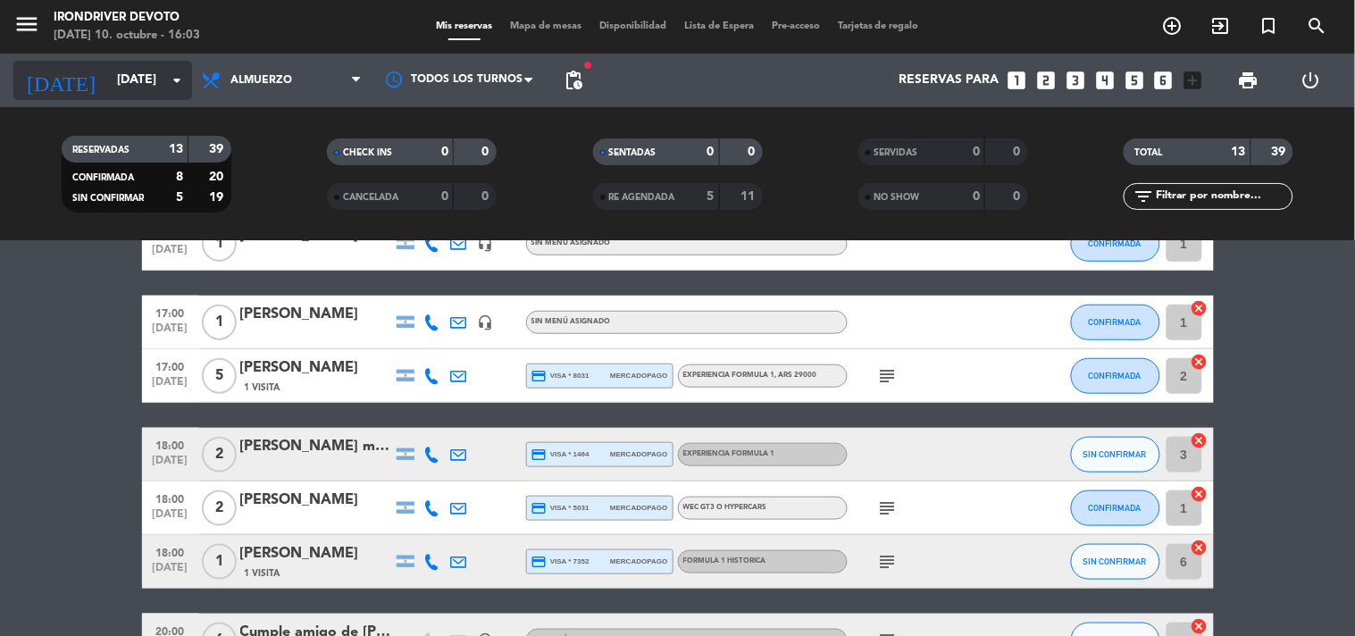
click at [164, 64] on input "[DATE]" at bounding box center [193, 80] width 170 height 32
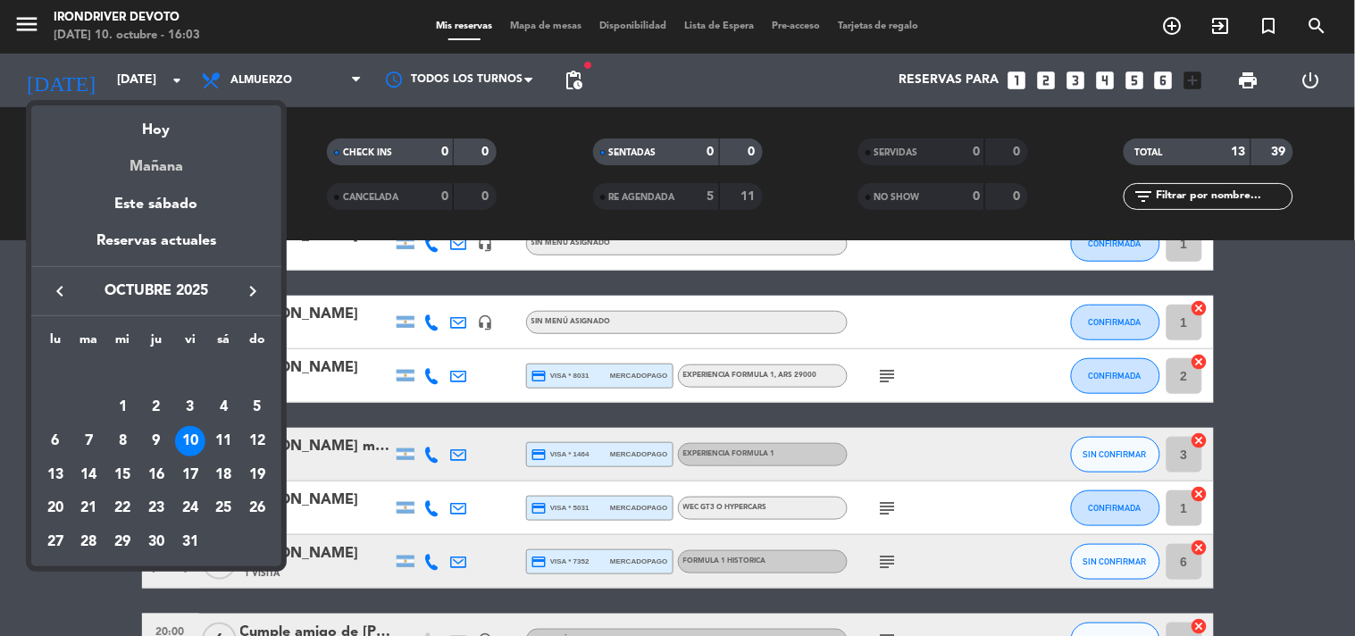
click at [177, 158] on div "Mañana" at bounding box center [156, 160] width 250 height 37
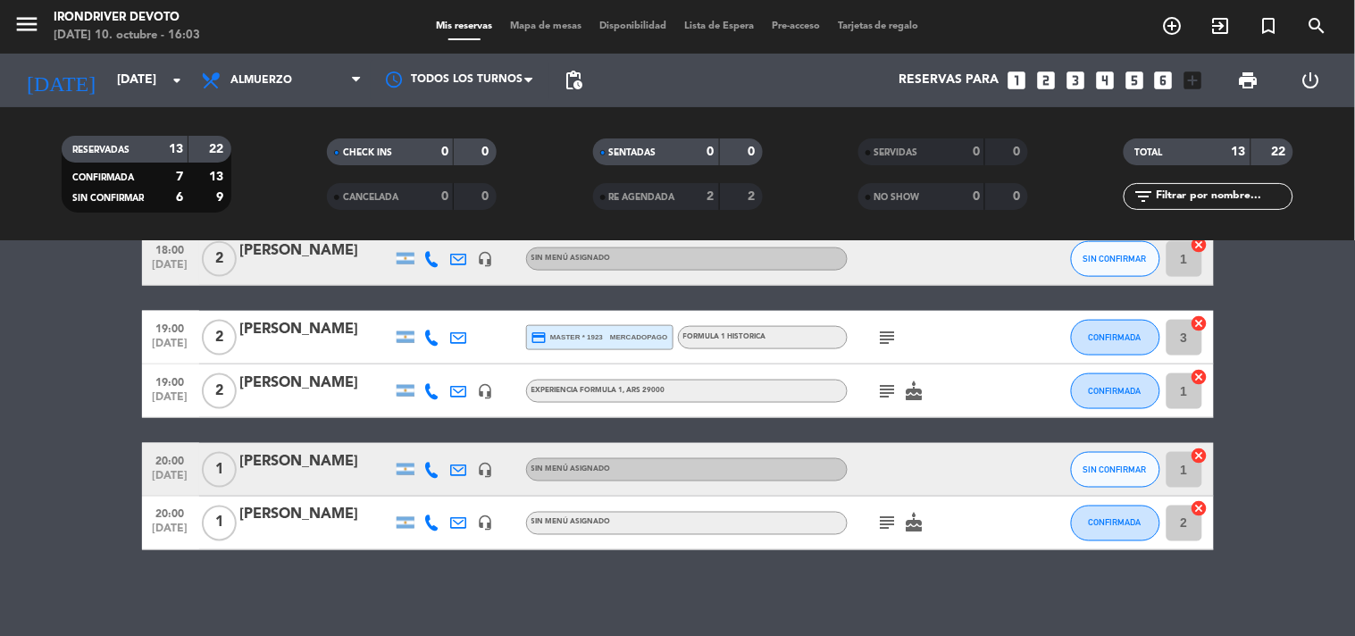
scroll to position [623, 0]
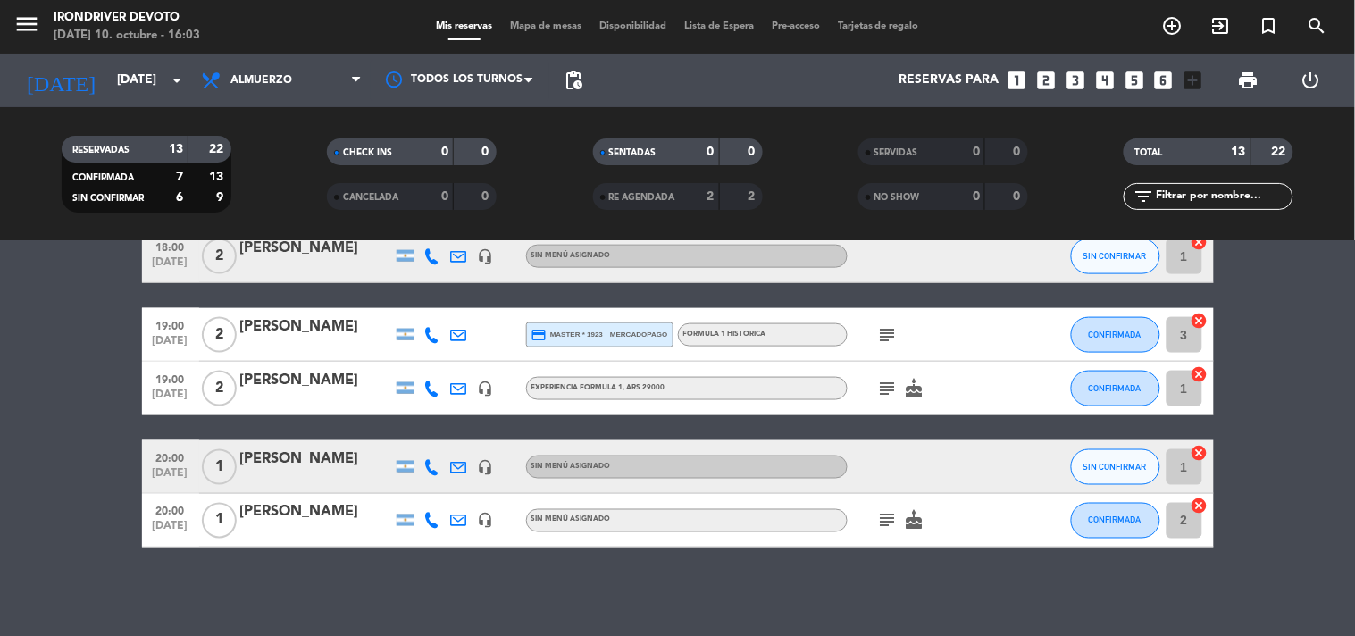
click at [877, 382] on icon "subject" at bounding box center [887, 388] width 21 height 21
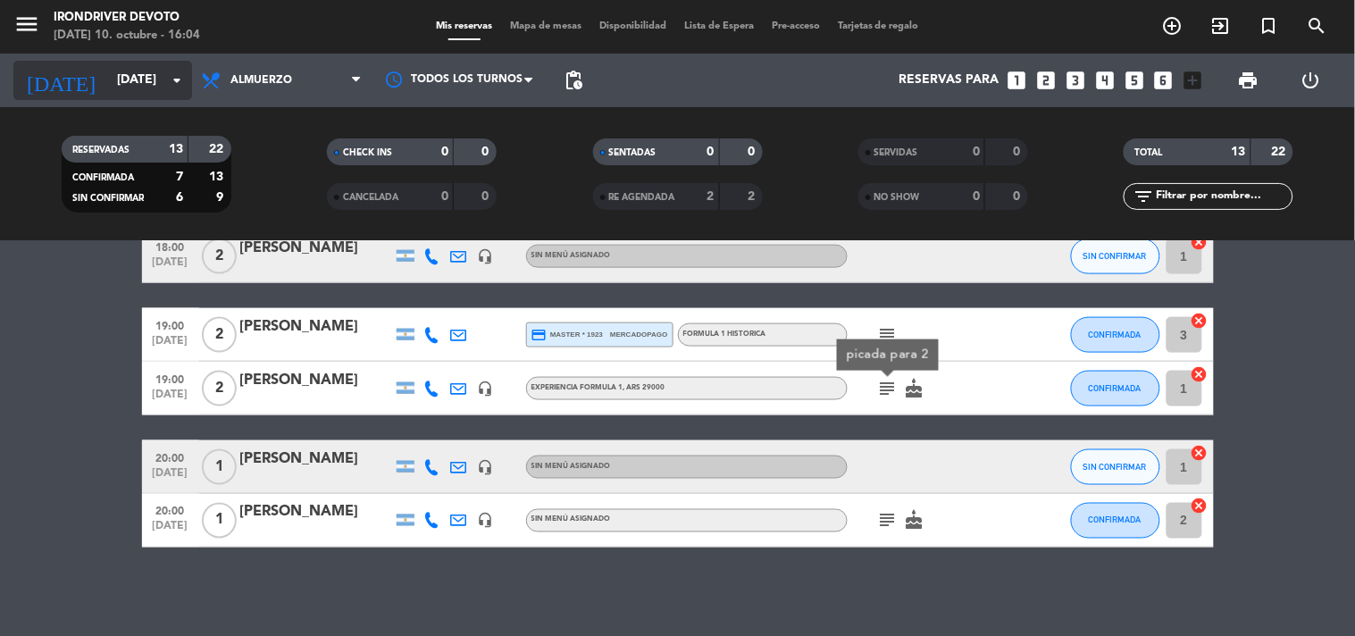
click at [150, 79] on input "[DATE]" at bounding box center [193, 80] width 170 height 32
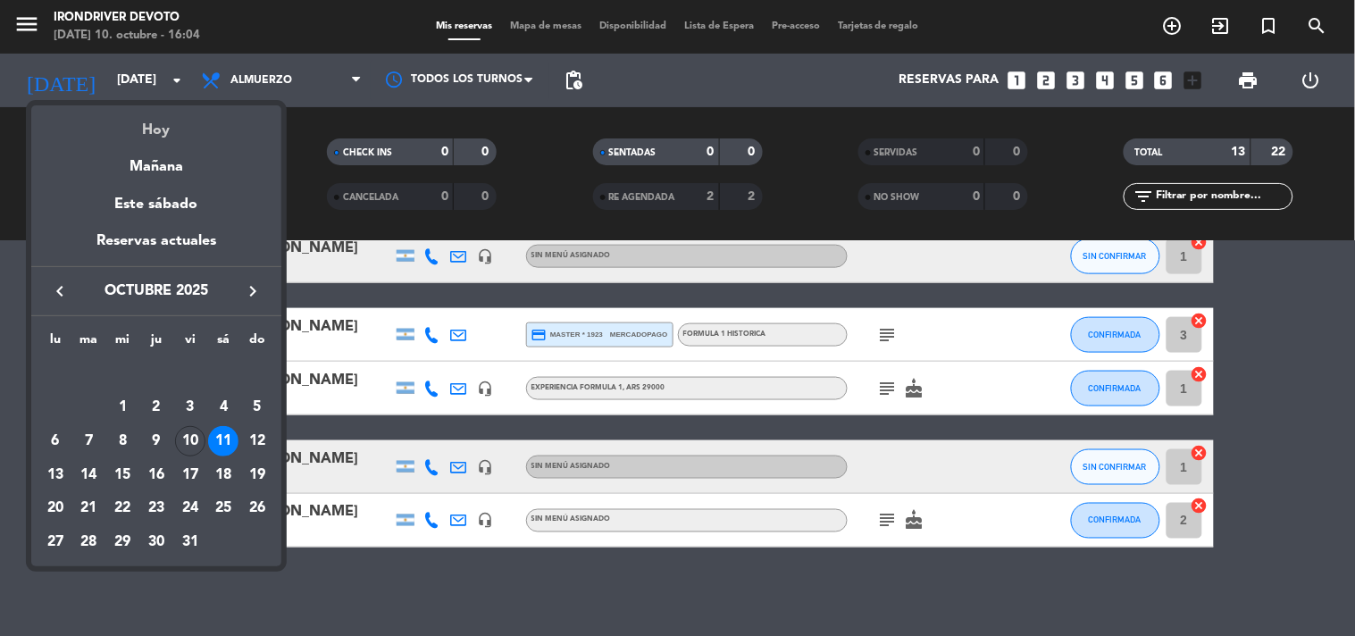
click at [168, 128] on div "Hoy" at bounding box center [156, 123] width 250 height 37
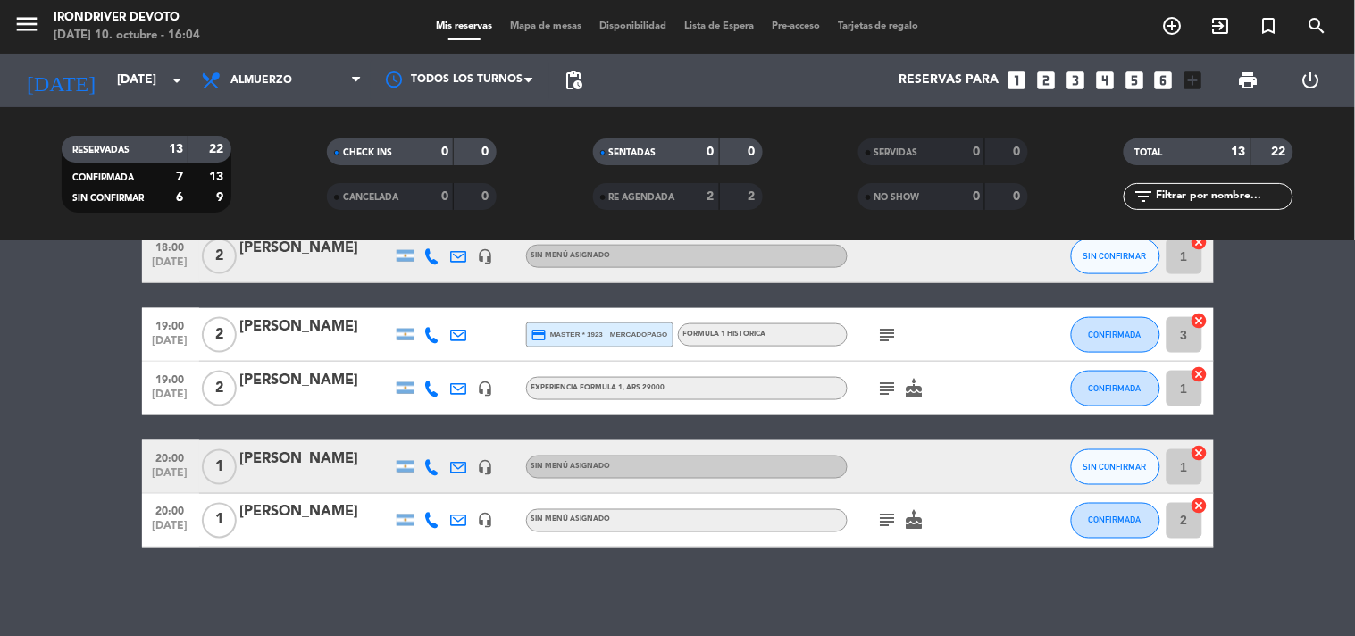
type input "[DATE]"
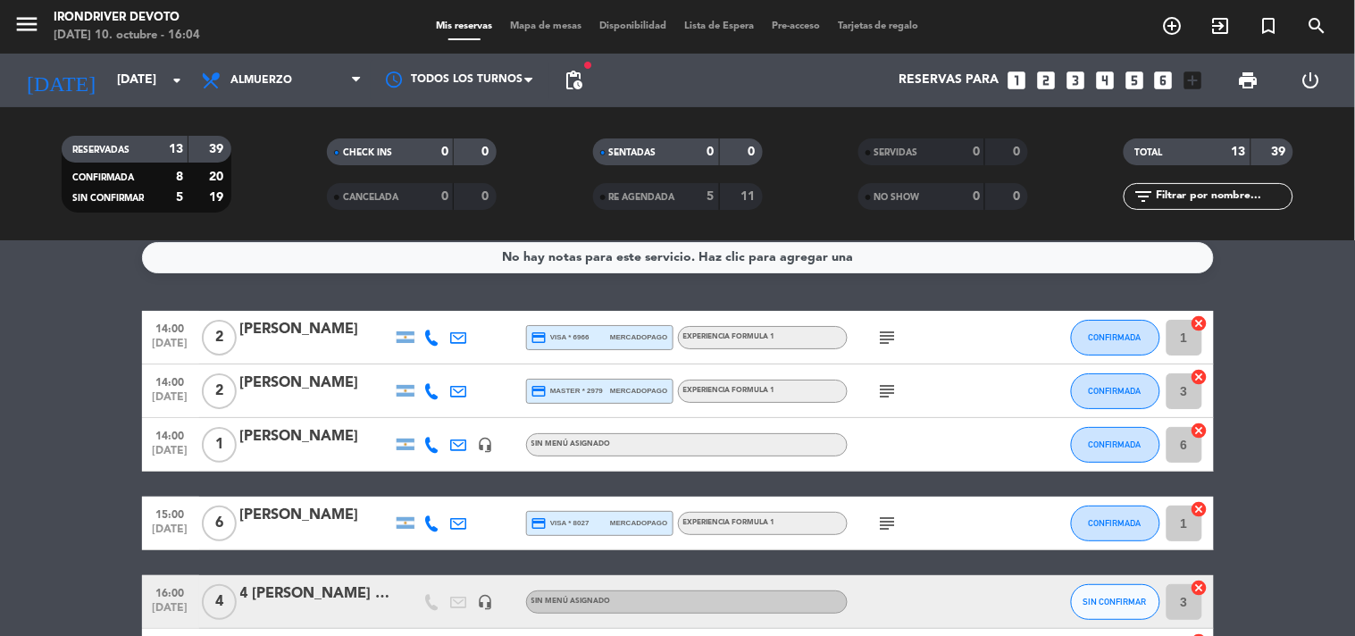
scroll to position [0, 0]
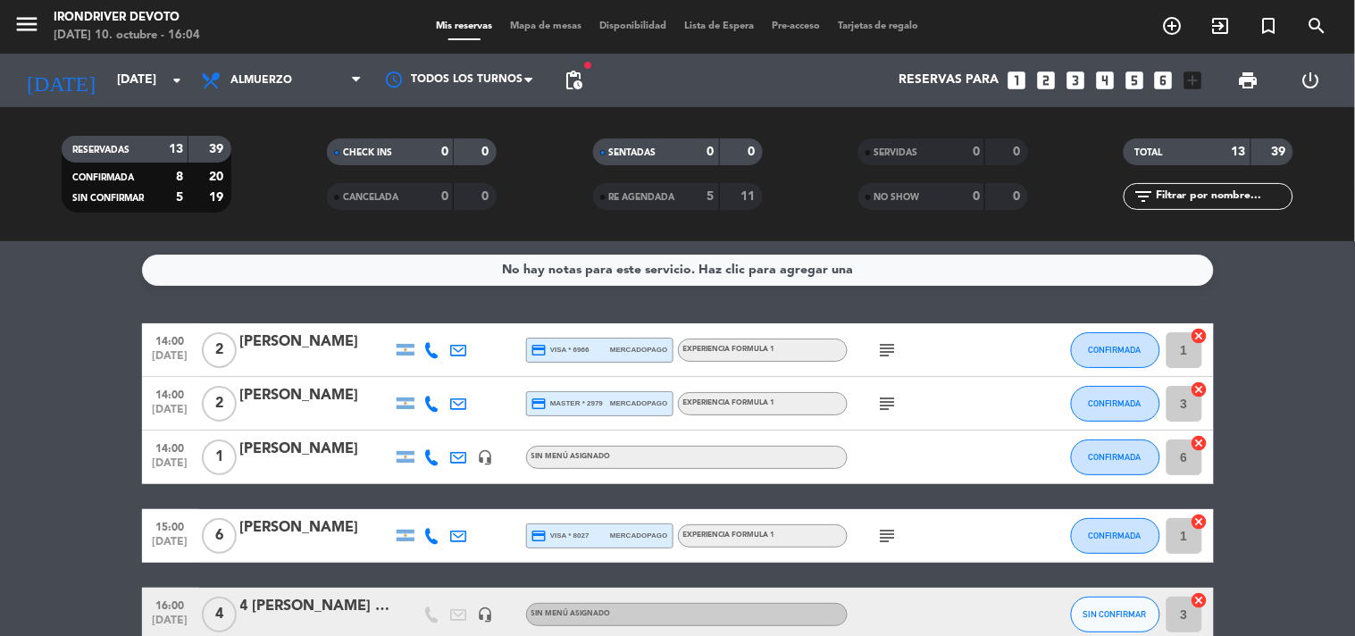
click at [897, 532] on icon "subject" at bounding box center [887, 535] width 21 height 21
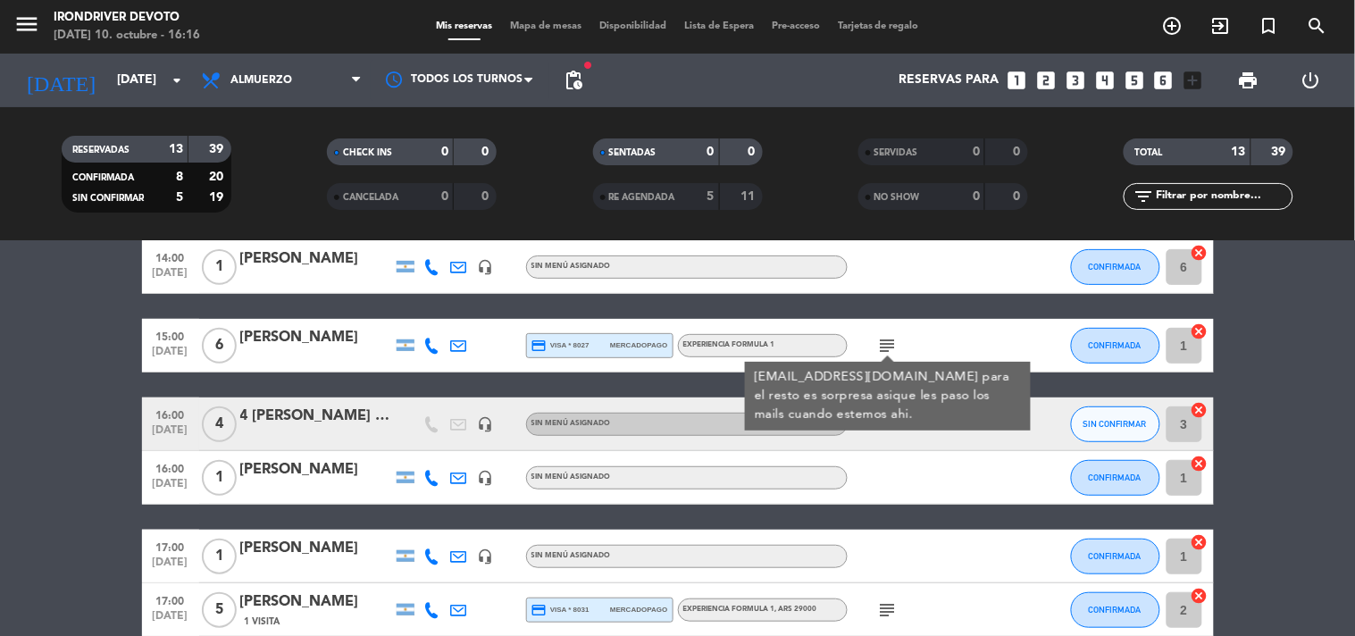
scroll to position [198, 0]
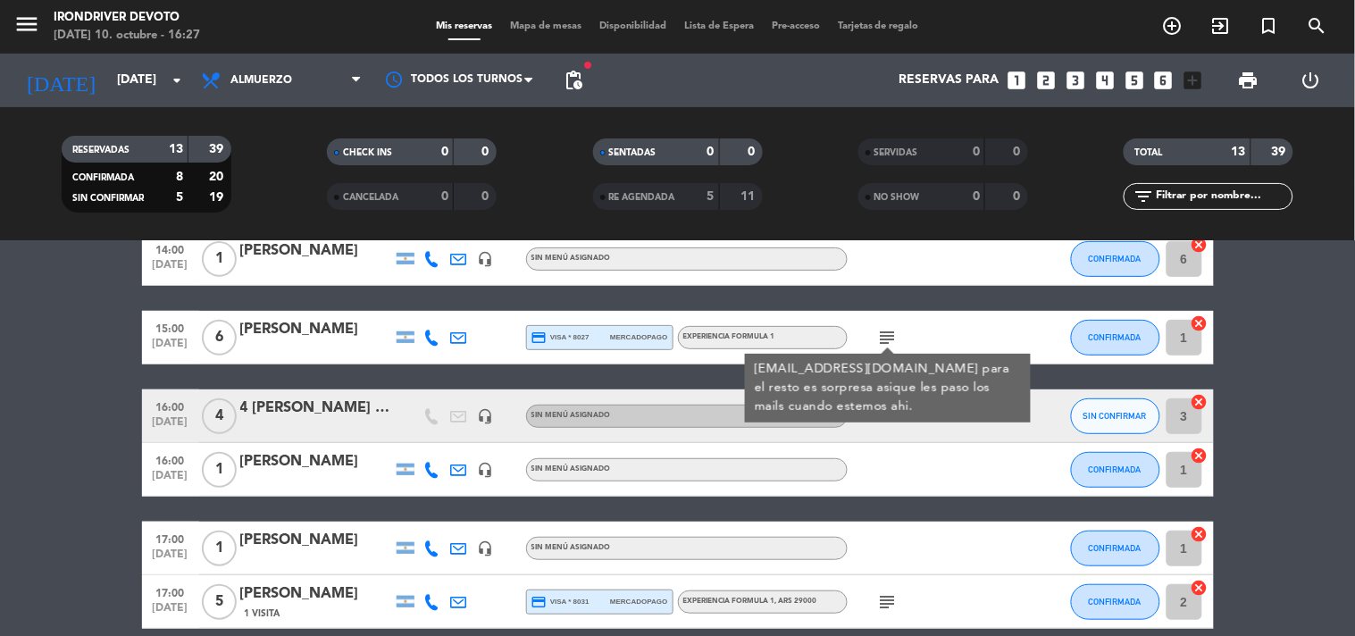
click at [29, 467] on bookings-row "14:00 [DATE] 2 [PERSON_NAME] credit_card visa * 6966 mercadopago Experiencia Fo…" at bounding box center [677, 548] width 1355 height 847
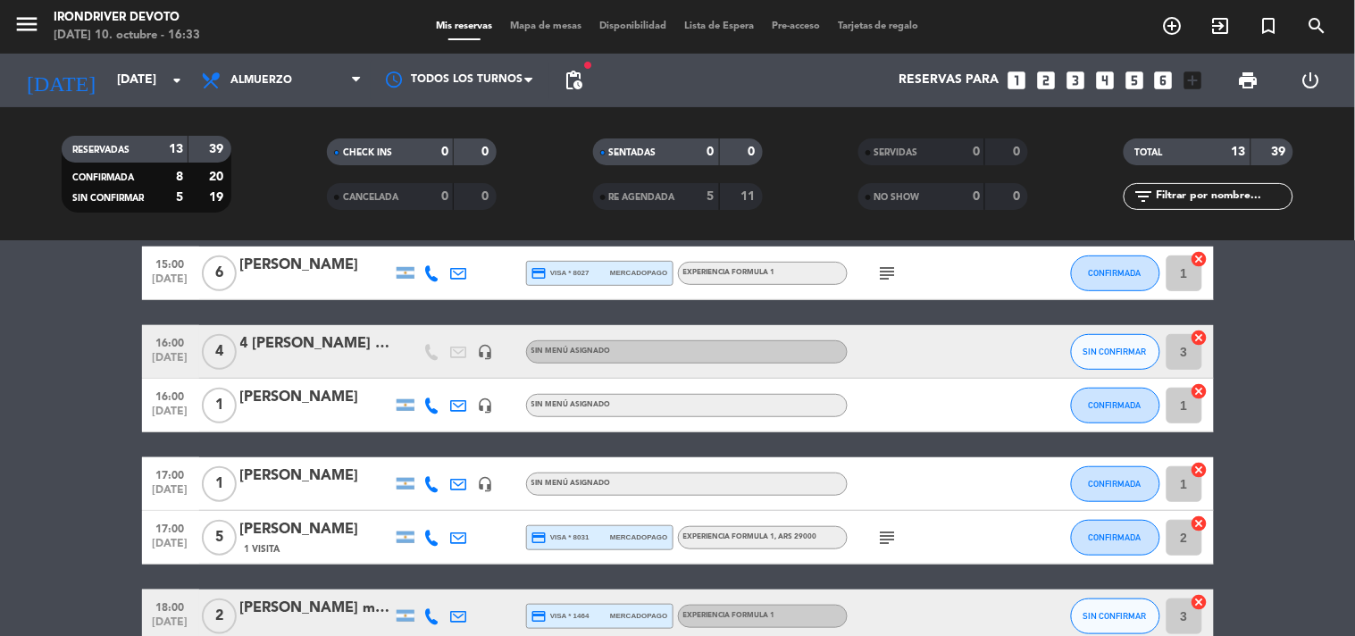
scroll to position [297, 0]
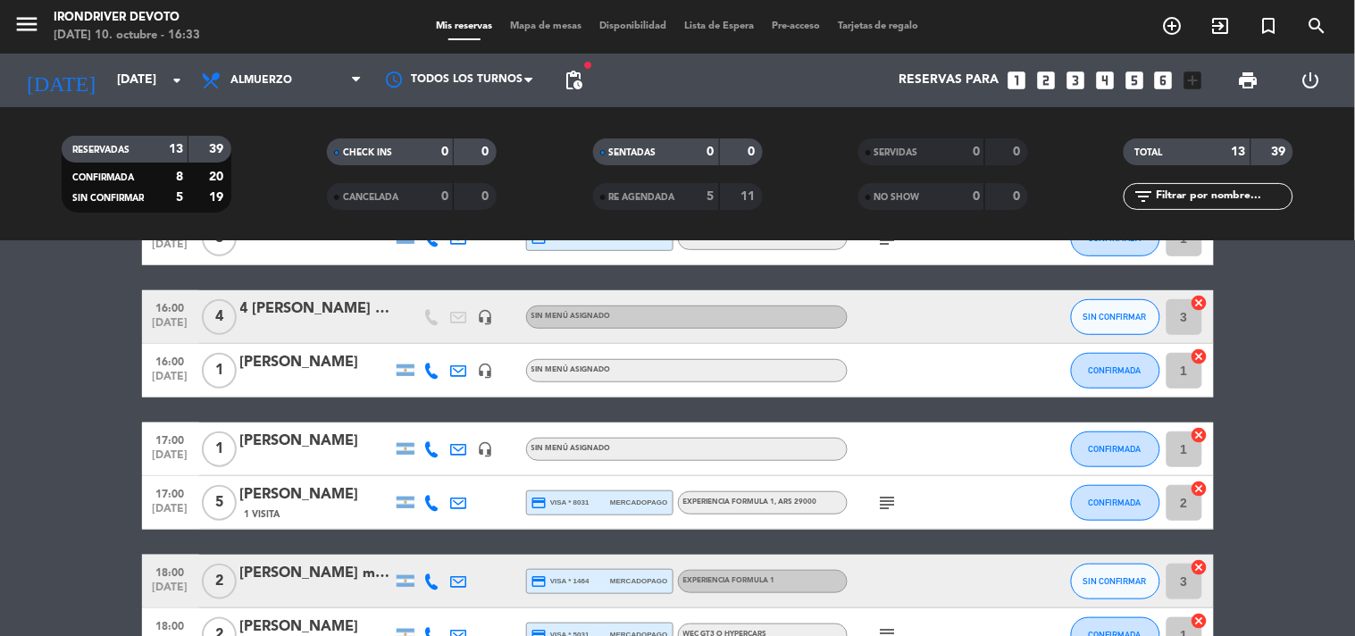
click at [884, 507] on icon "subject" at bounding box center [887, 502] width 21 height 21
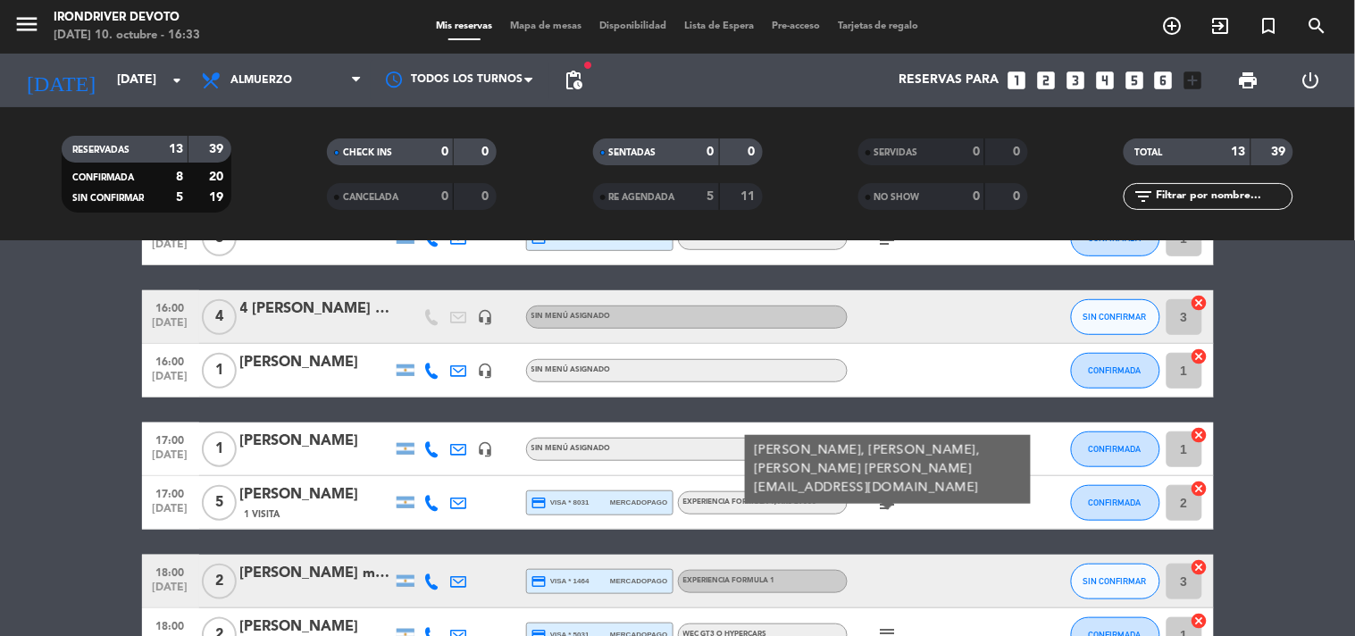
click at [885, 507] on icon "subject" at bounding box center [887, 502] width 21 height 21
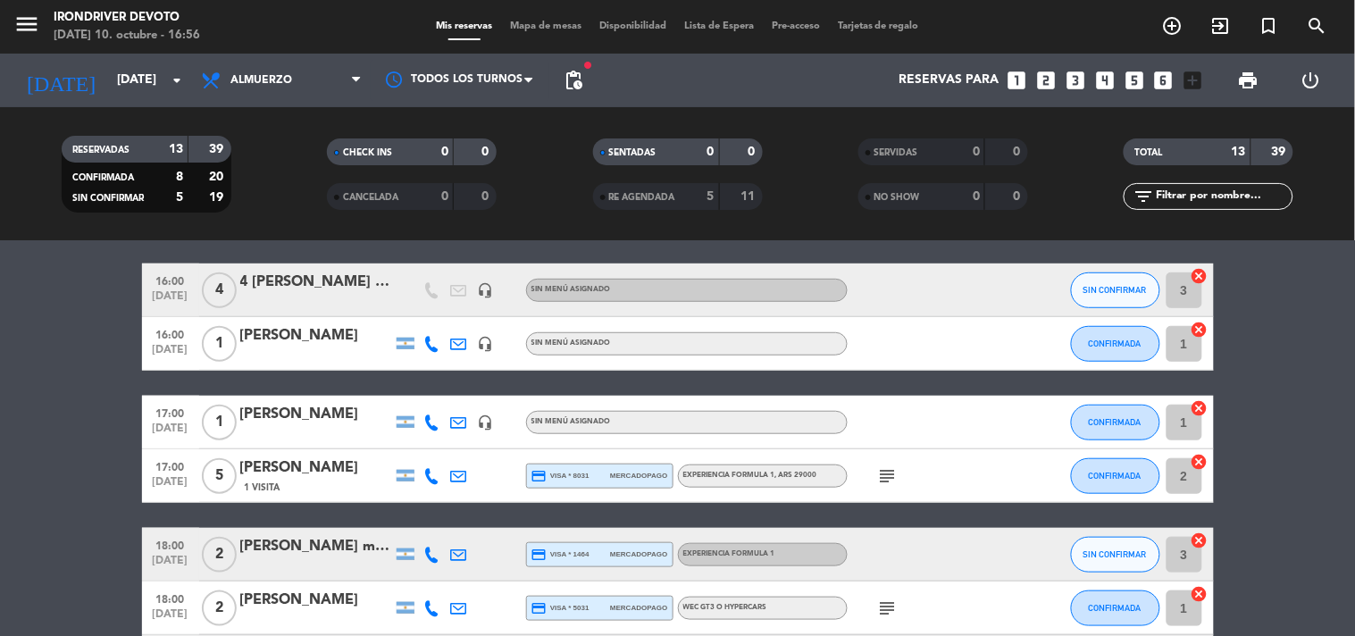
scroll to position [325, 0]
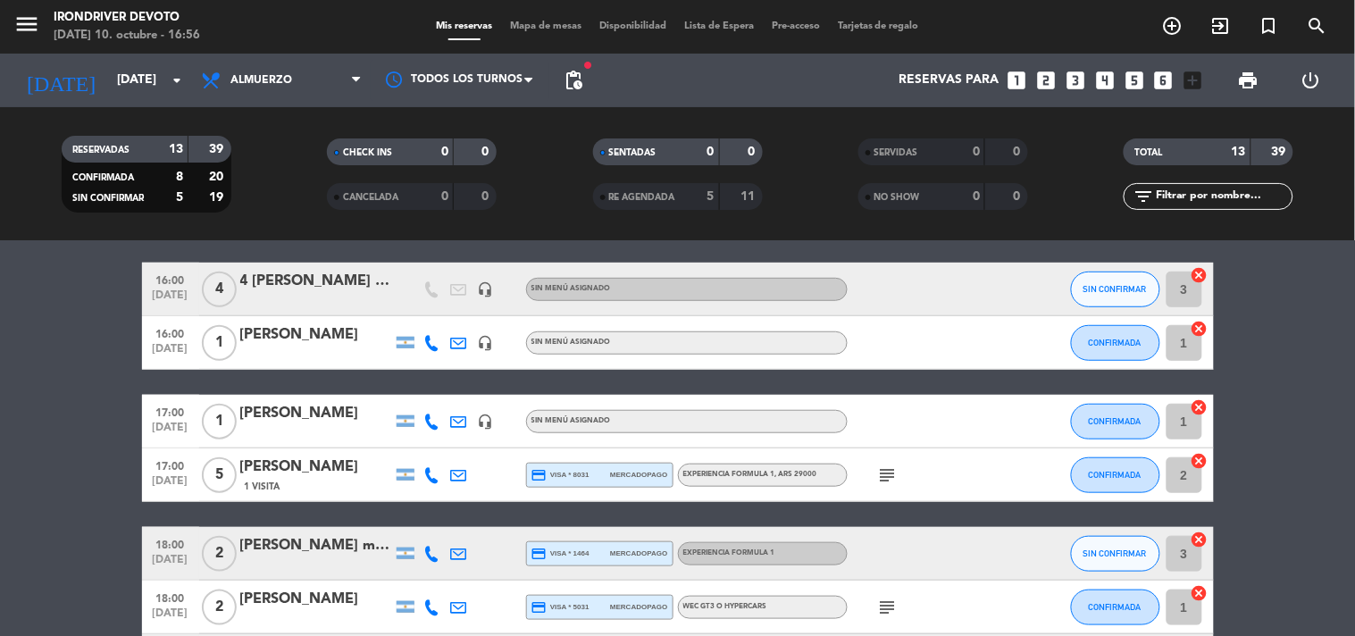
click at [762, 476] on span "Experiencia Formula 1 , ARS 29000" at bounding box center [750, 474] width 134 height 7
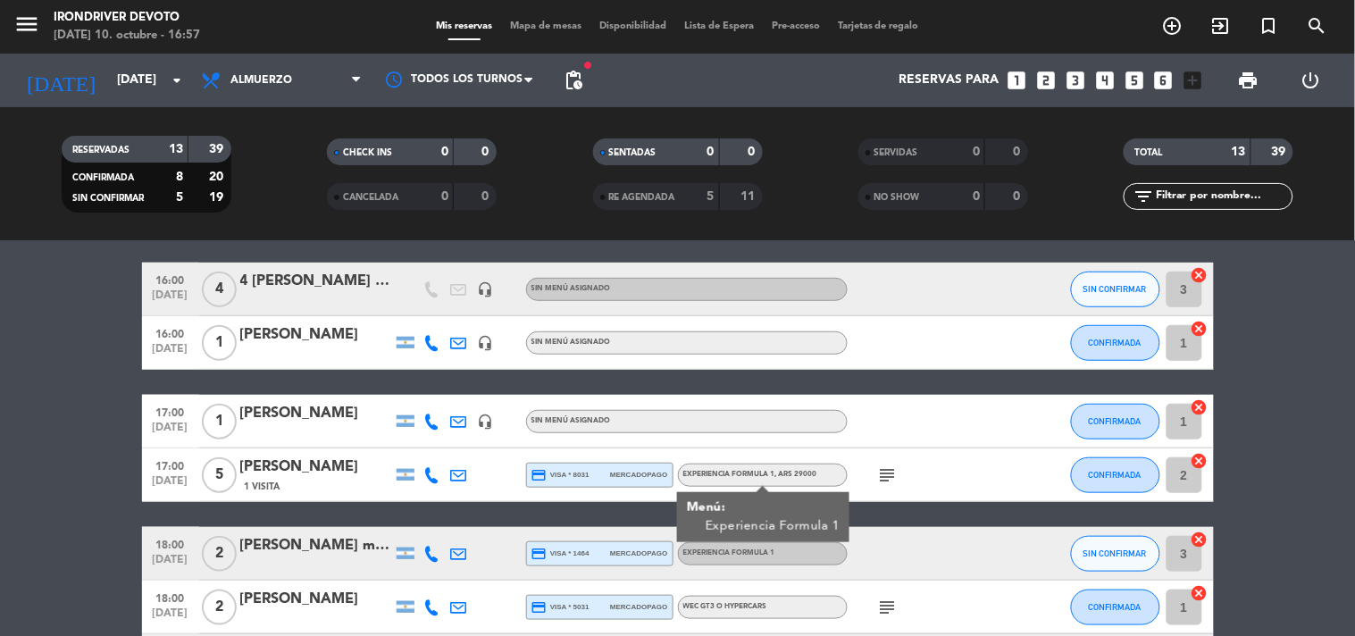
click at [717, 472] on span "Experiencia Formula 1 , ARS 29000" at bounding box center [750, 474] width 134 height 7
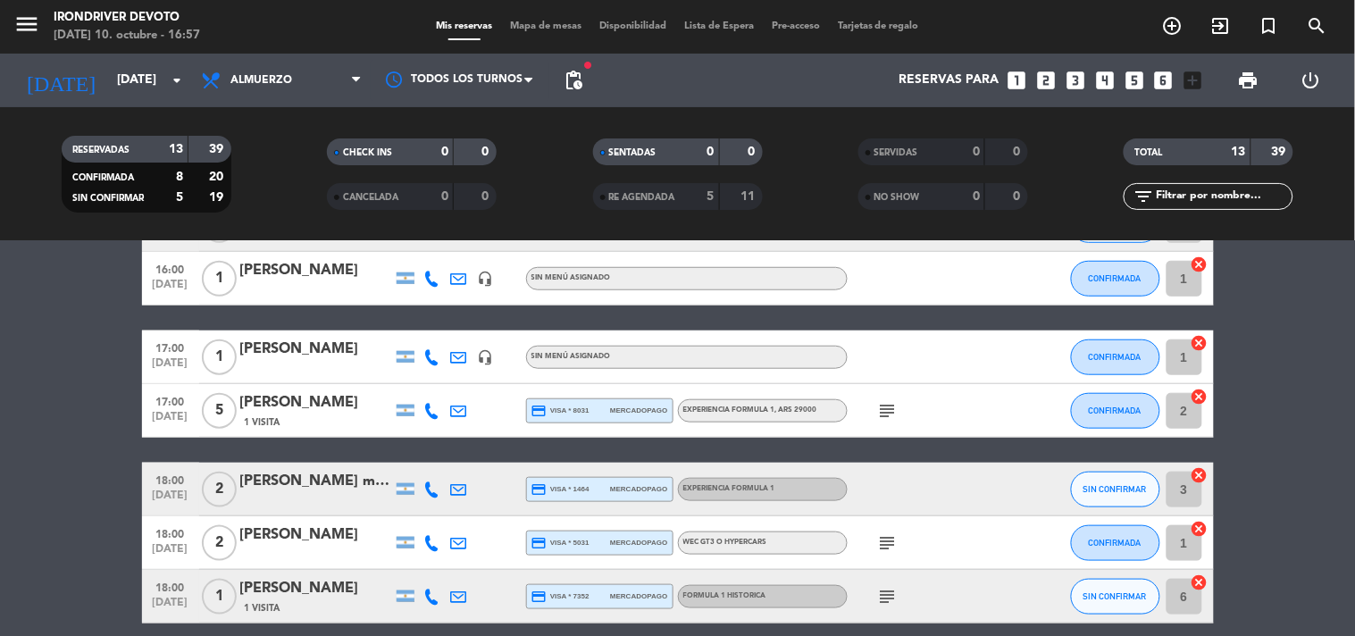
scroll to position [424, 0]
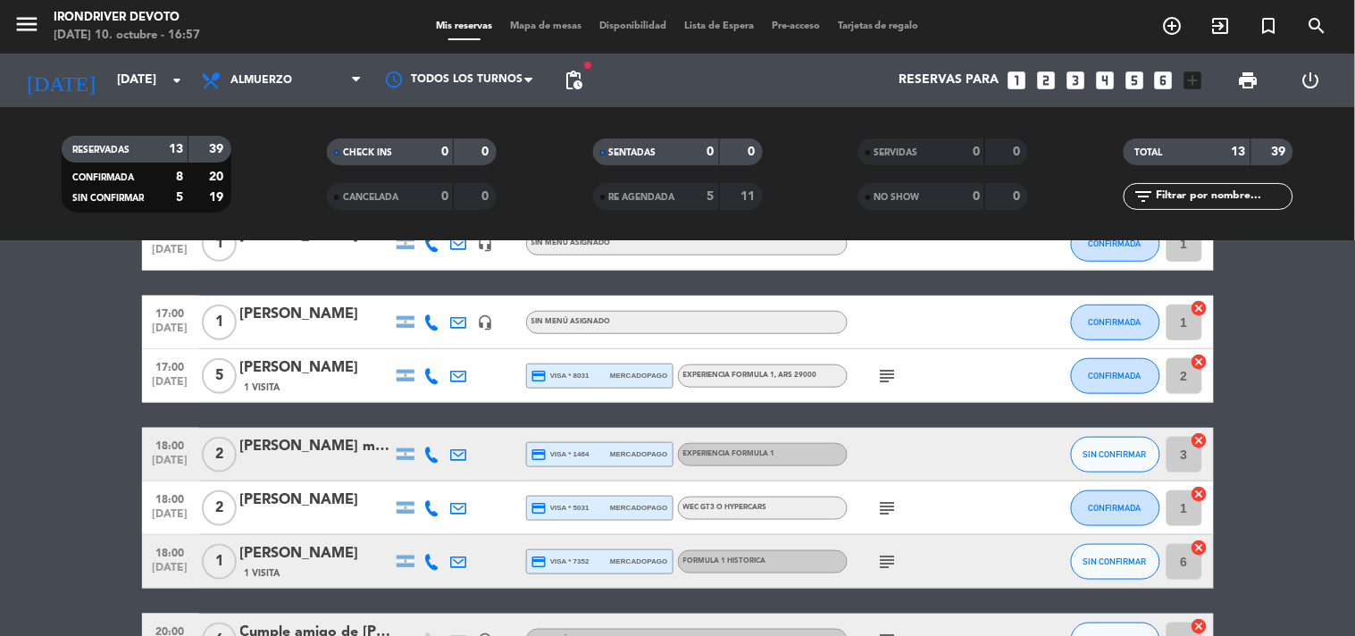
click at [811, 370] on div "Experiencia Formula 1 , ARS 29000" at bounding box center [750, 376] width 134 height 12
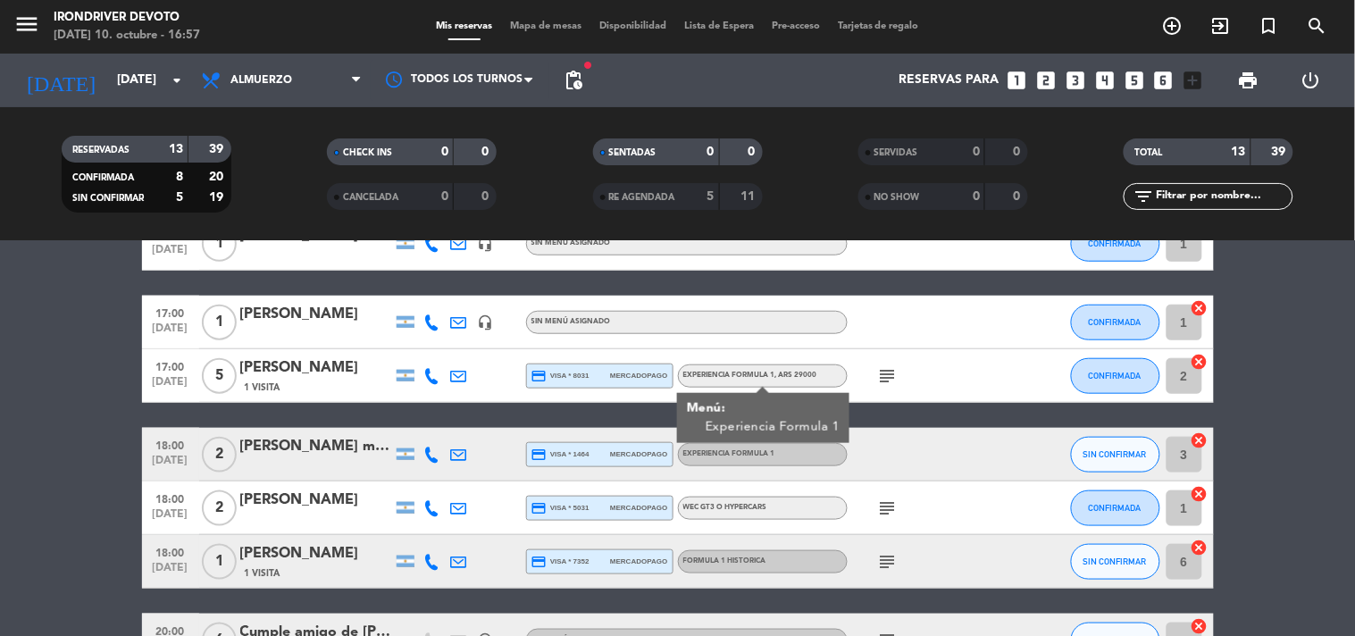
click at [881, 373] on icon "subject" at bounding box center [887, 375] width 21 height 21
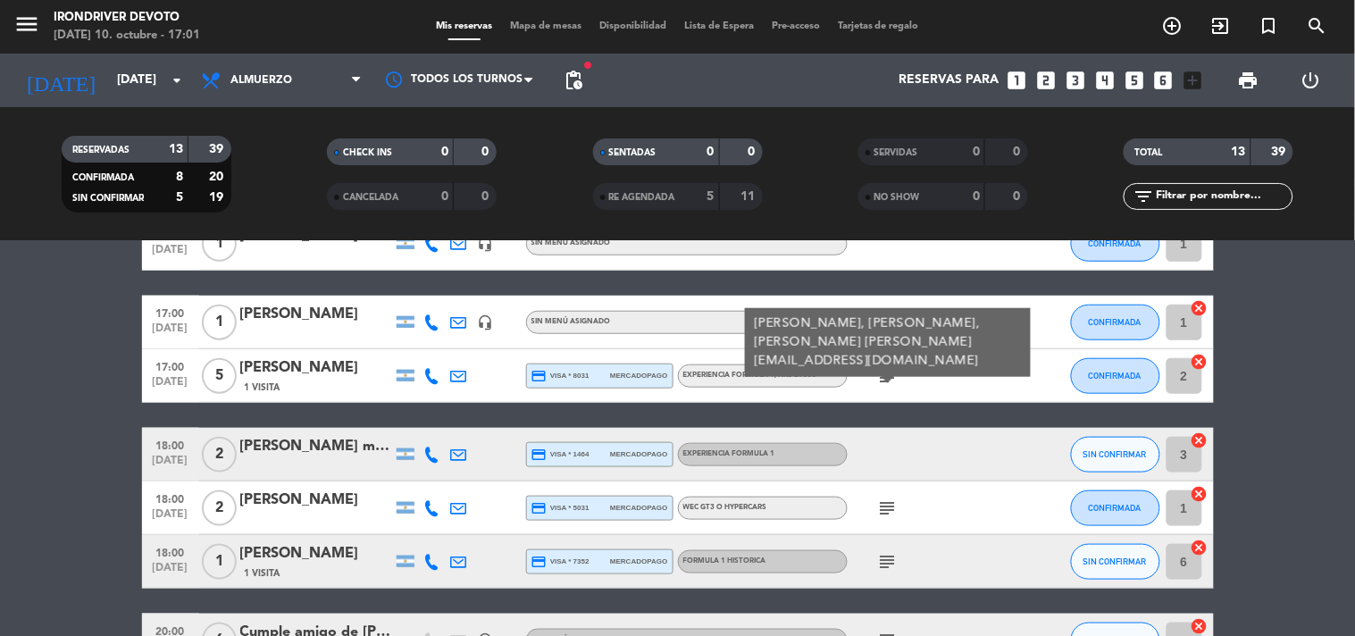
click at [431, 563] on icon at bounding box center [432, 562] width 16 height 16
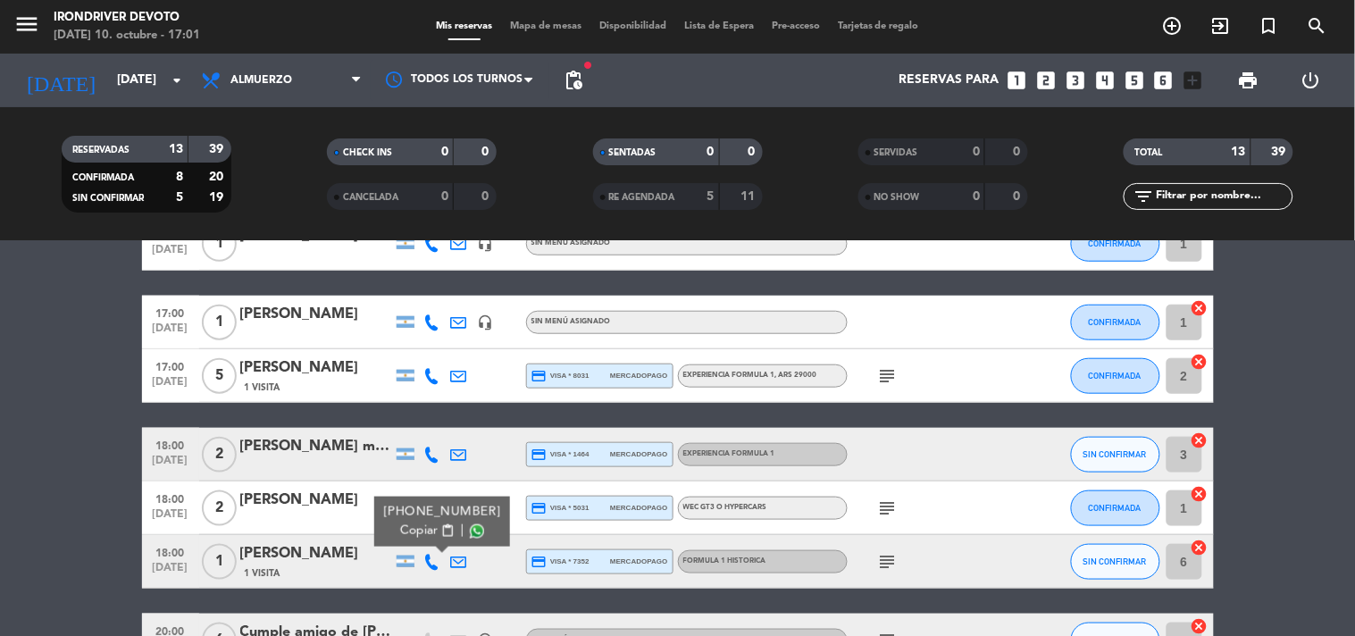
click at [415, 527] on span "Copiar" at bounding box center [419, 531] width 38 height 19
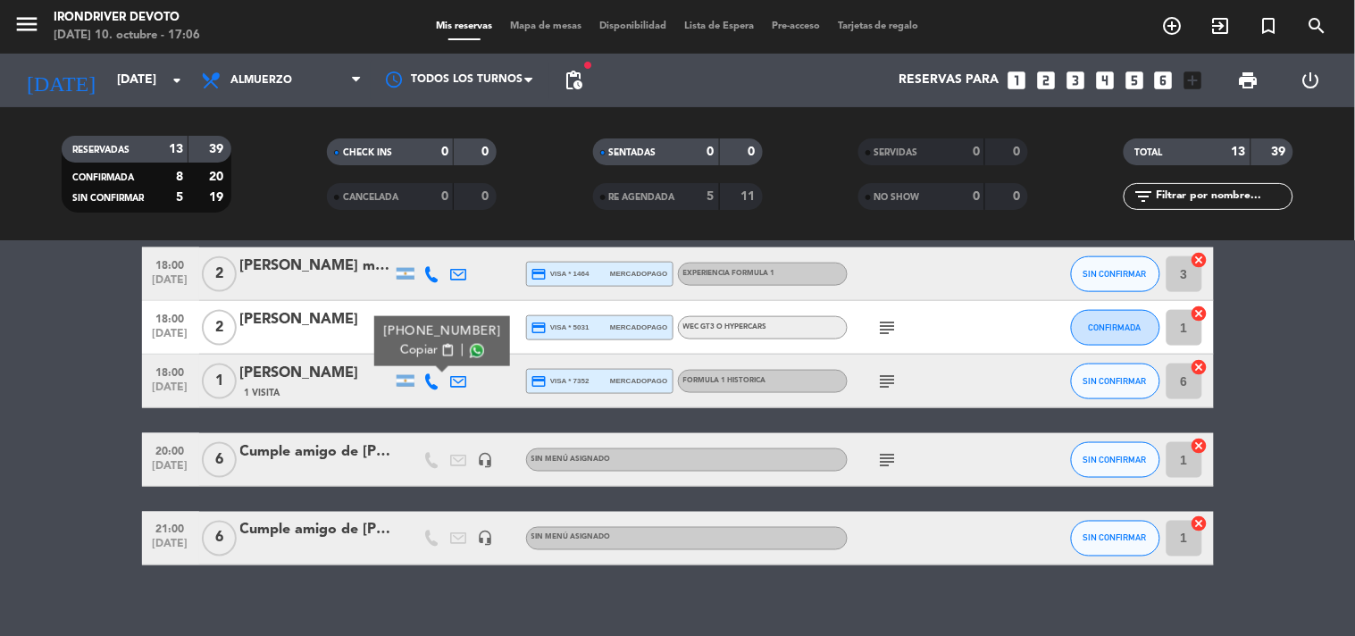
scroll to position [623, 0]
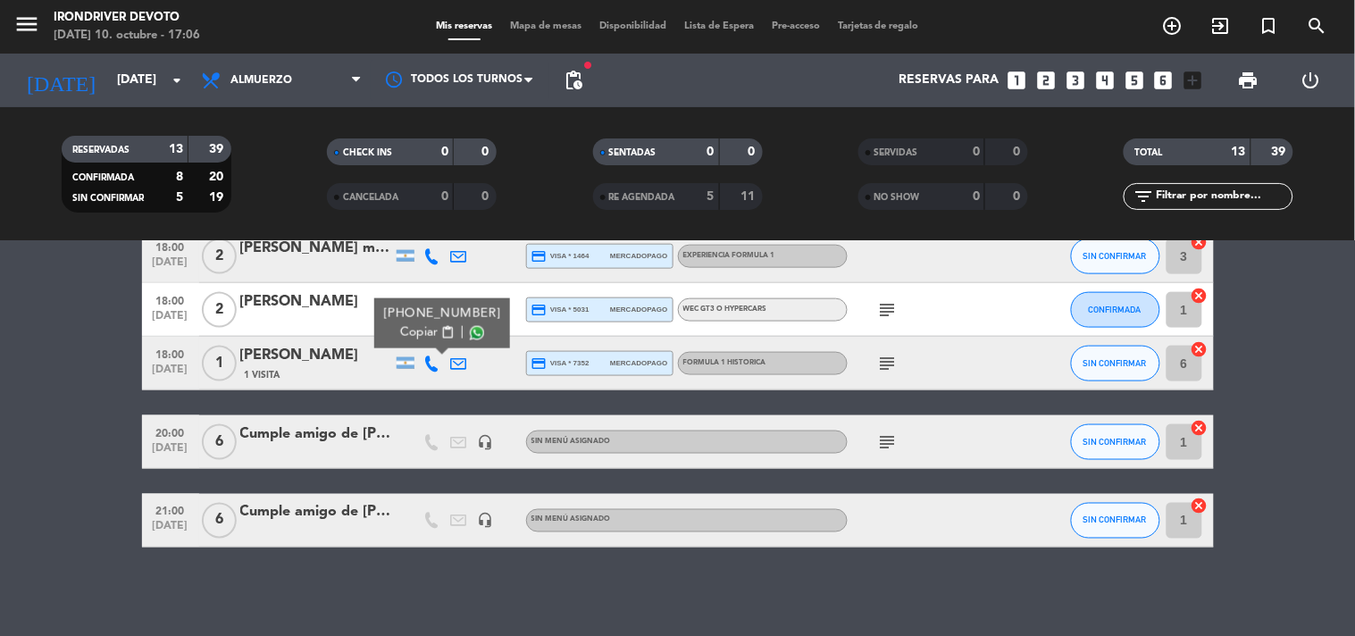
click at [331, 402] on div "14:00 [DATE] 2 [PERSON_NAME] credit_card visa * 6966 mercadopago Experiencia Fo…" at bounding box center [678, 124] width 1072 height 847
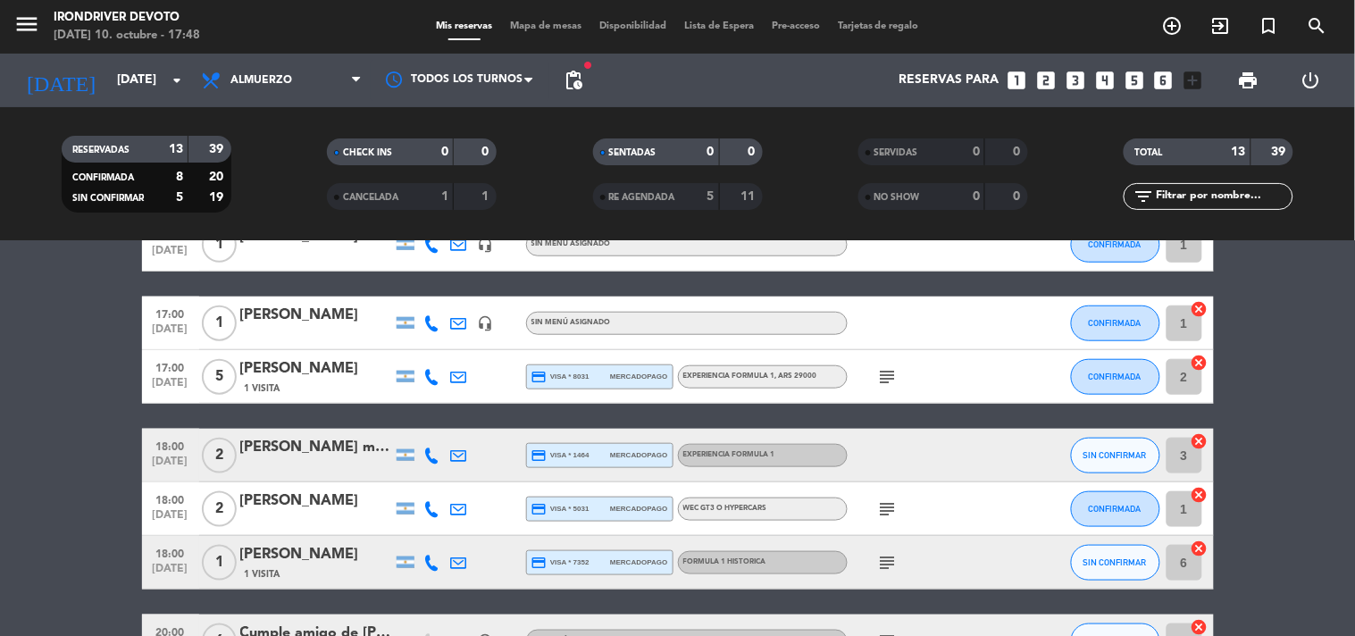
scroll to position [424, 0]
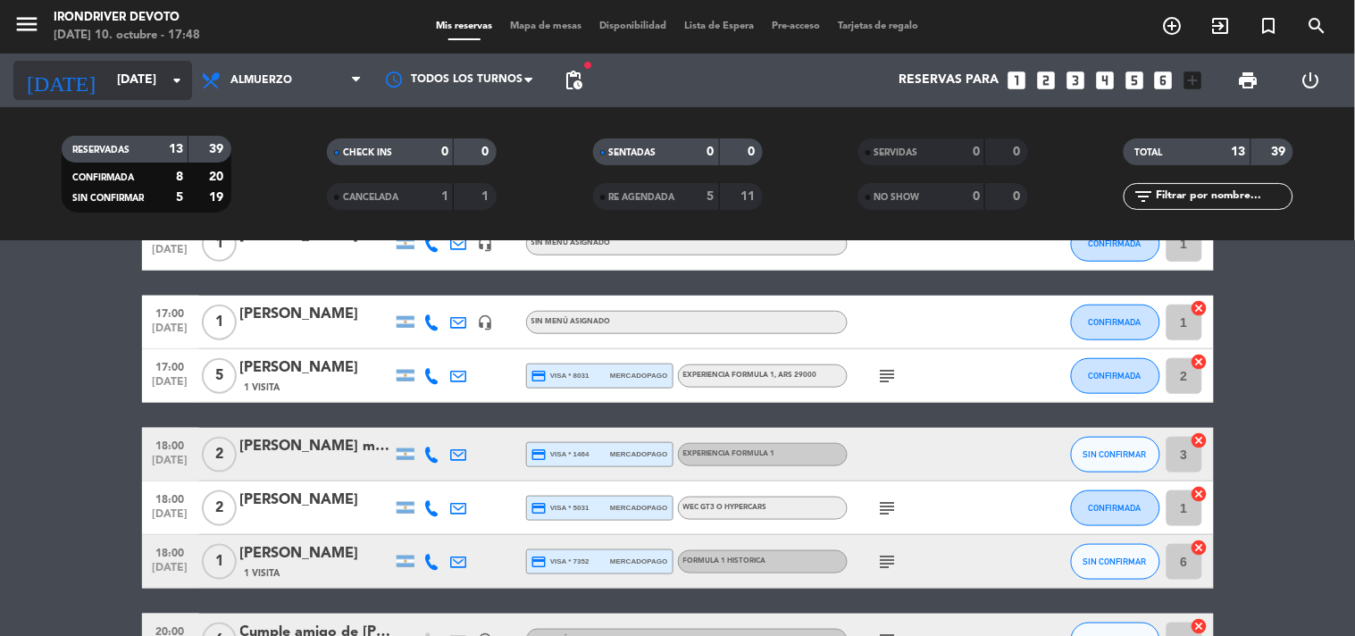
click at [130, 65] on input "[DATE]" at bounding box center [193, 80] width 170 height 32
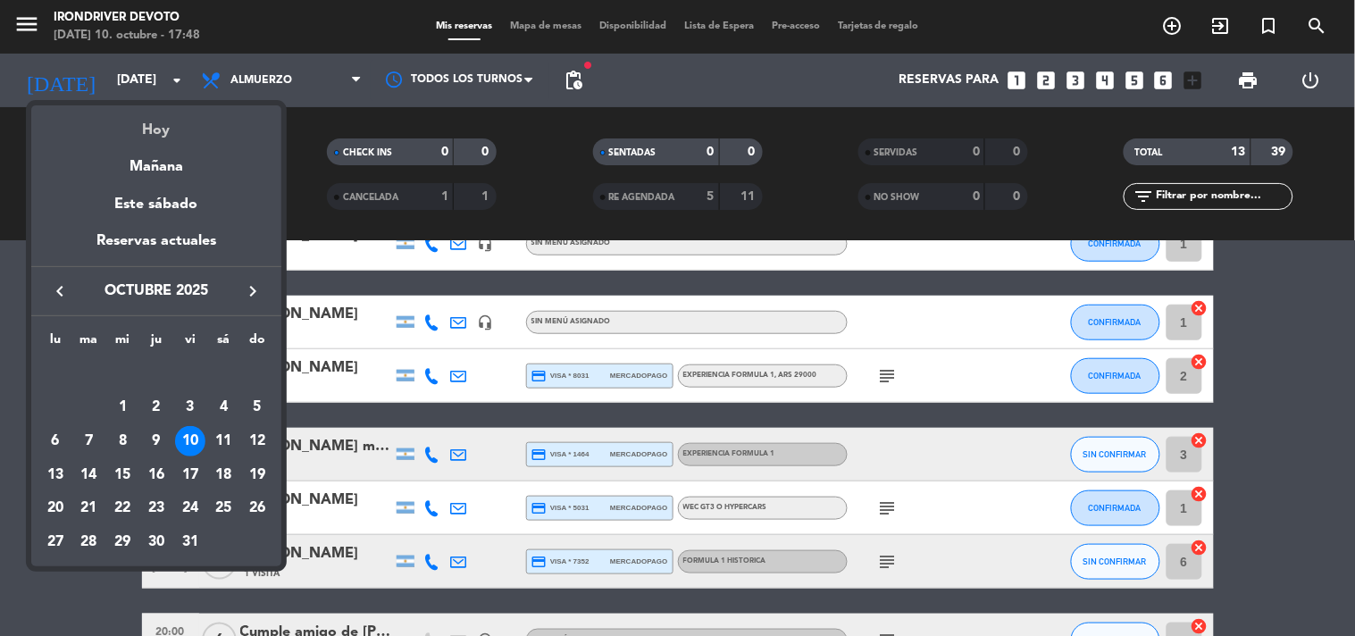
click at [180, 113] on div "Hoy" at bounding box center [156, 123] width 250 height 37
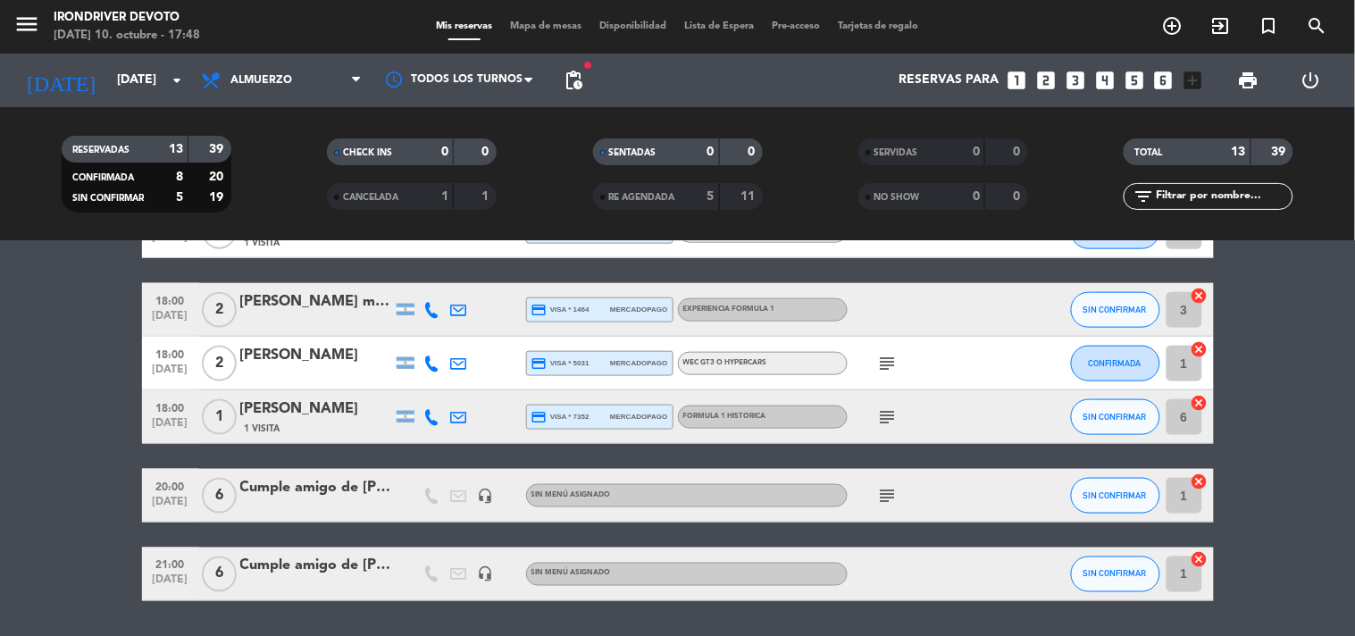
scroll to position [523, 0]
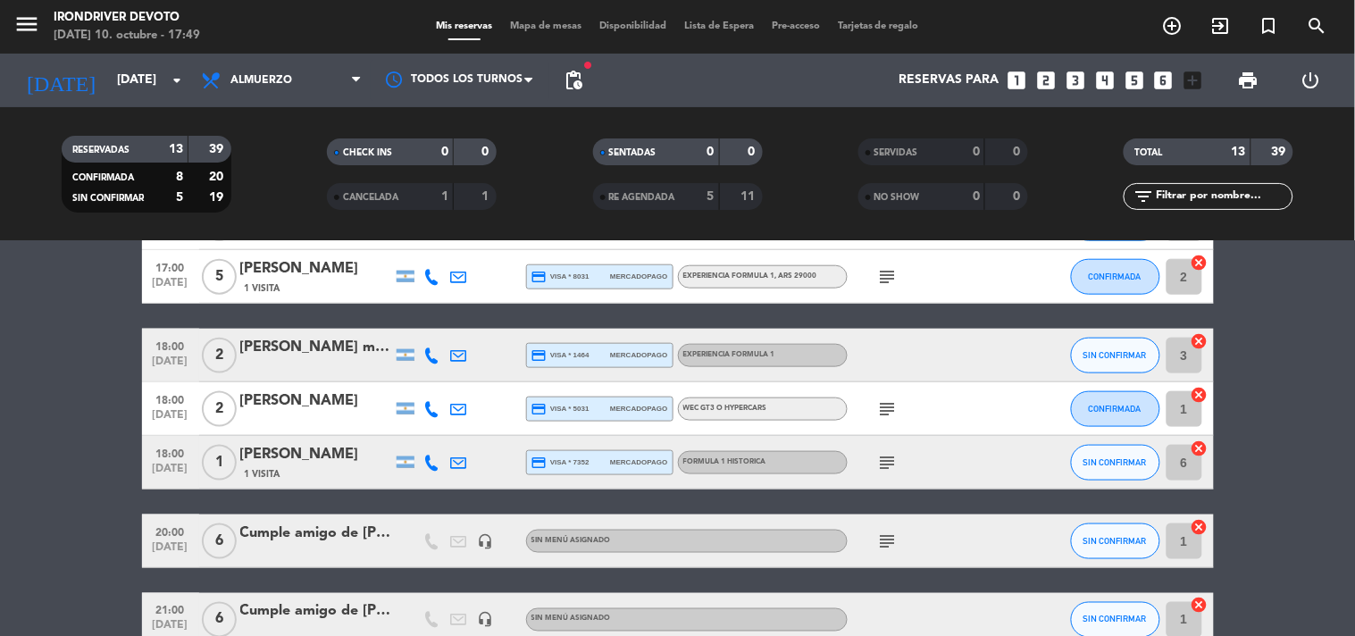
click at [754, 347] on div "Experiencia Formula 1" at bounding box center [763, 355] width 170 height 23
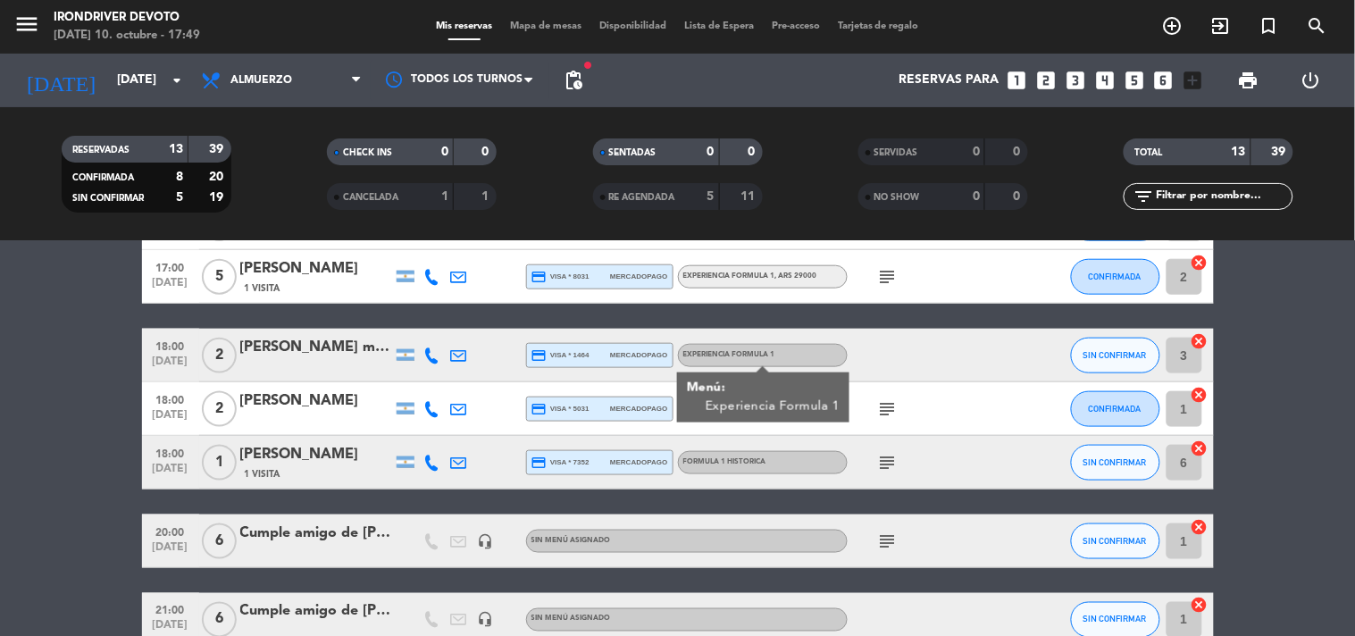
click at [306, 344] on div "[PERSON_NAME] mon fara" at bounding box center [316, 347] width 152 height 23
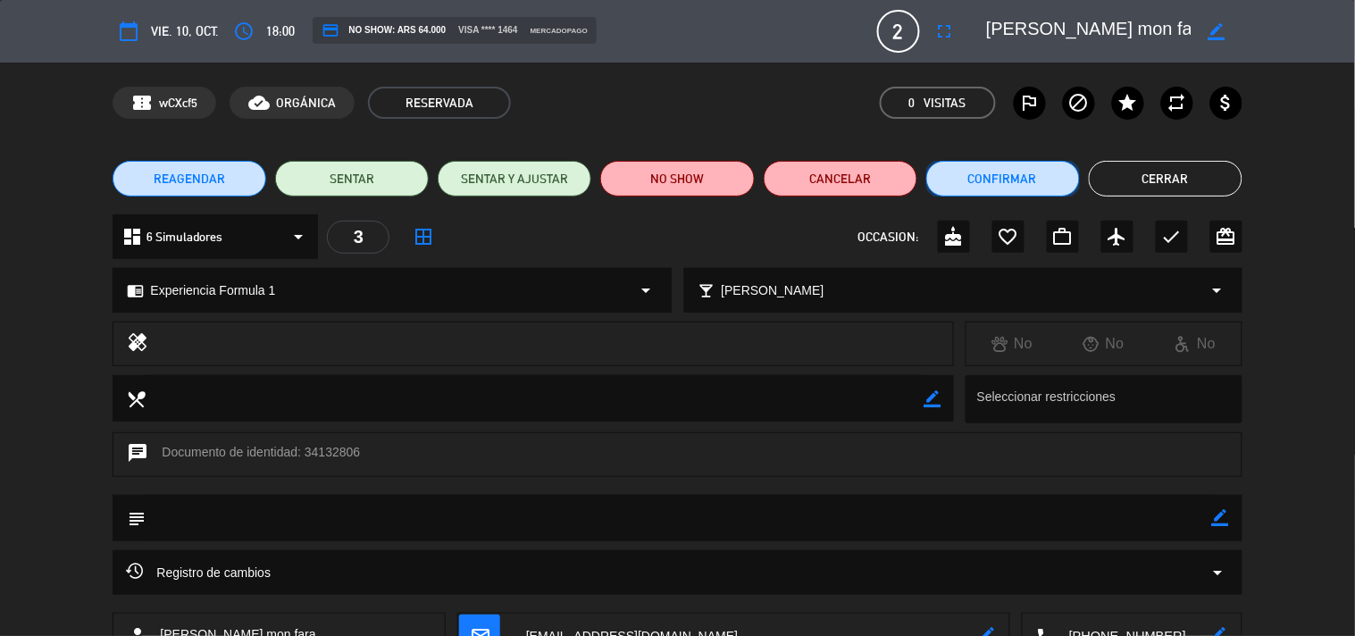
click at [1024, 173] on button "Confirmar" at bounding box center [1003, 179] width 154 height 36
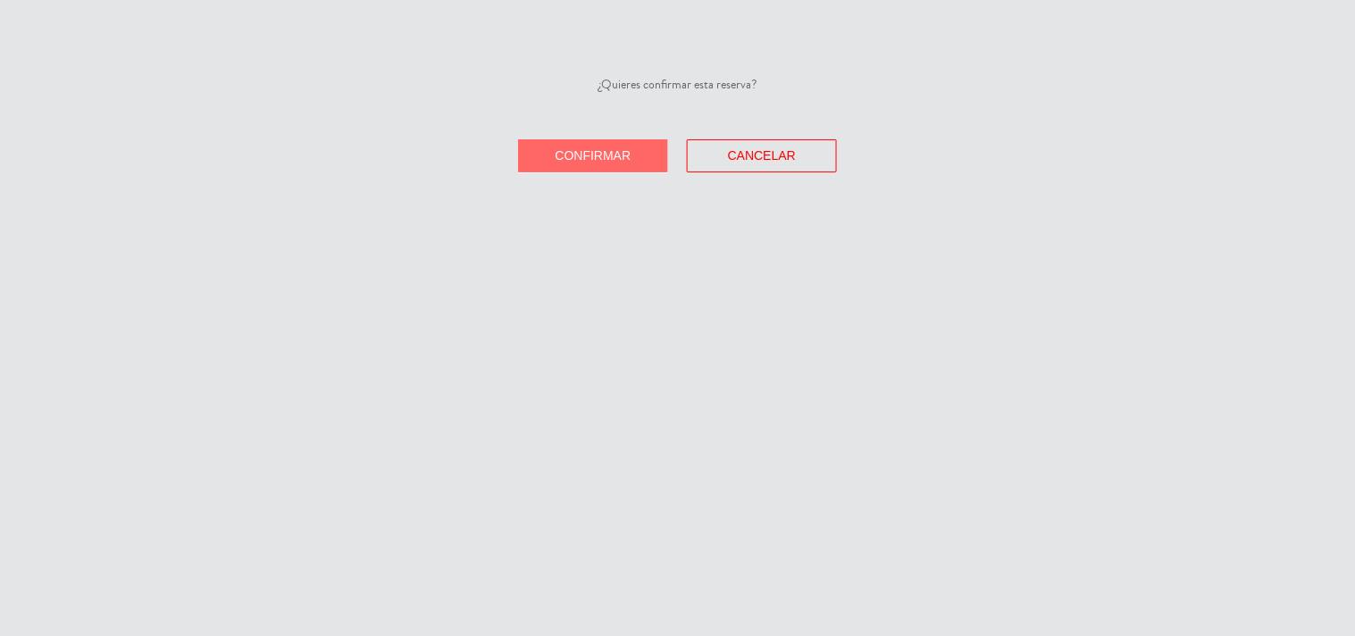
click at [606, 170] on button "Confirmar" at bounding box center [593, 155] width 150 height 33
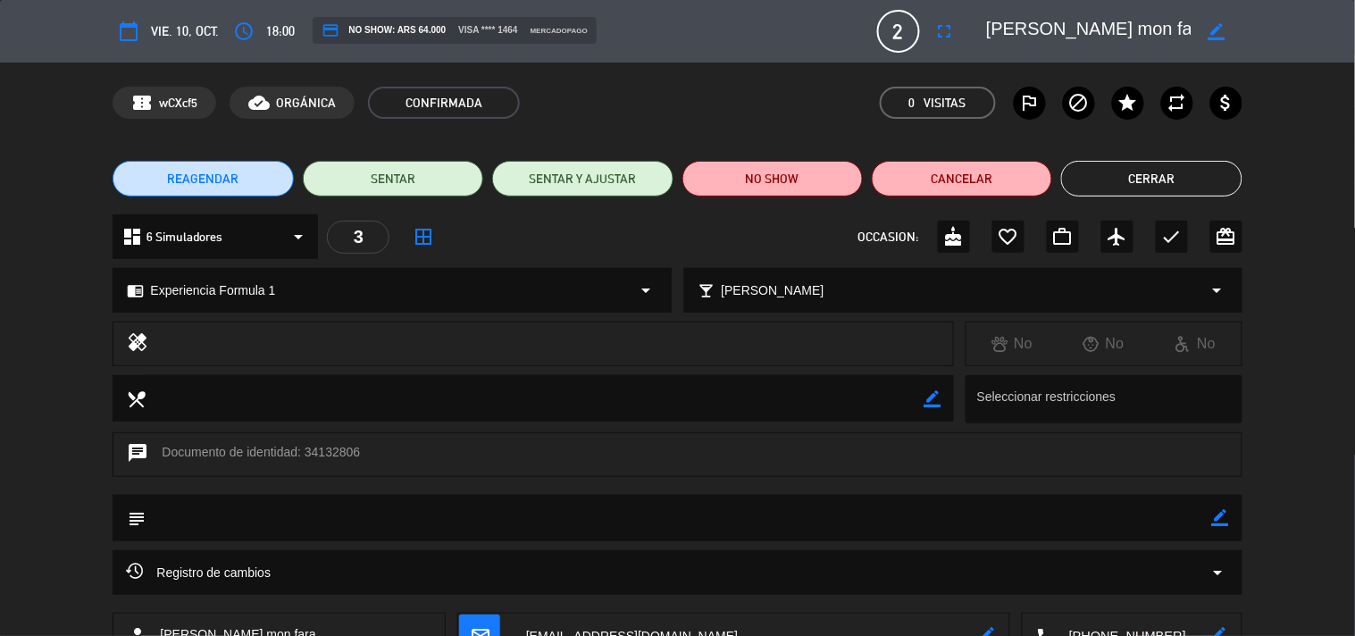
scroll to position [130, 0]
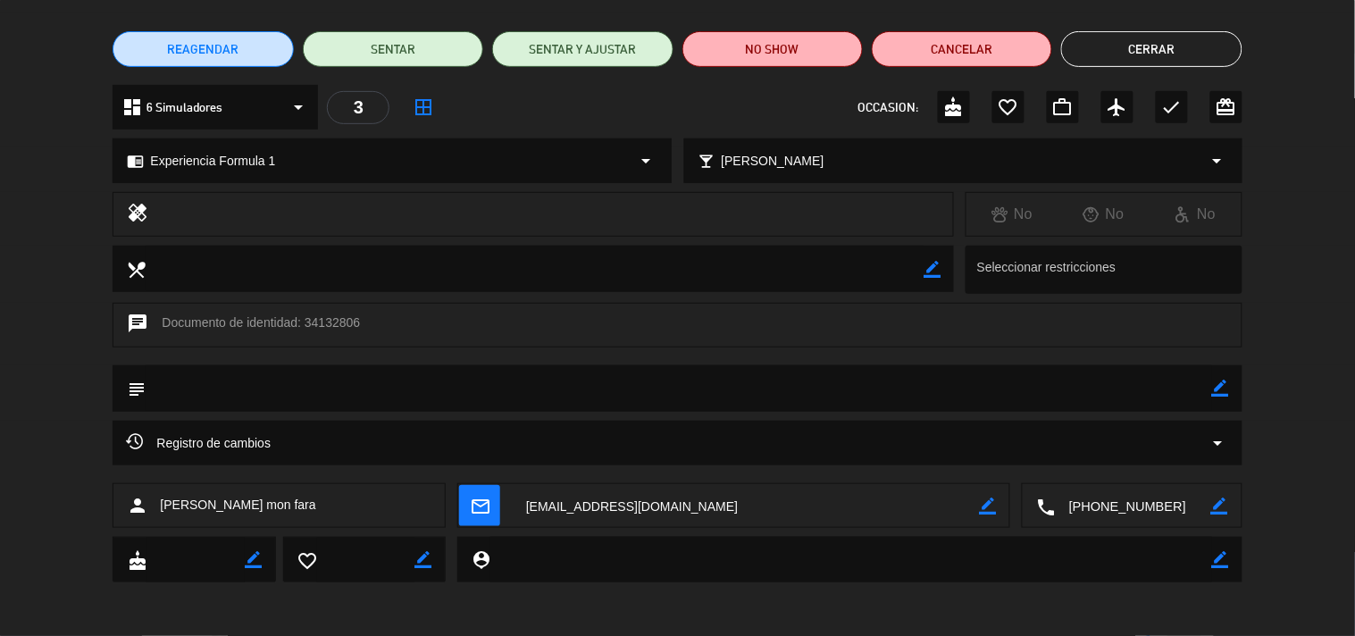
click at [1150, 507] on textarea at bounding box center [1133, 506] width 155 height 45
click at [1153, 459] on span "Click para copiar" at bounding box center [1111, 462] width 94 height 19
click at [1177, 45] on button "Cerrar" at bounding box center [1151, 49] width 180 height 36
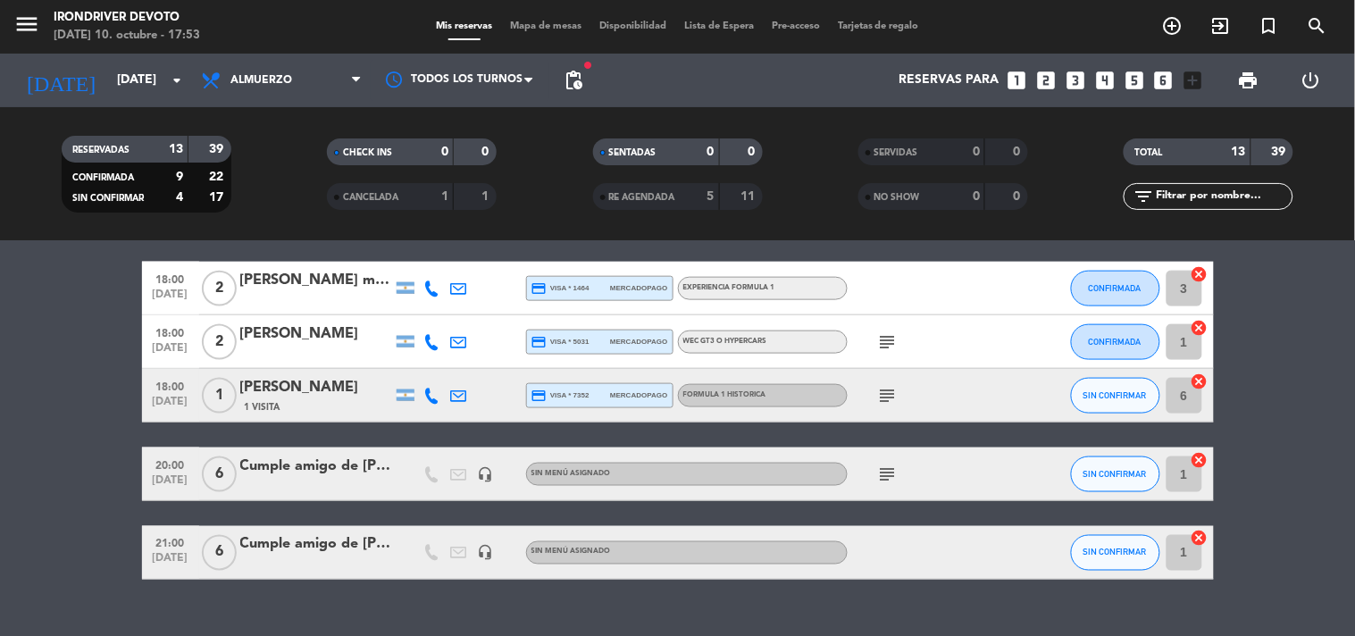
scroll to position [623, 0]
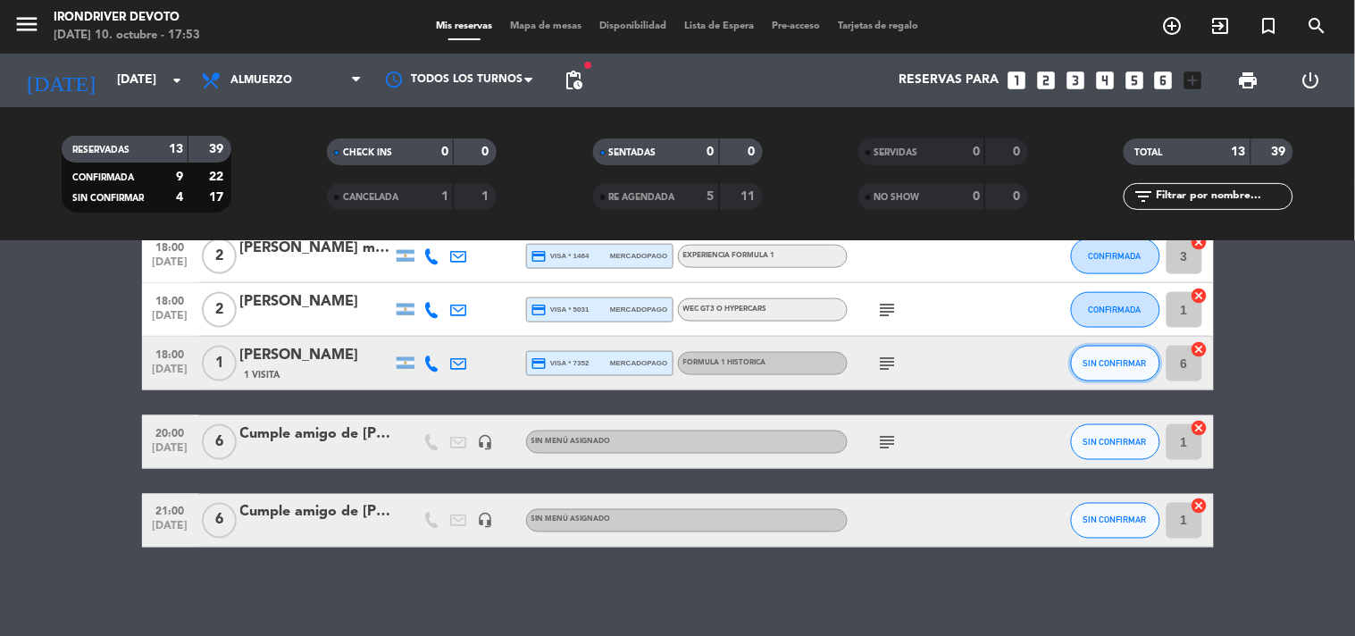
click at [1108, 364] on span "SIN CONFIRMAR" at bounding box center [1115, 363] width 63 height 10
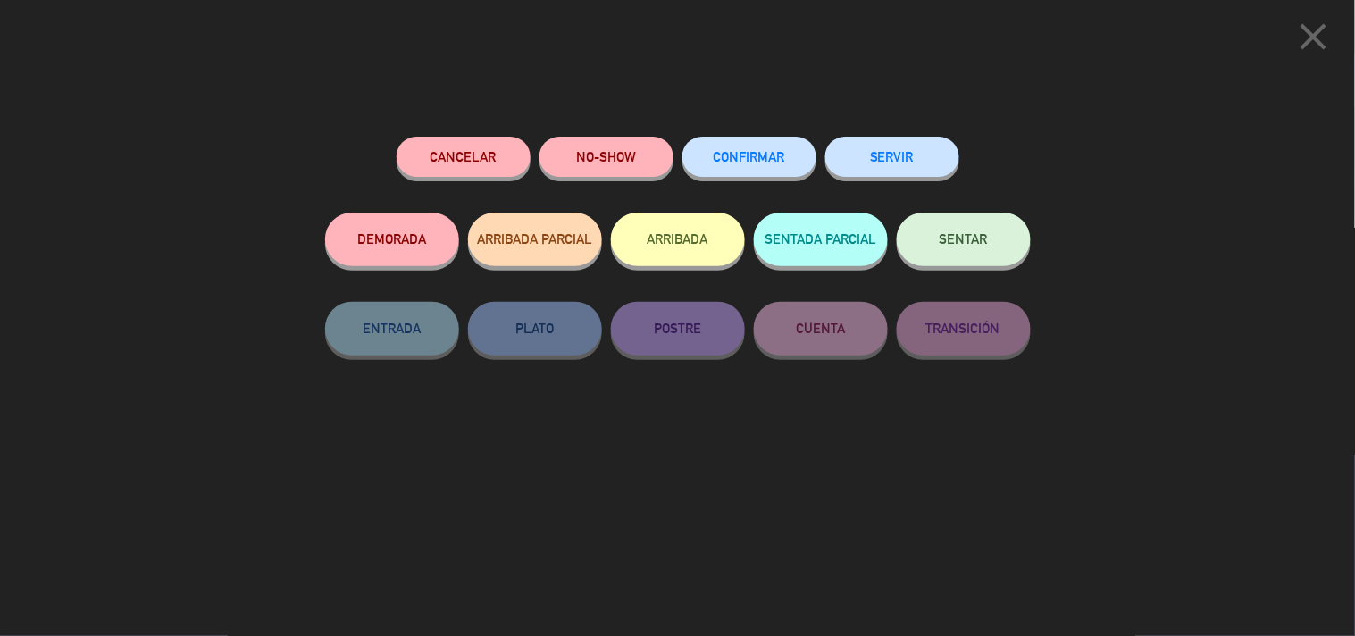
click at [780, 157] on span "CONFIRMAR" at bounding box center [749, 156] width 71 height 15
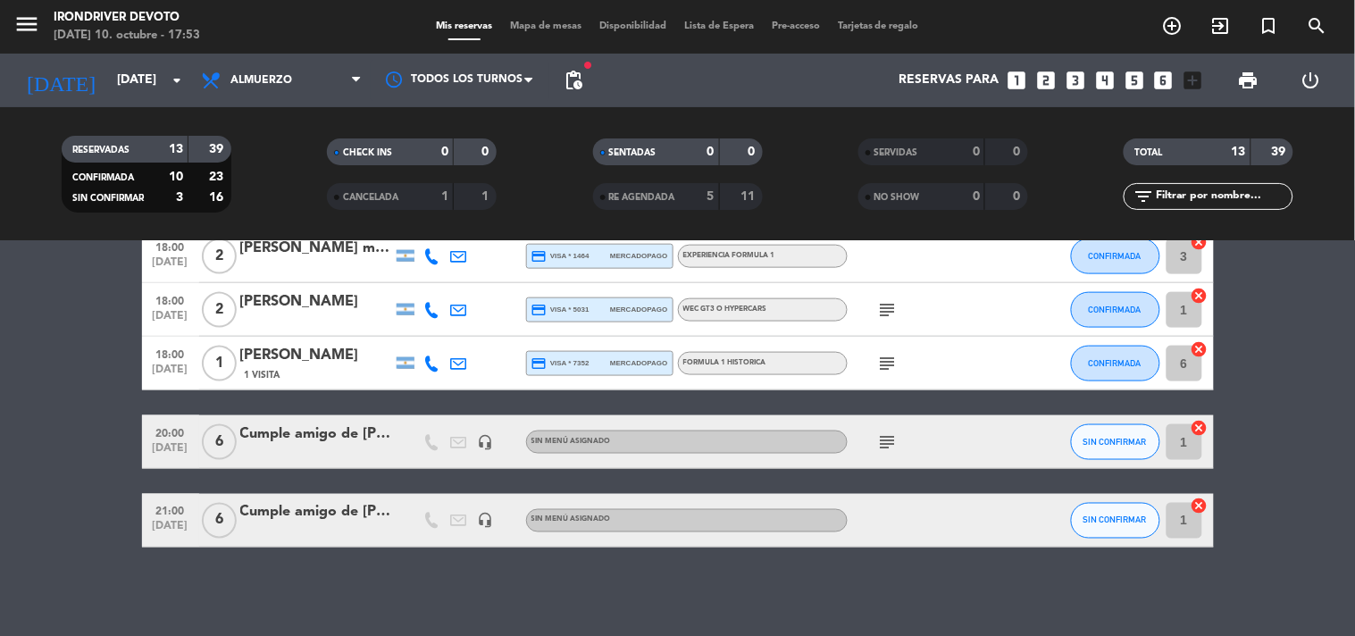
scroll to position [523, 0]
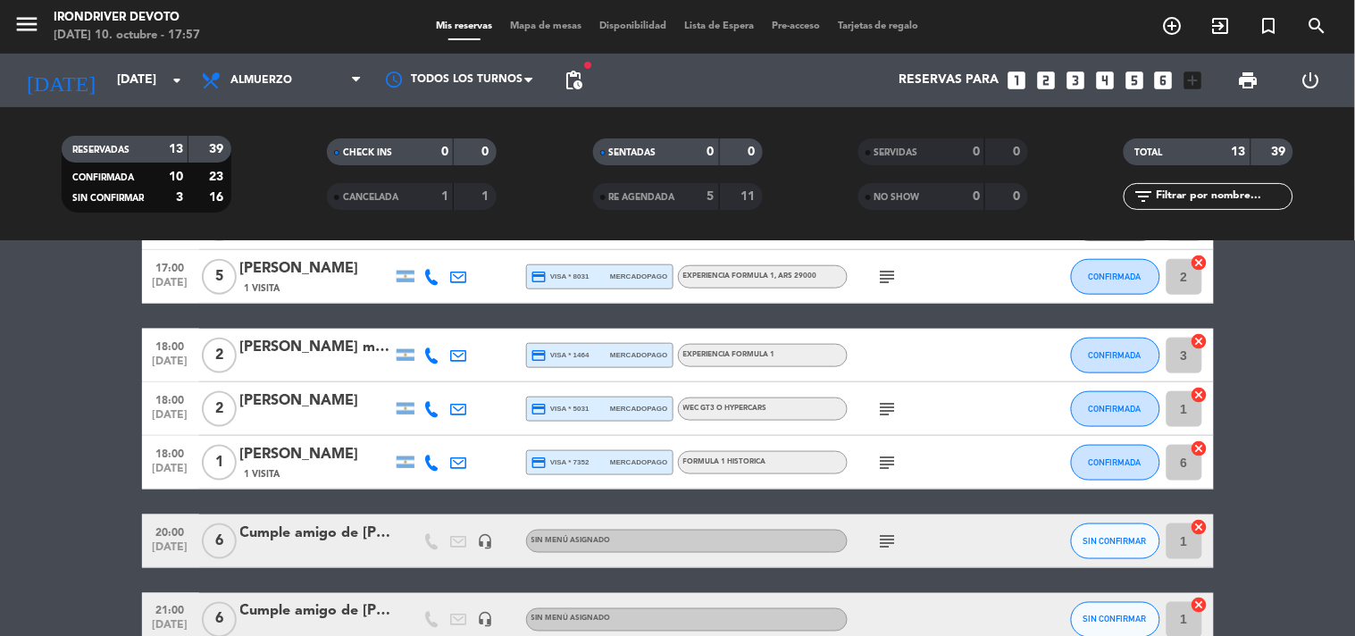
click at [881, 406] on icon "subject" at bounding box center [887, 408] width 21 height 21
click at [790, 403] on div "WEC GT3 o Hypercars" at bounding box center [763, 409] width 170 height 23
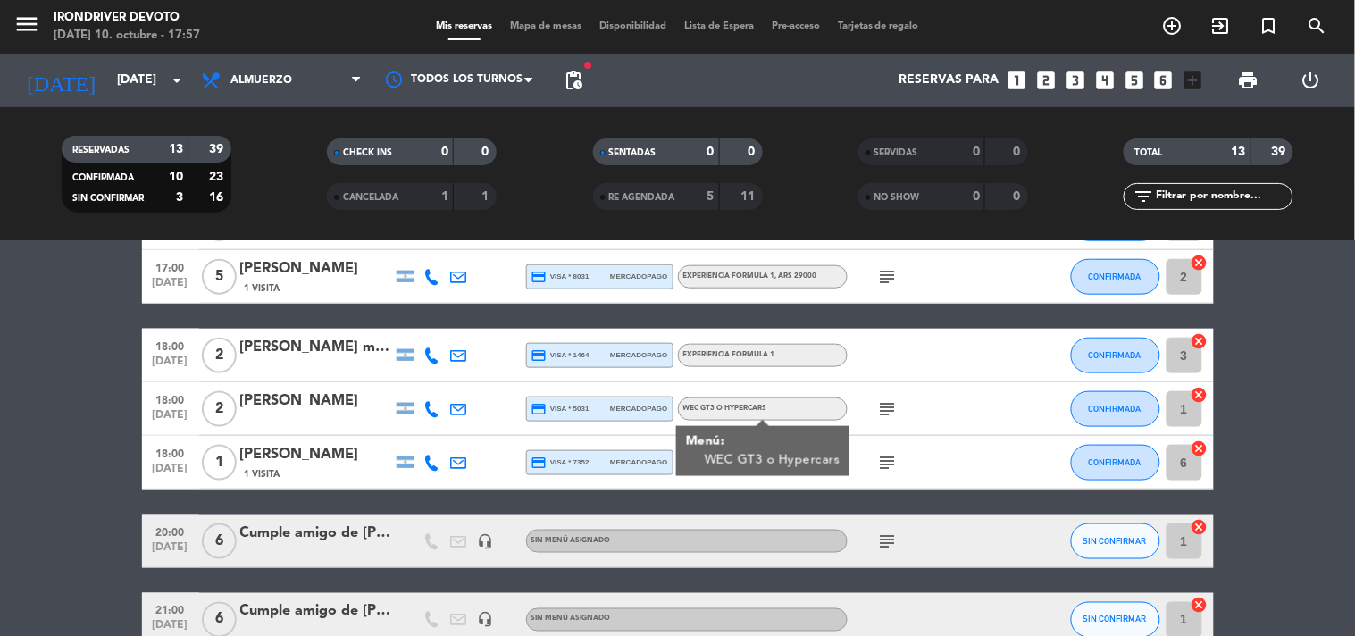
click at [911, 398] on div "subject" at bounding box center [928, 408] width 161 height 53
